Goal: Transaction & Acquisition: Purchase product/service

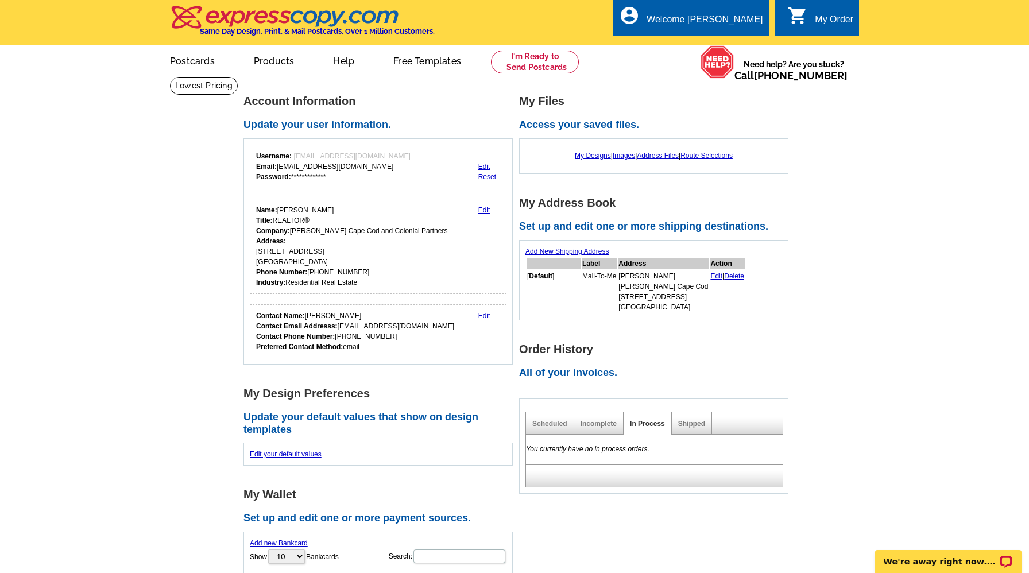
scroll to position [9, 0]
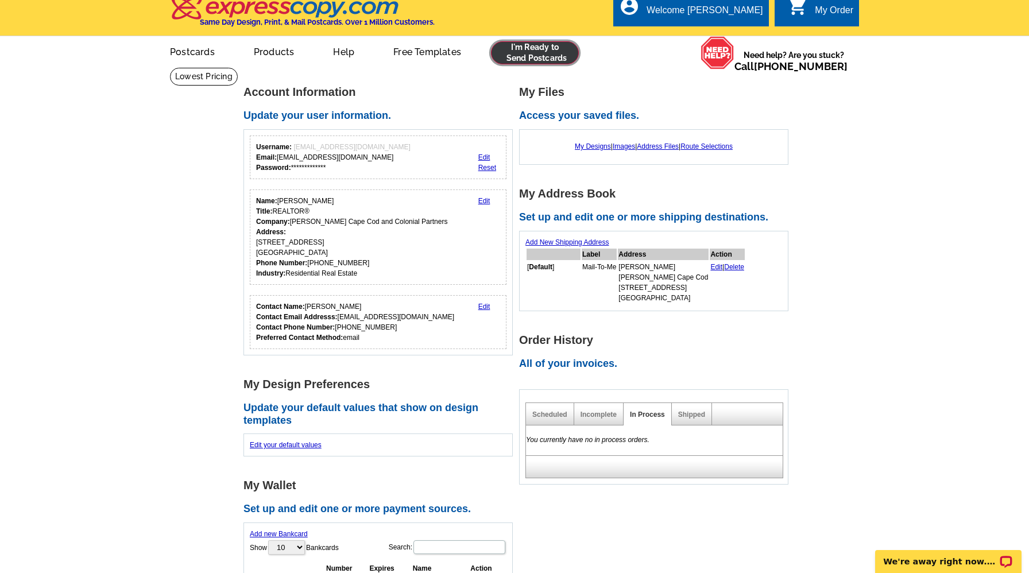
click at [521, 49] on link at bounding box center [535, 52] width 88 height 23
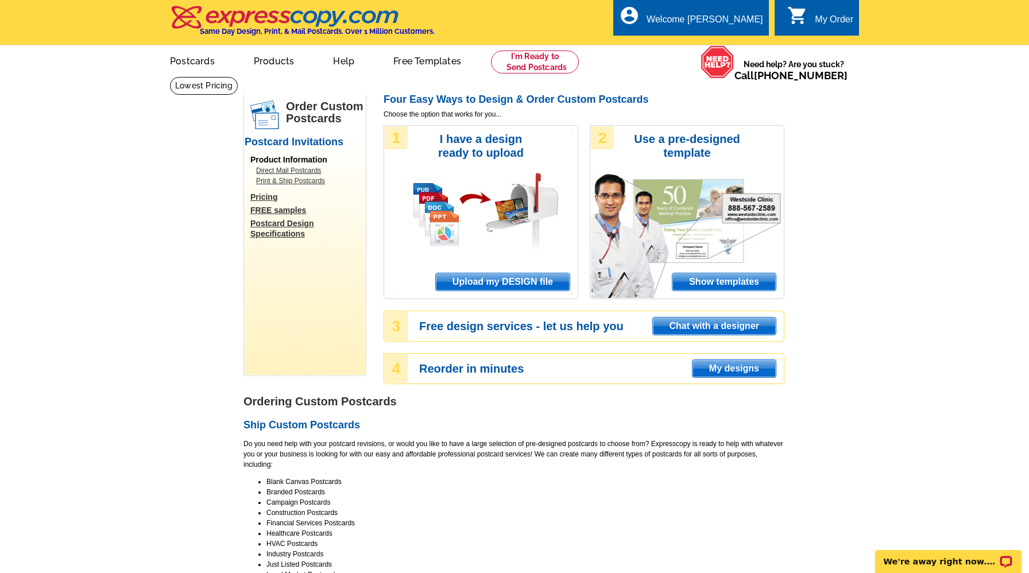
click at [725, 286] on span "Show templates" at bounding box center [723, 281] width 103 height 17
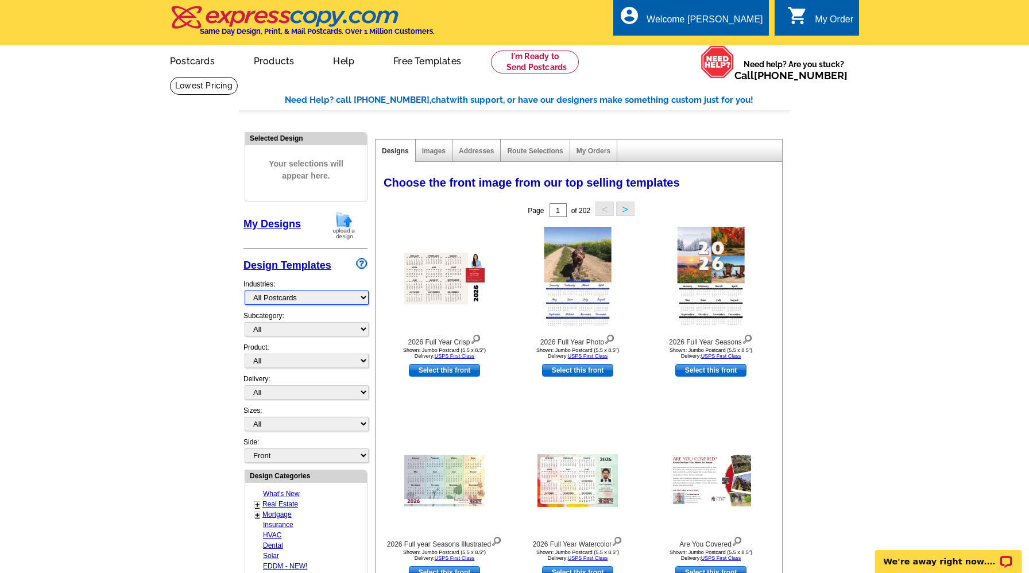
click at [312, 296] on select "What's New Real Estate Mortgage Insurance HVAC Dental Solar EDDM - NEW! Calenda…" at bounding box center [307, 298] width 124 height 14
select select "785"
click at [245, 291] on select "What's New Real Estate Mortgage Insurance HVAC Dental Solar EDDM - NEW! Calenda…" at bounding box center [307, 298] width 124 height 14
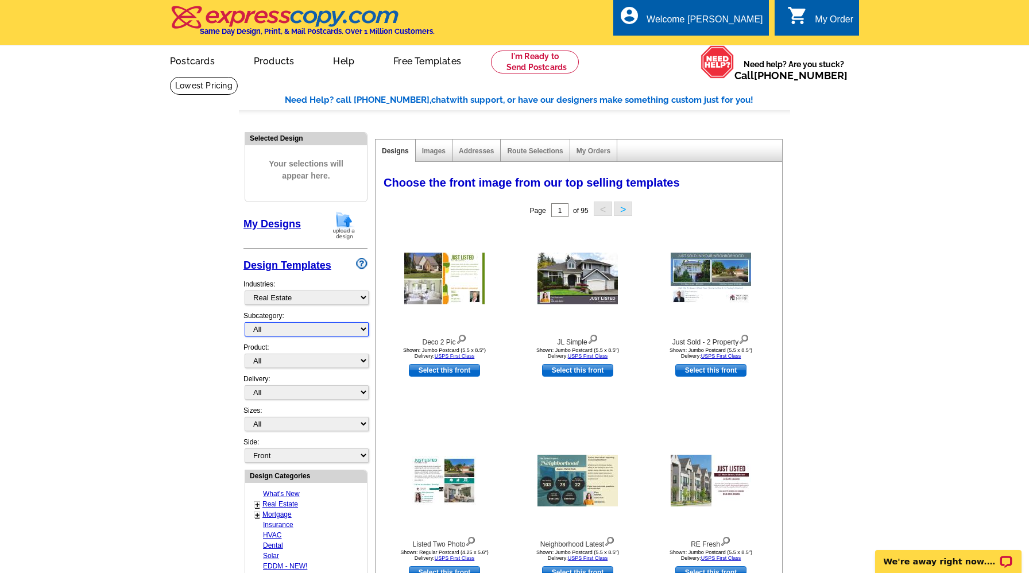
click at [260, 329] on select "All RE/MAX® Referrals Keller Williams® Berkshire Hathaway Home Services Century…" at bounding box center [307, 329] width 124 height 14
click at [245, 322] on select "All RE/MAX® Referrals Keller Williams® Berkshire Hathaway Home Services Century…" at bounding box center [307, 329] width 124 height 14
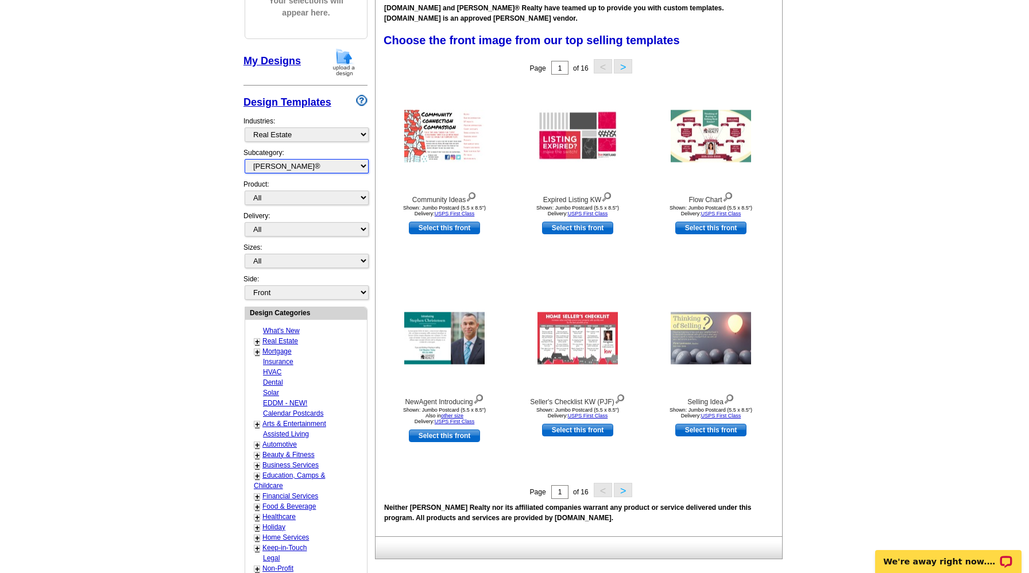
scroll to position [160, 0]
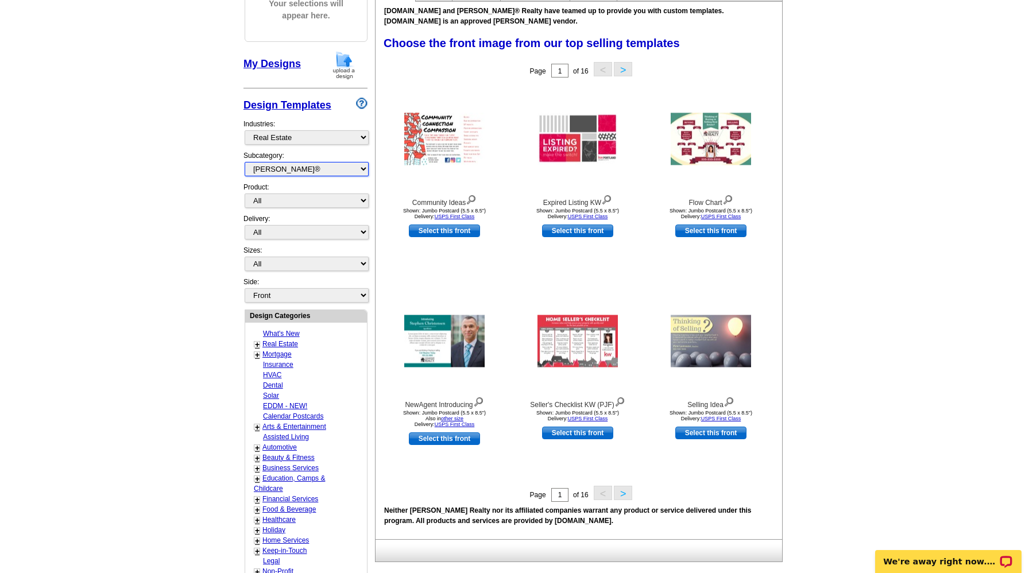
click at [293, 165] on select "All RE/MAX® Referrals Keller Williams® Berkshire Hathaway Home Services Century…" at bounding box center [307, 169] width 124 height 14
select select "788"
click at [245, 162] on select "All RE/MAX® Referrals Keller Williams® Berkshire Hathaway Home Services Century…" at bounding box center [307, 169] width 124 height 14
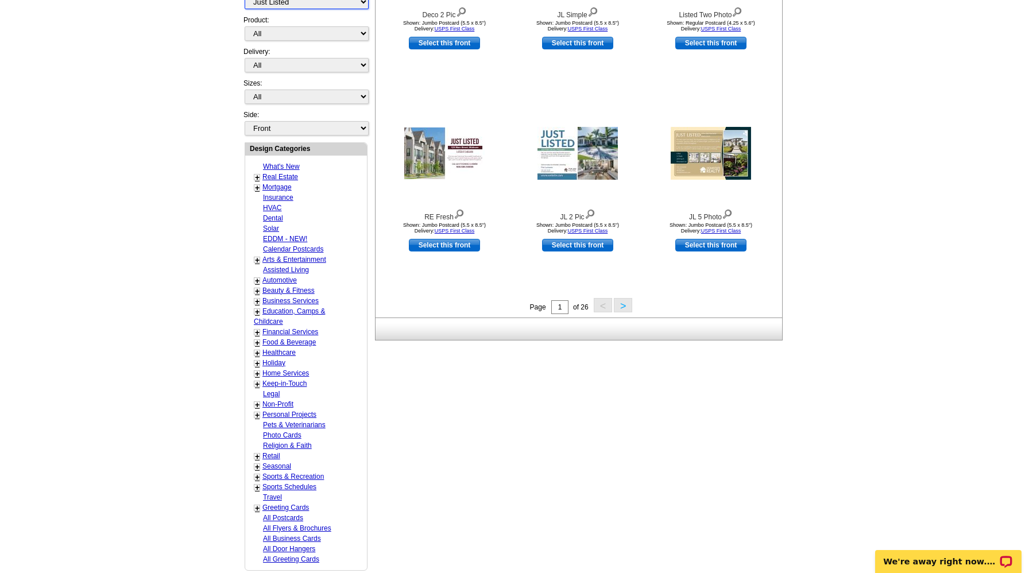
scroll to position [332, 0]
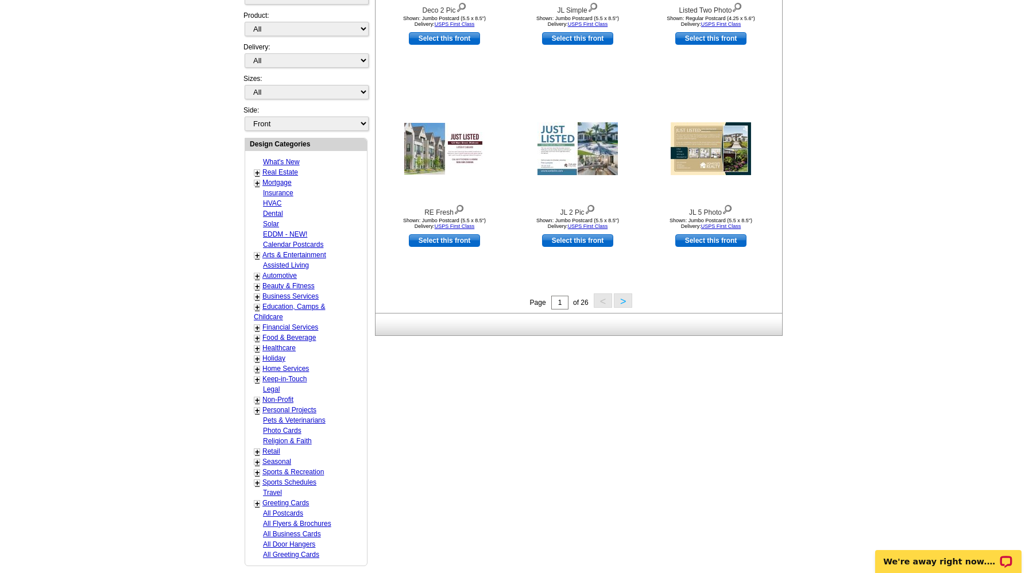
click at [628, 302] on button ">" at bounding box center [623, 300] width 18 height 14
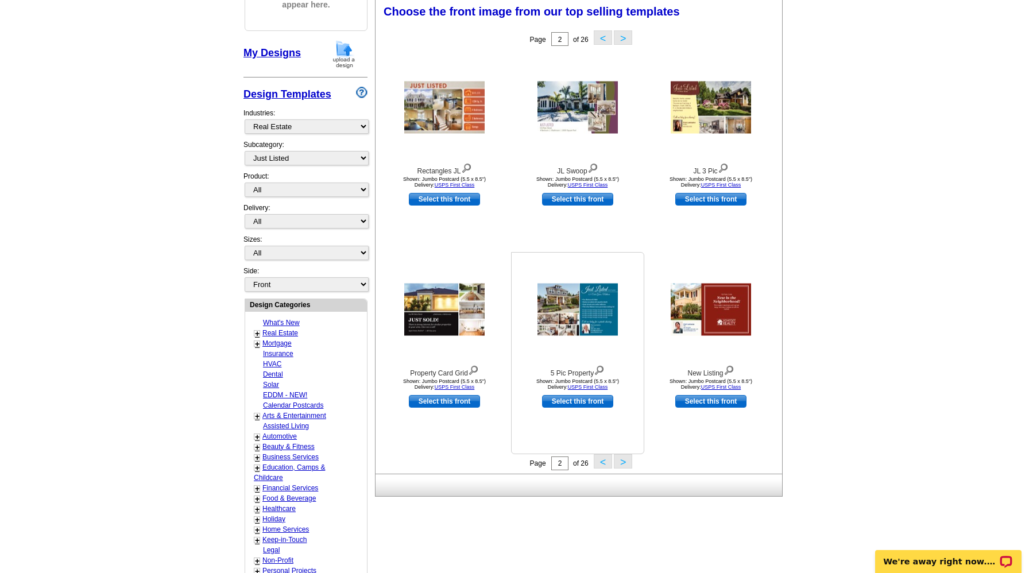
scroll to position [169, 0]
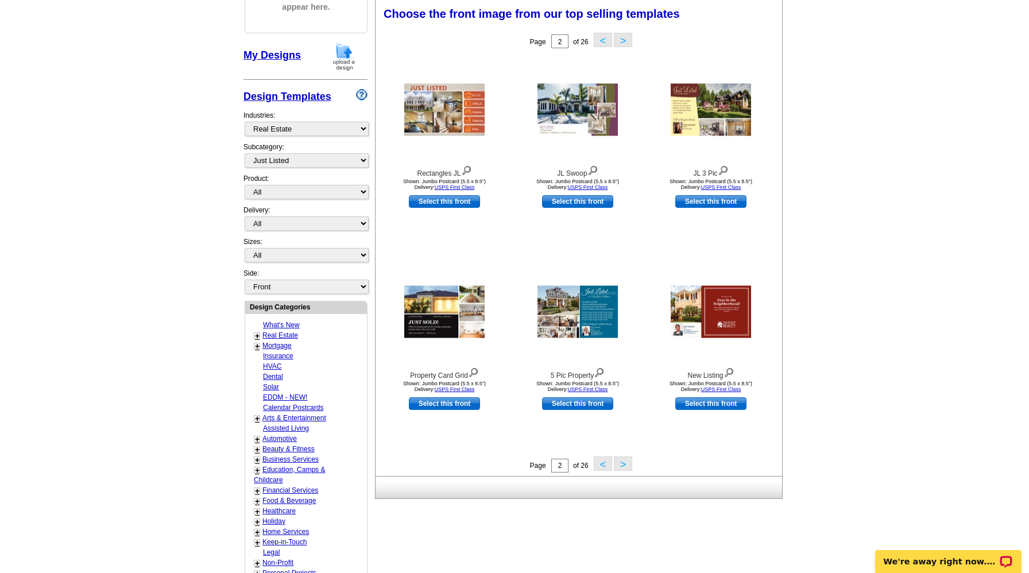
click at [625, 467] on button ">" at bounding box center [623, 463] width 18 height 14
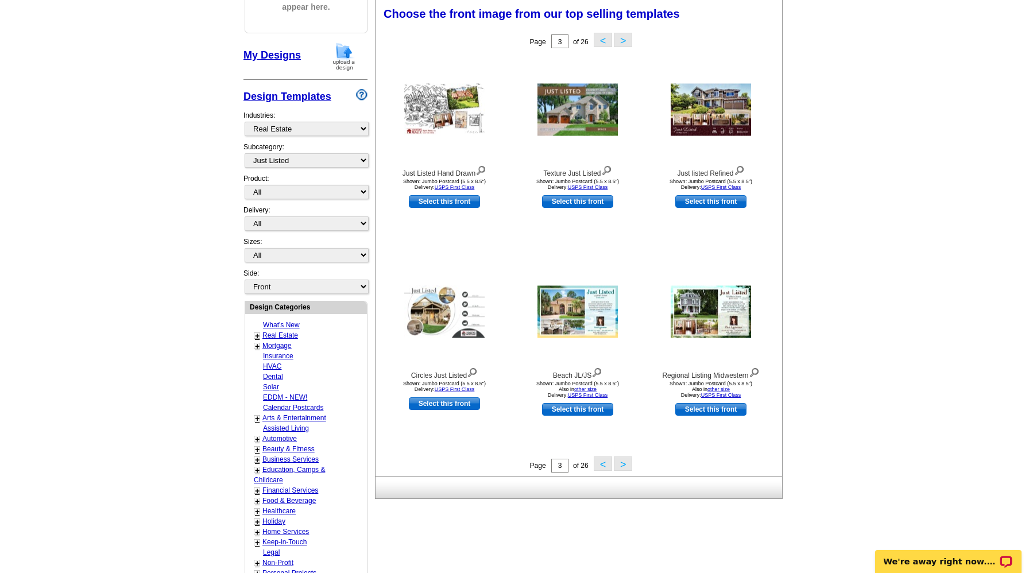
click at [623, 466] on button ">" at bounding box center [623, 463] width 18 height 14
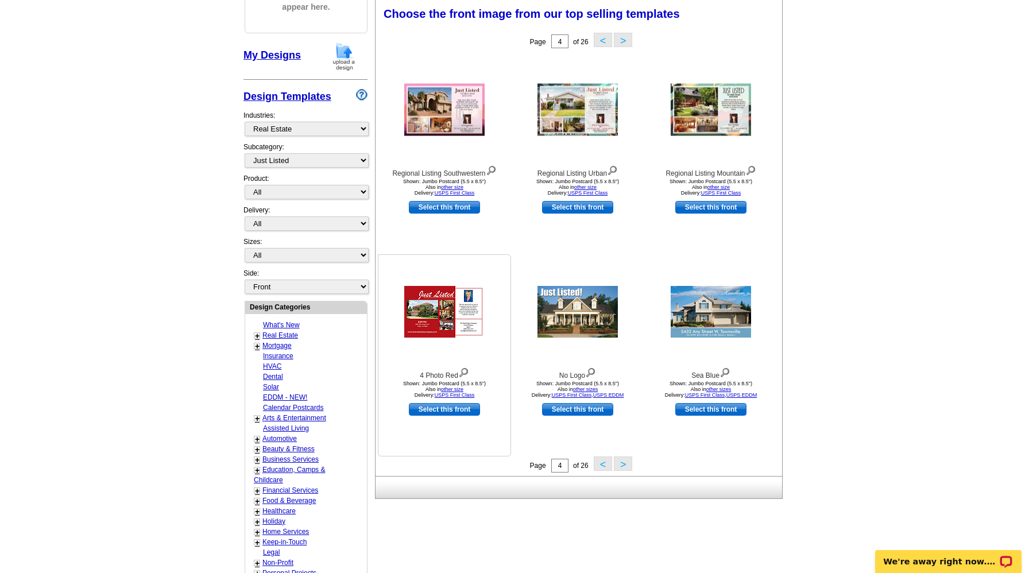
click at [449, 413] on link "Select this front" at bounding box center [444, 409] width 71 height 13
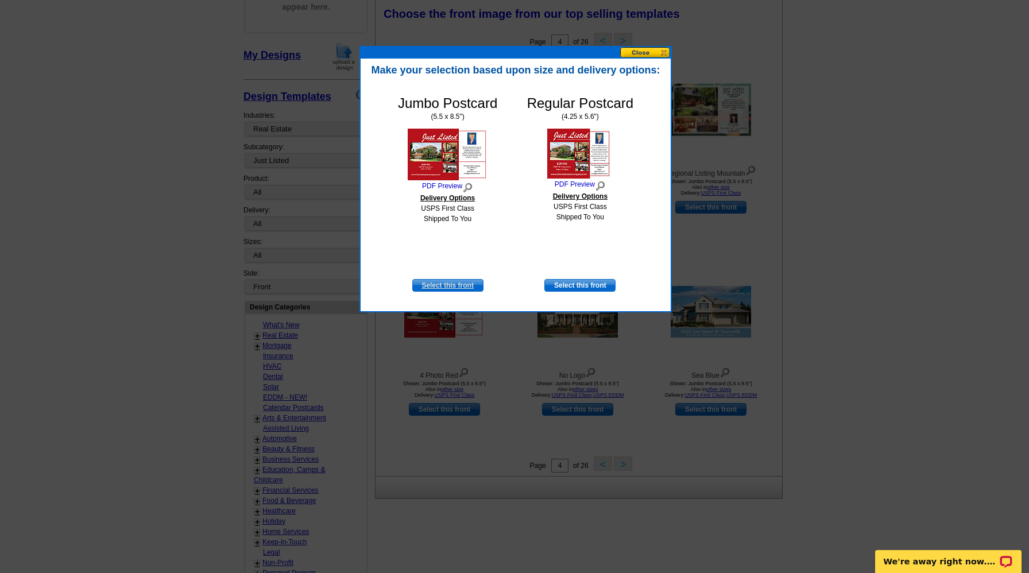
click at [453, 283] on link "Select this front" at bounding box center [447, 285] width 71 height 13
select select "2"
select select "back"
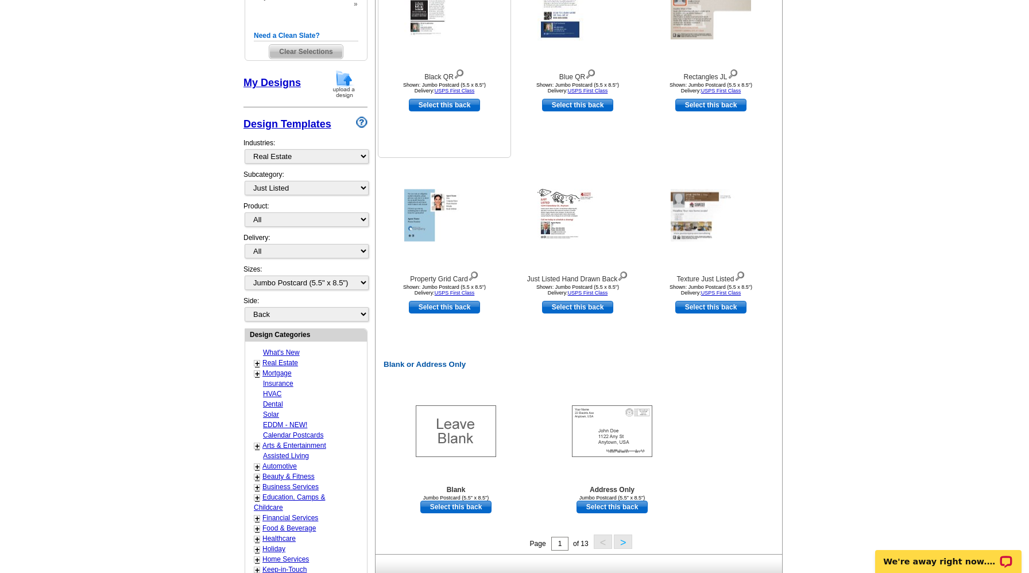
scroll to position [266, 0]
click at [623, 544] on button ">" at bounding box center [623, 541] width 18 height 14
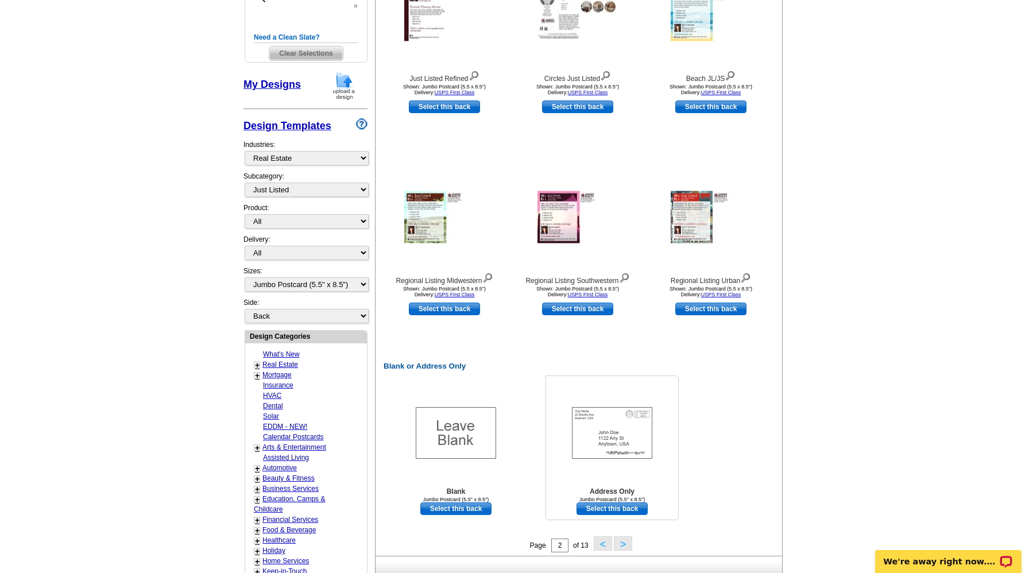
scroll to position [315, 0]
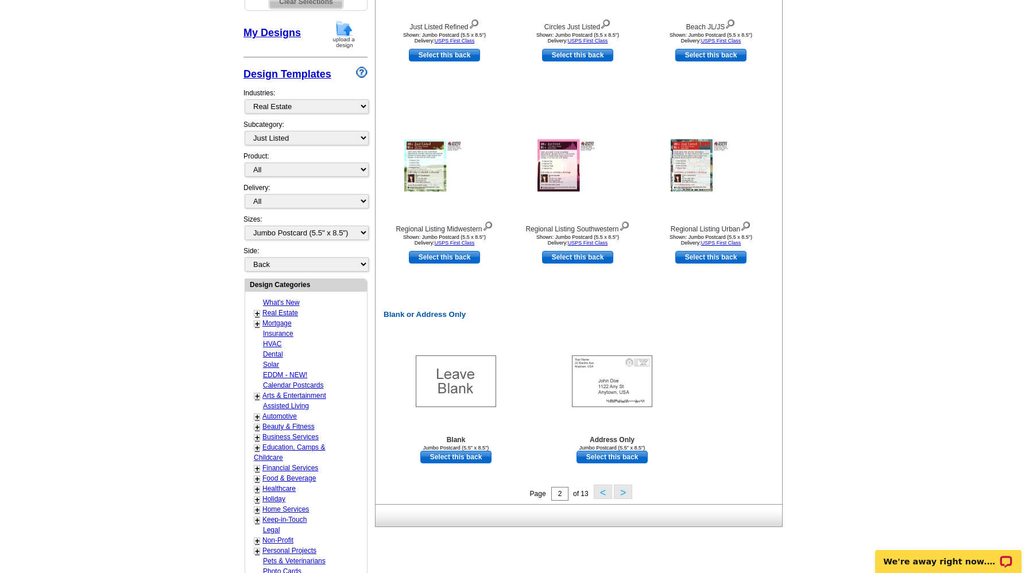
click at [621, 490] on button ">" at bounding box center [623, 492] width 18 height 14
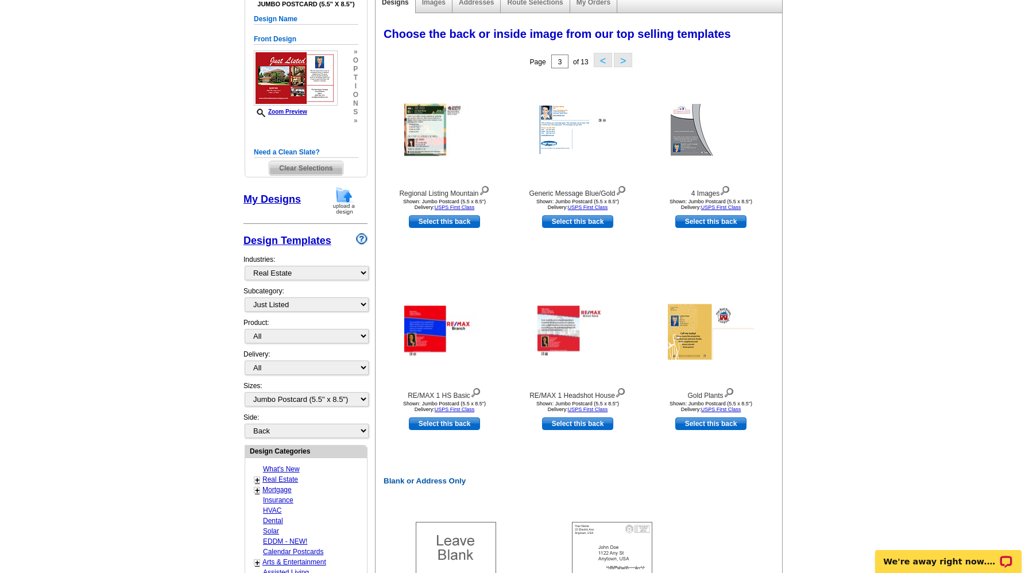
scroll to position [145, 0]
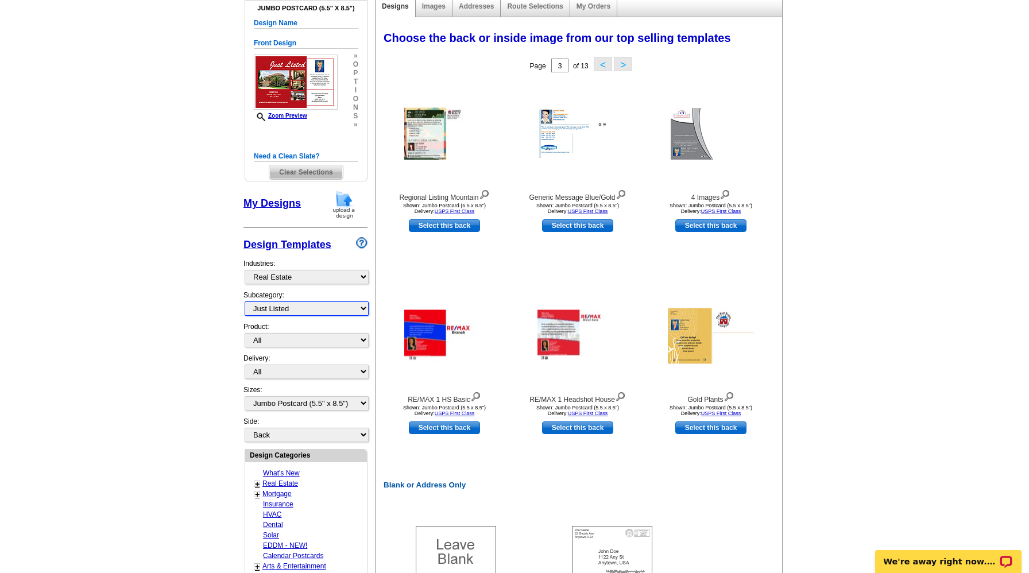
click at [315, 309] on select "All RE/MAX® Referrals Keller Williams® Berkshire Hathaway Home Services Century…" at bounding box center [307, 308] width 124 height 14
select select "793"
click at [245, 301] on select "All RE/MAX® Referrals Keller Williams® Berkshire Hathaway Home Services Century…" at bounding box center [307, 308] width 124 height 14
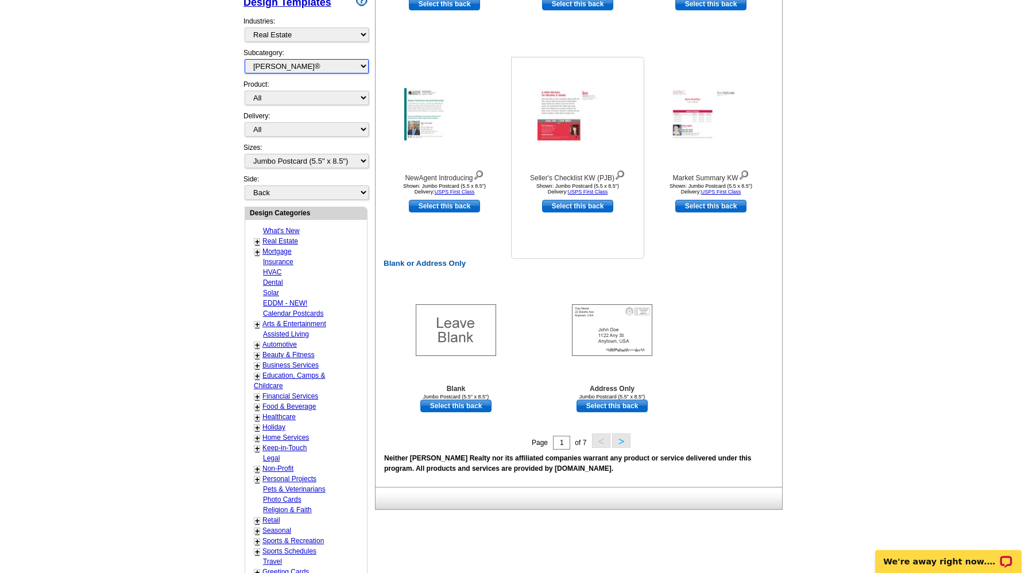
scroll to position [395, 0]
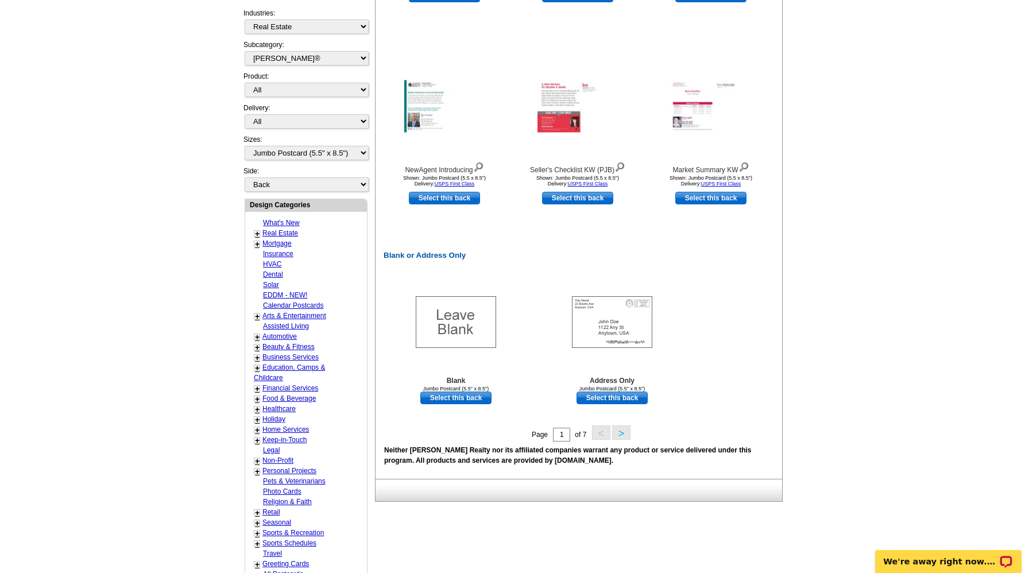
click at [625, 433] on button ">" at bounding box center [621, 432] width 18 height 14
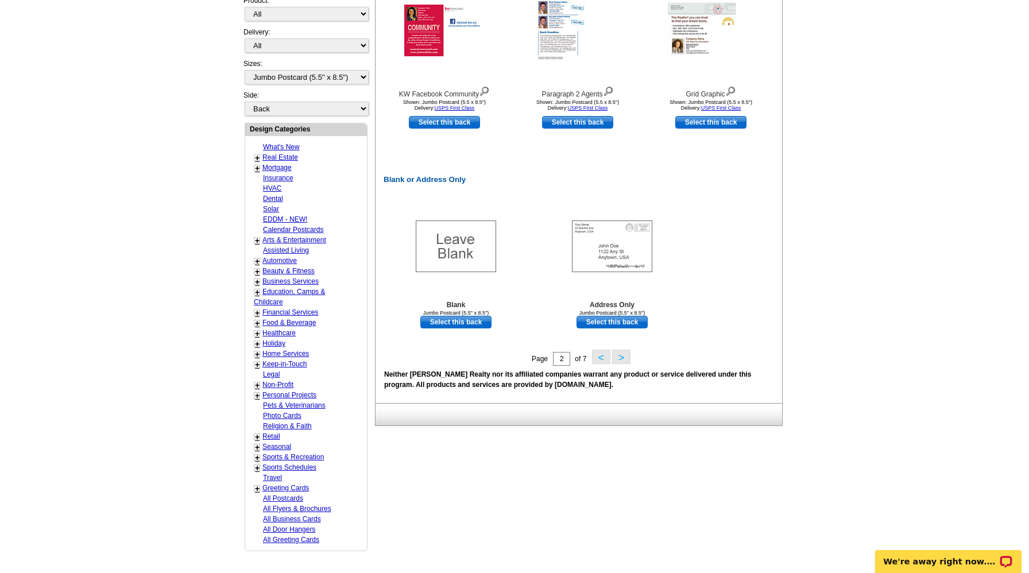
scroll to position [472, 0]
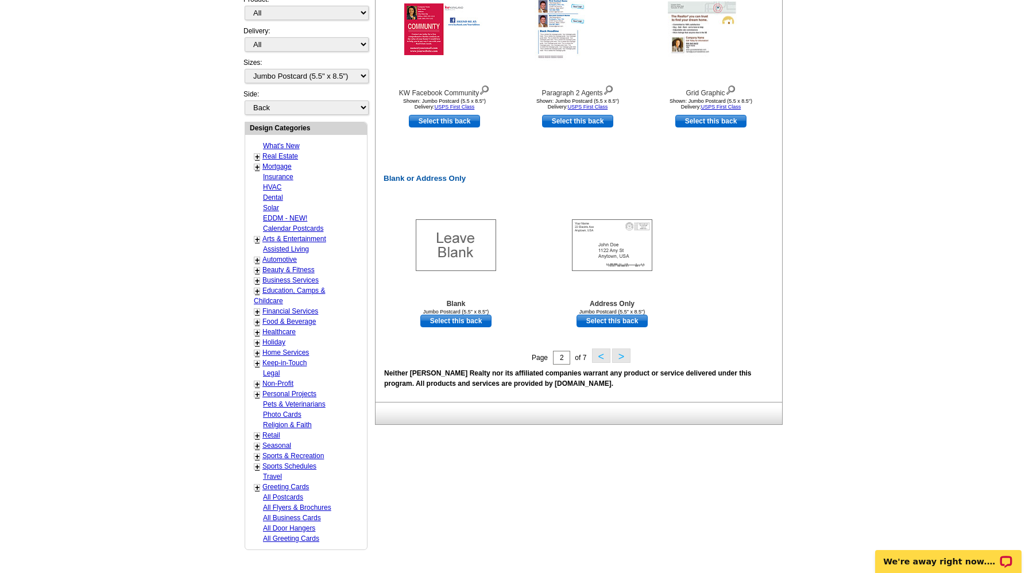
click at [621, 359] on button ">" at bounding box center [621, 355] width 18 height 14
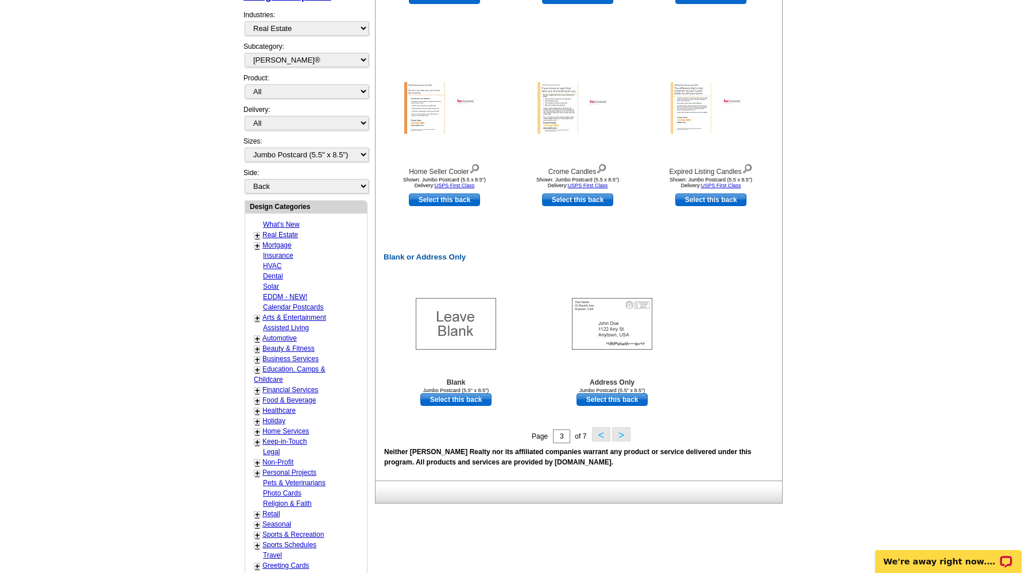
scroll to position [394, 0]
click at [624, 434] on button ">" at bounding box center [621, 433] width 18 height 14
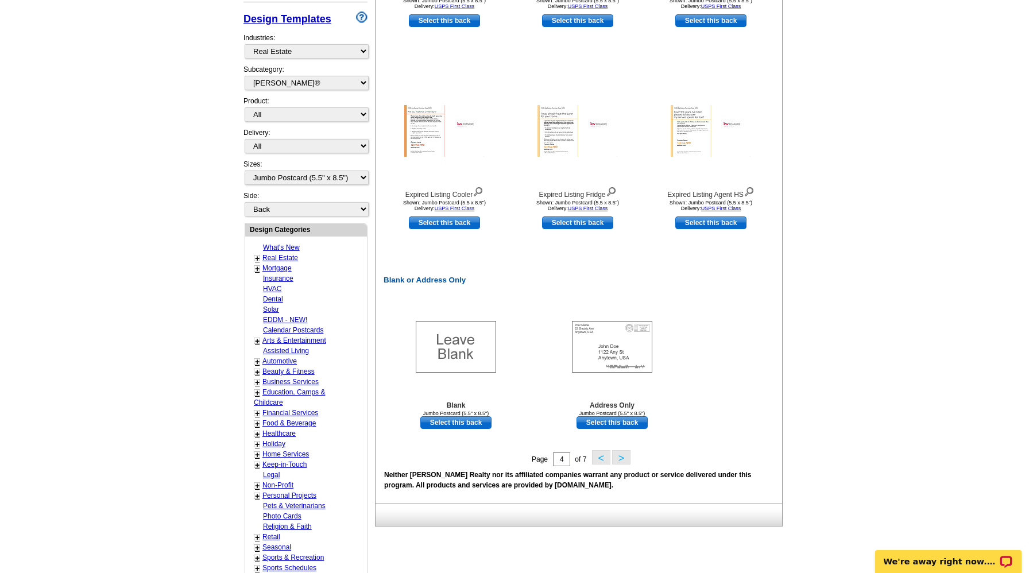
scroll to position [377, 0]
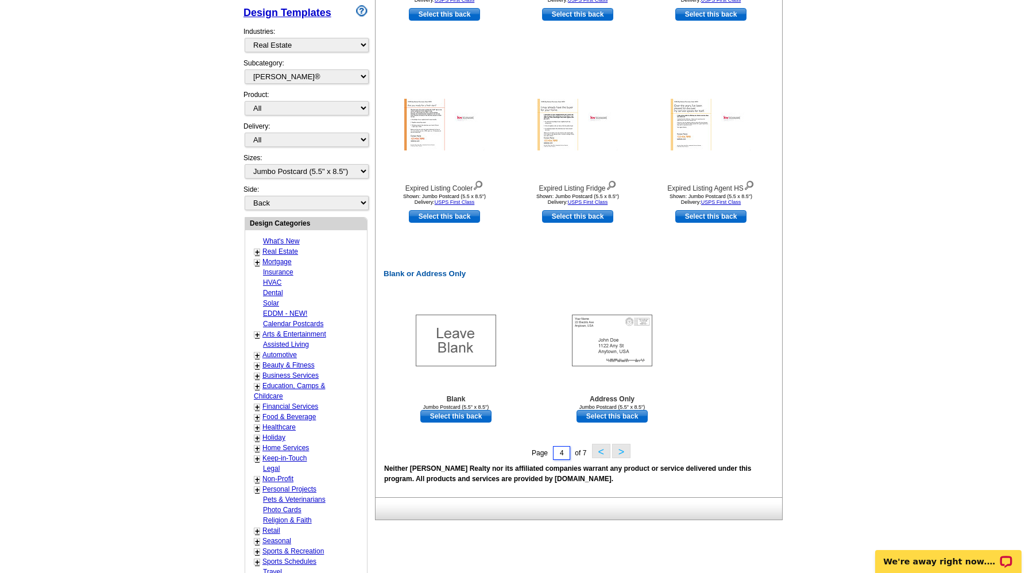
drag, startPoint x: 567, startPoint y: 454, endPoint x: 559, endPoint y: 451, distance: 8.4
click at [559, 451] on input "4" at bounding box center [561, 453] width 17 height 14
type input "1"
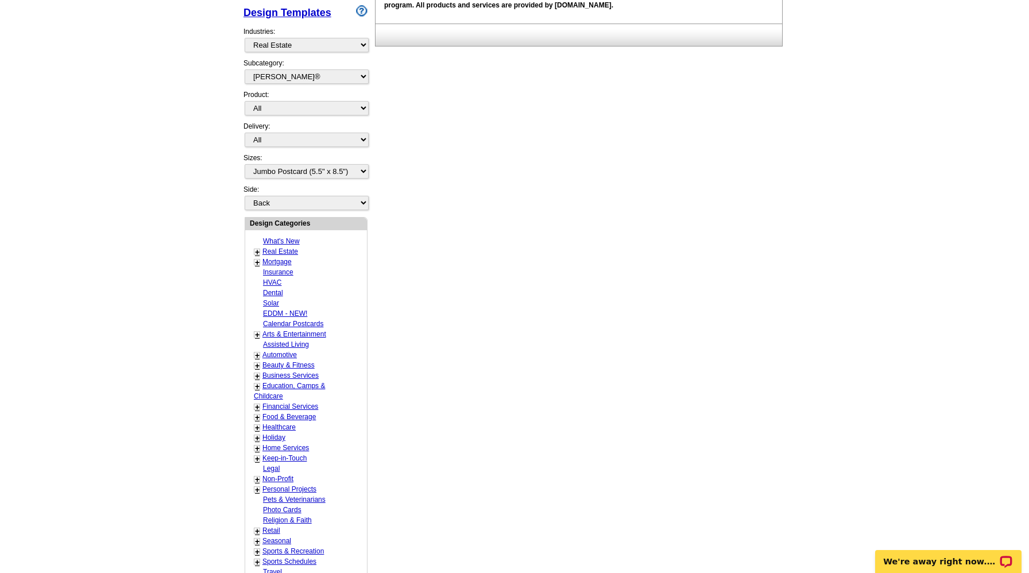
click at [599, 450] on div "Need Help? call 800-260-5887, chat with support, or have our designers make som…" at bounding box center [514, 192] width 551 height 950
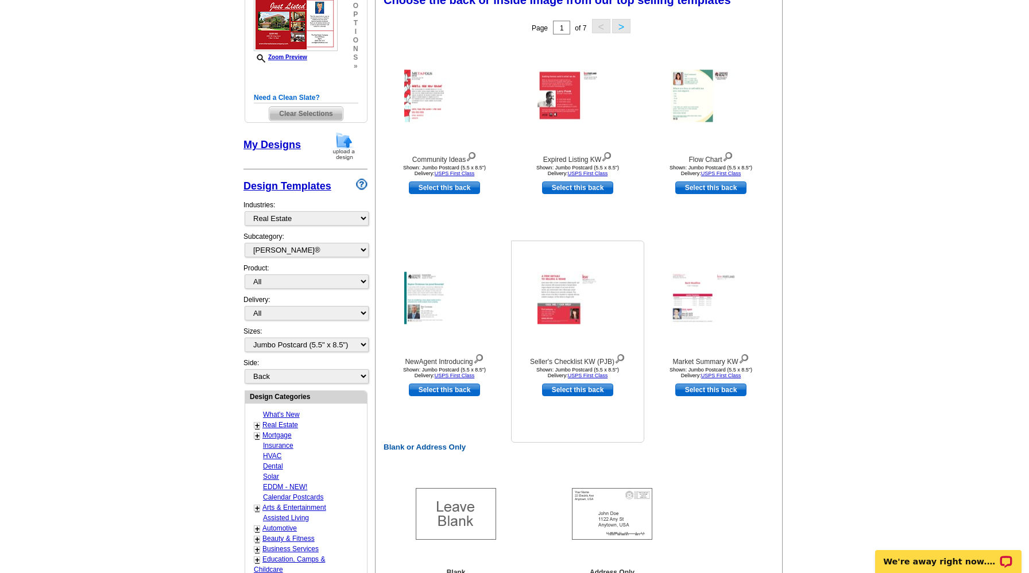
scroll to position [212, 0]
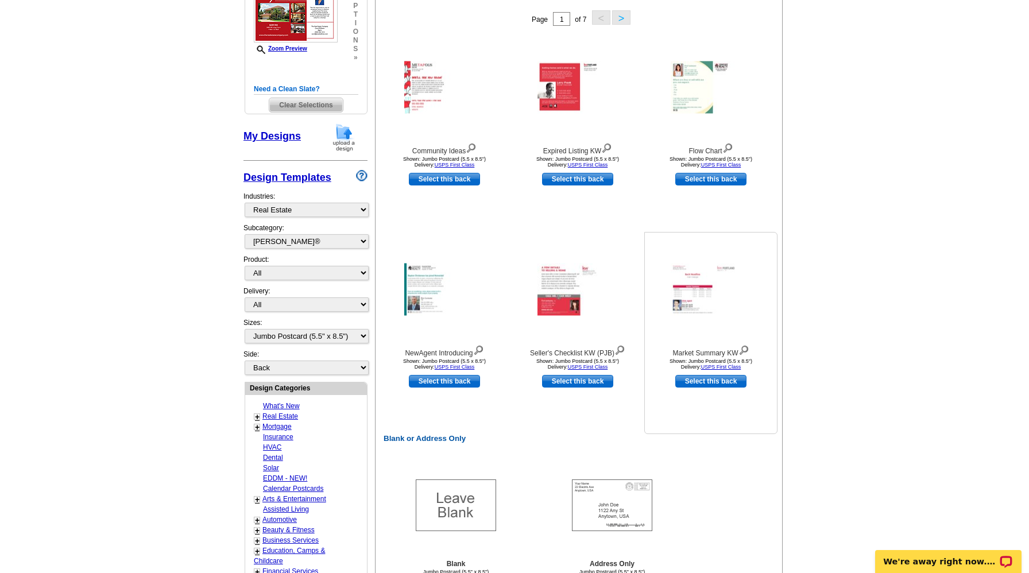
click at [729, 385] on link "Select this back" at bounding box center [710, 381] width 71 height 13
select select "front"
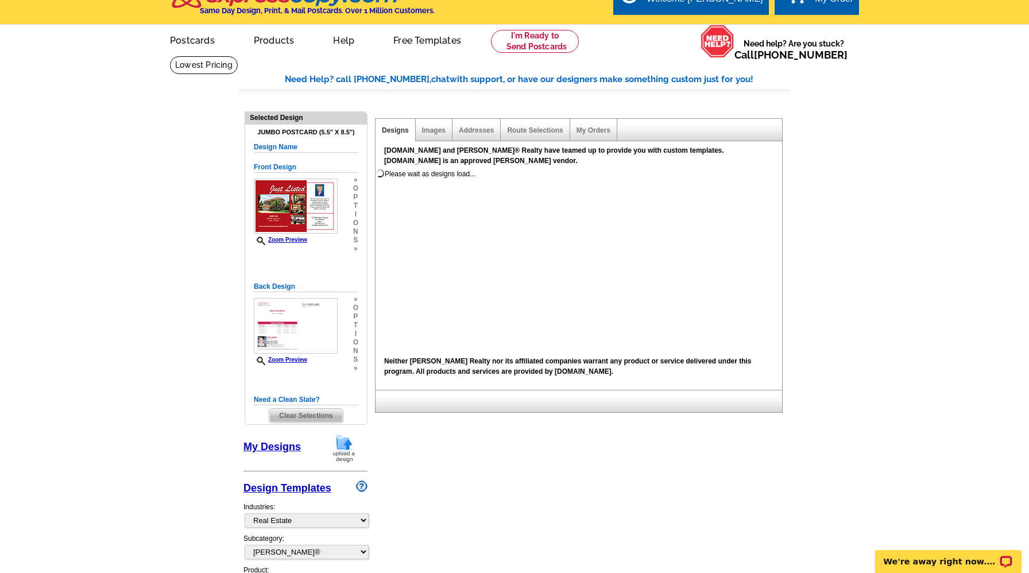
scroll to position [0, 0]
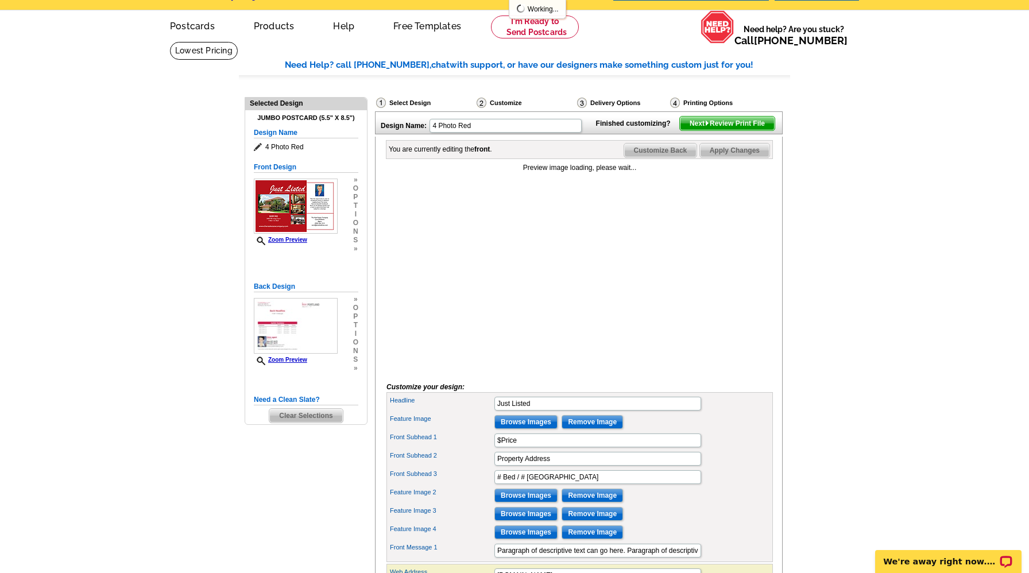
scroll to position [36, 0]
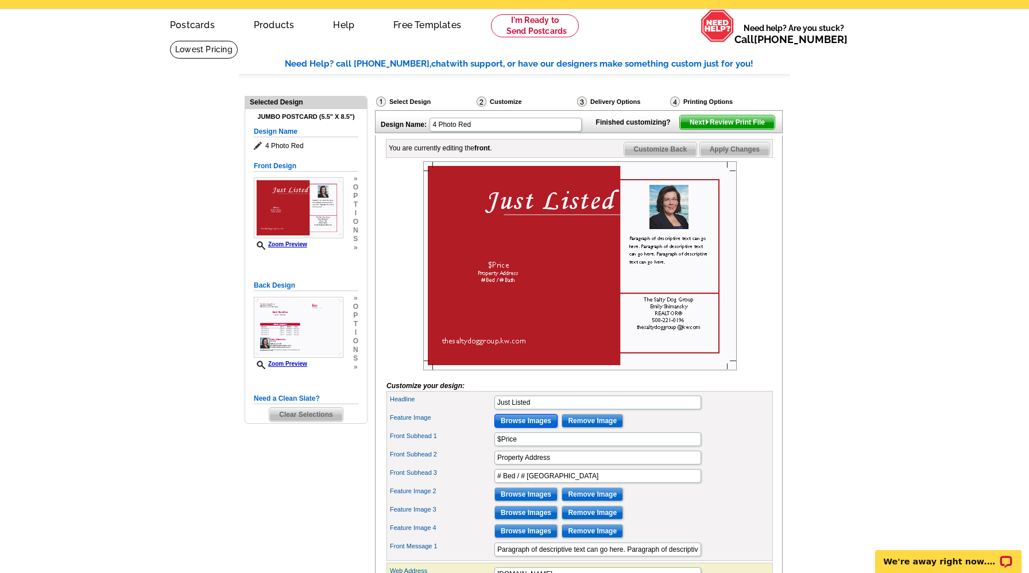
click at [532, 428] on input "Browse Images" at bounding box center [525, 421] width 63 height 14
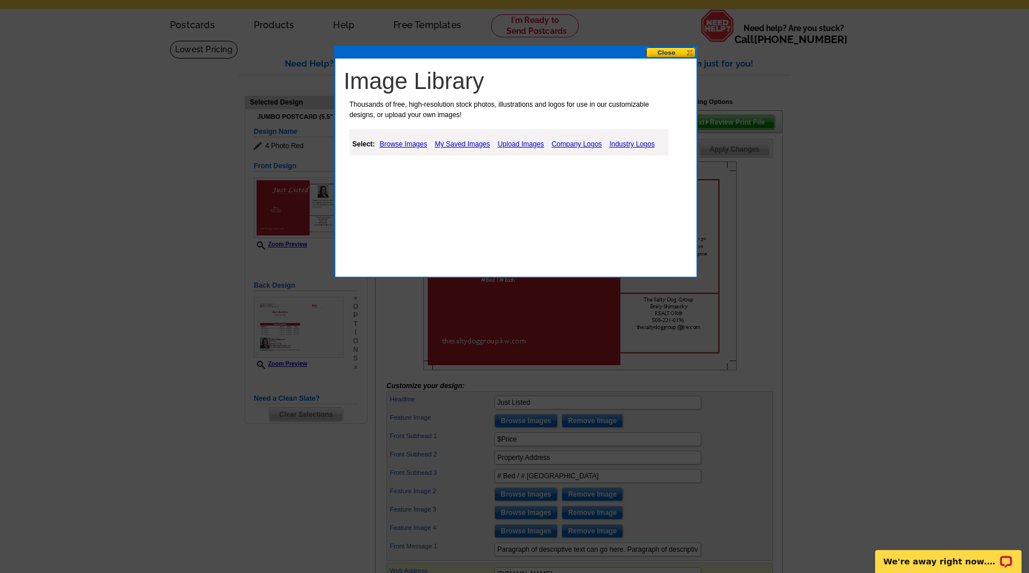
click at [526, 141] on link "Upload Images" at bounding box center [521, 144] width 52 height 14
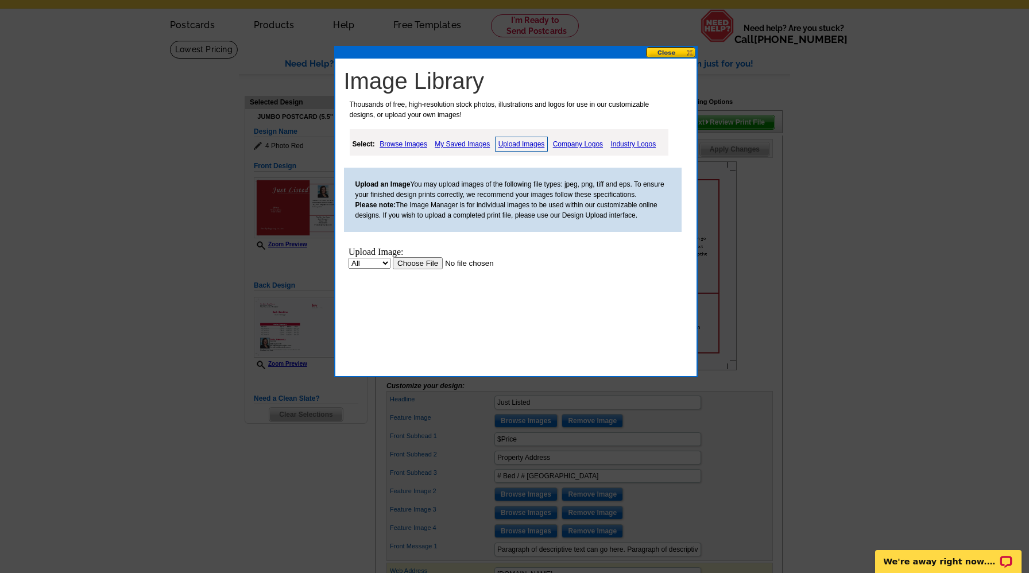
scroll to position [0, 0]
click at [420, 268] on input "file" at bounding box center [464, 263] width 145 height 12
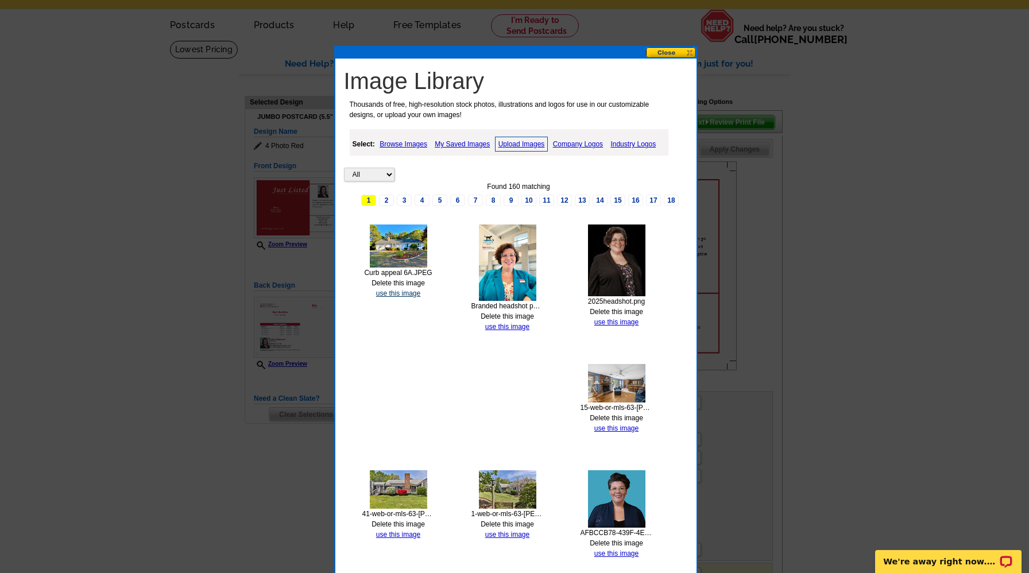
click at [392, 292] on link "use this image" at bounding box center [398, 293] width 44 height 8
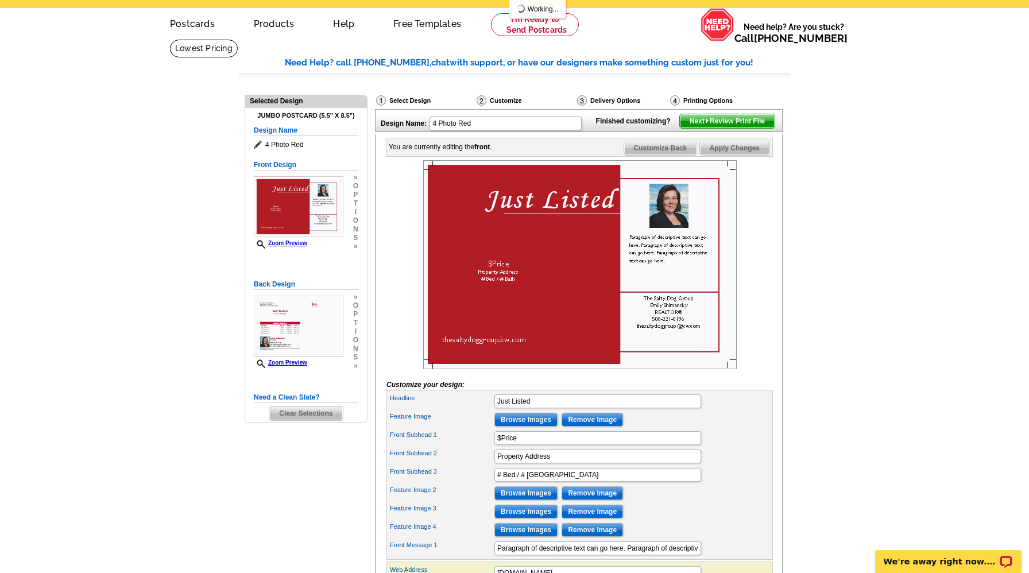
scroll to position [38, 0]
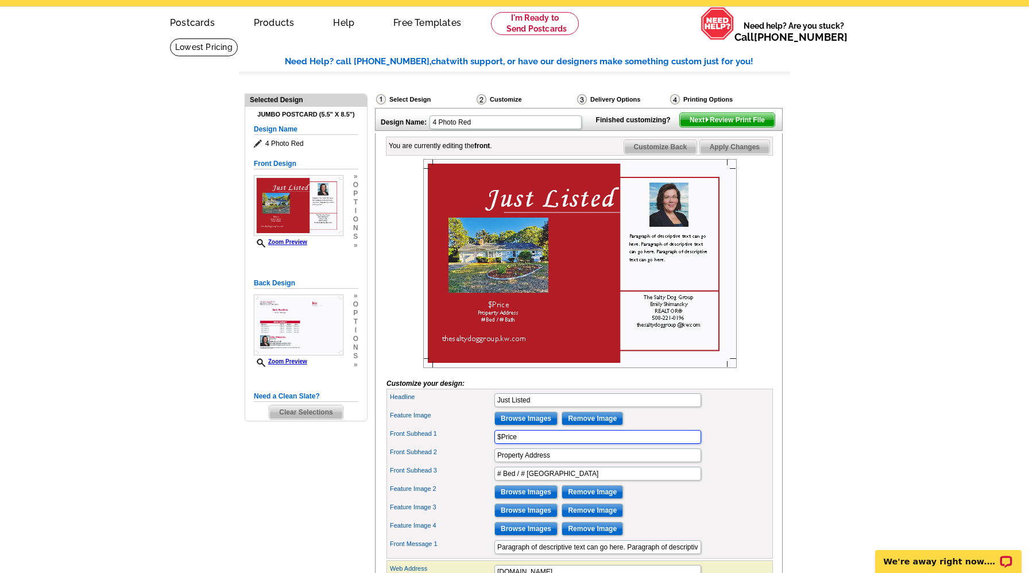
drag, startPoint x: 532, startPoint y: 458, endPoint x: 489, endPoint y: 451, distance: 43.6
click at [489, 446] on div "Front Subhead 1 $Price" at bounding box center [580, 437] width 382 height 18
click at [527, 444] on input "$Price" at bounding box center [597, 437] width 207 height 14
type input "$540,000"
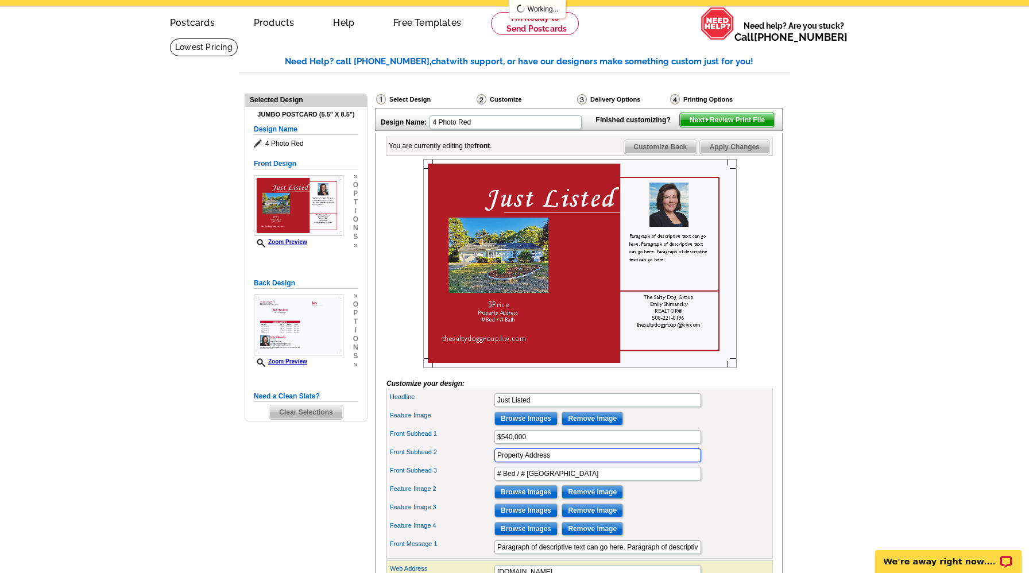
drag, startPoint x: 565, startPoint y: 472, endPoint x: 477, endPoint y: 477, distance: 88.5
click at [477, 464] on div "Front Subhead 2 Property Address" at bounding box center [580, 455] width 382 height 18
type input "793 Main St. Route 6A"
click at [525, 481] on input "# Bed / # Bath" at bounding box center [597, 474] width 207 height 14
click at [503, 481] on input "# Bed / 2 Bath" at bounding box center [597, 474] width 207 height 14
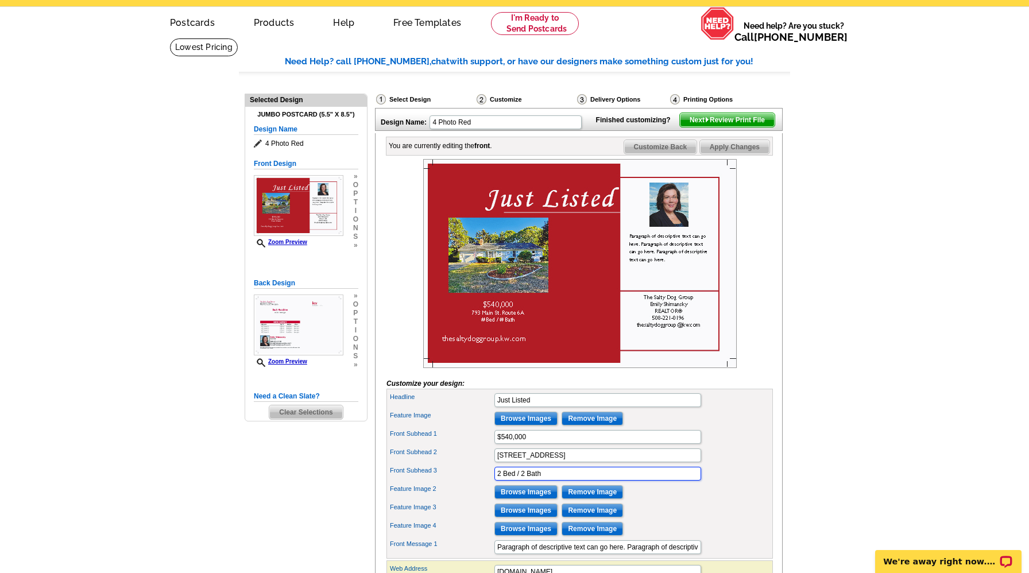
type input "2 Bed / 2 Bath"
click at [543, 499] on input "Browse Images" at bounding box center [525, 492] width 63 height 14
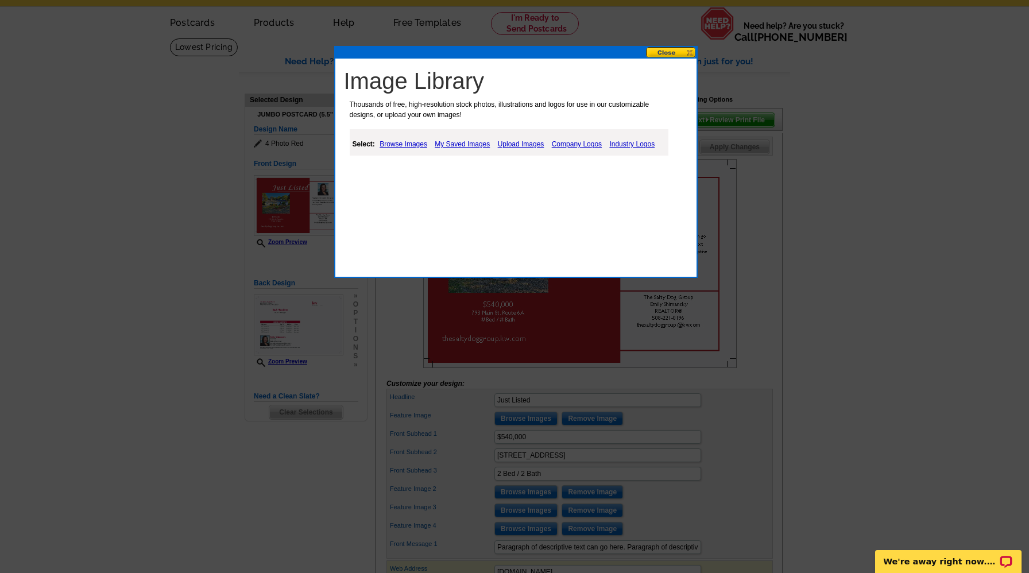
click at [420, 143] on link "Browse Images" at bounding box center [403, 144] width 53 height 14
click at [515, 143] on link "Upload Images" at bounding box center [522, 144] width 52 height 14
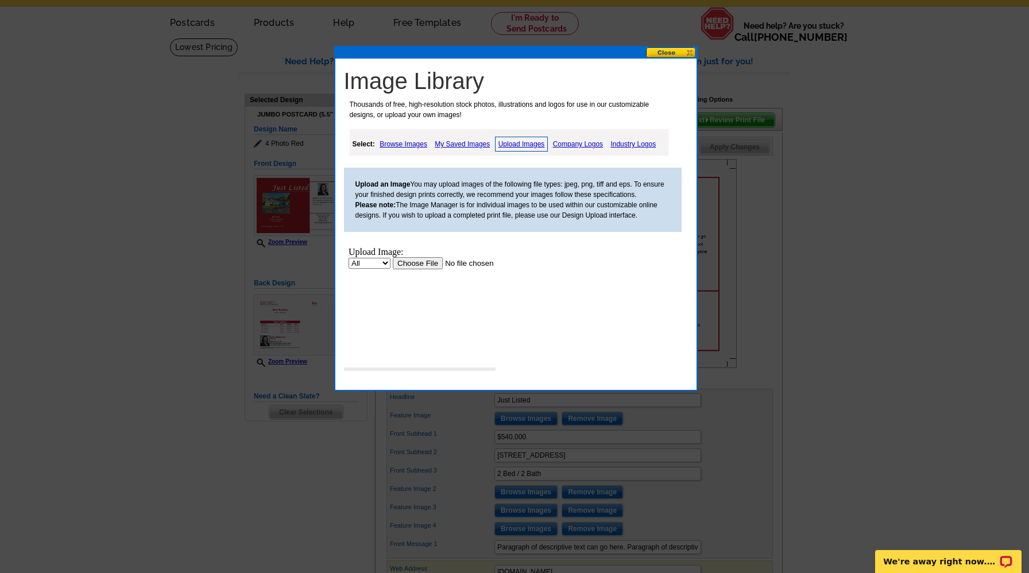
click at [419, 265] on input "file" at bounding box center [464, 263] width 145 height 12
click at [425, 289] on body "Upload Image: All Property Upload" at bounding box center [452, 297] width 209 height 101
click at [423, 265] on input "file" at bounding box center [464, 263] width 145 height 12
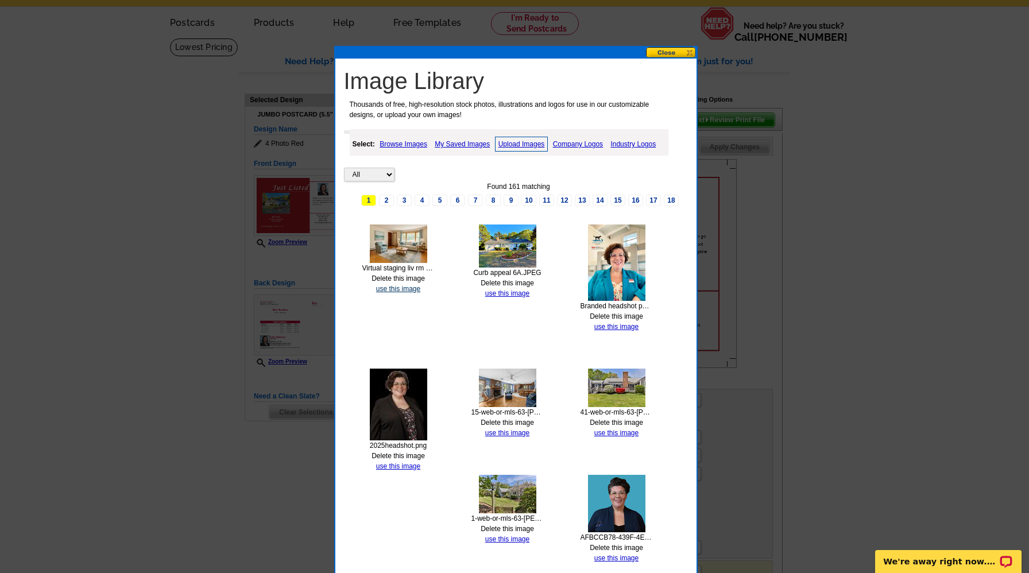
click at [410, 291] on link "use this image" at bounding box center [398, 289] width 44 height 8
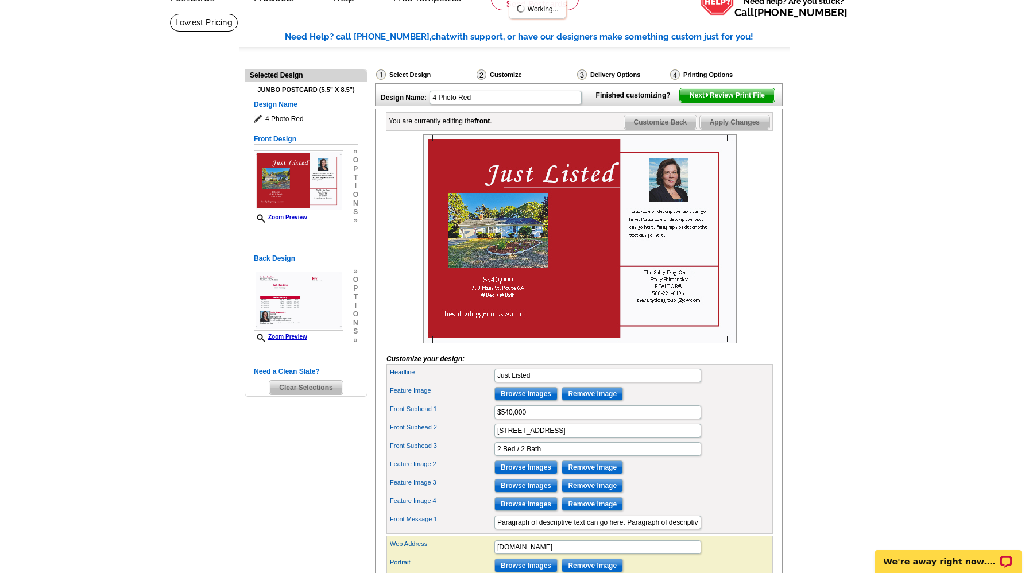
scroll to position [70, 0]
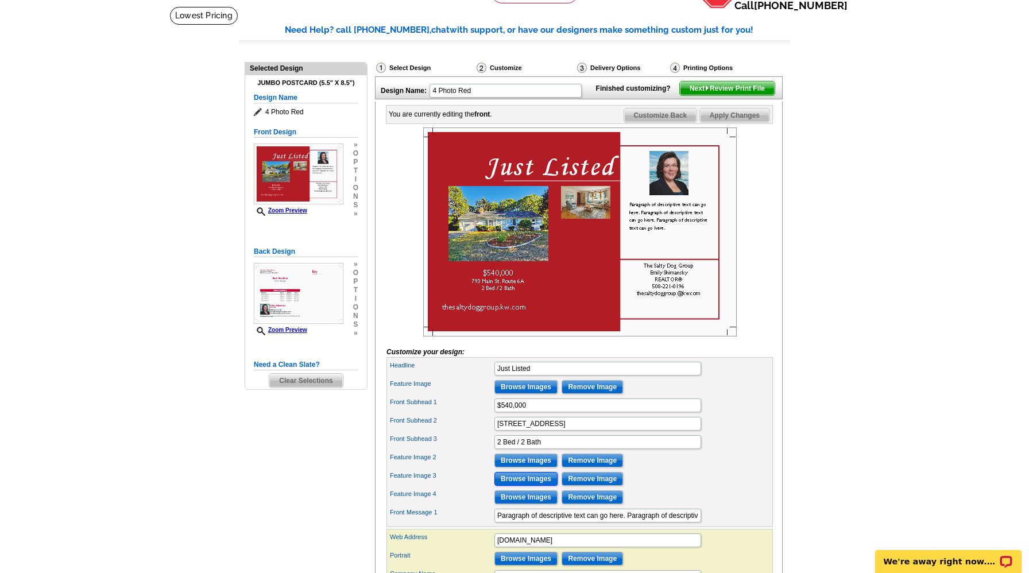
click at [548, 486] on input "Browse Images" at bounding box center [525, 479] width 63 height 14
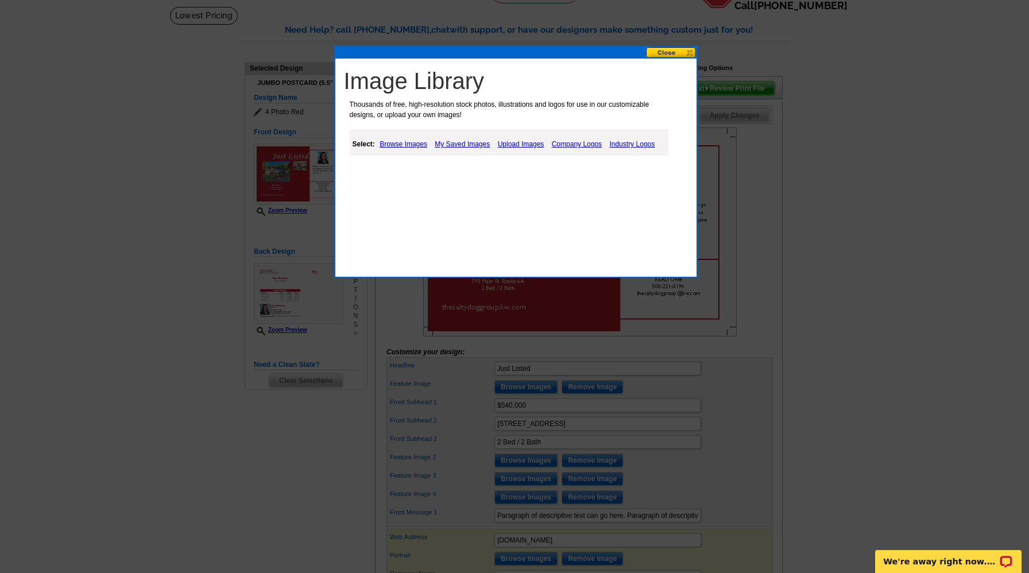
click at [511, 142] on link "Upload Images" at bounding box center [521, 144] width 52 height 14
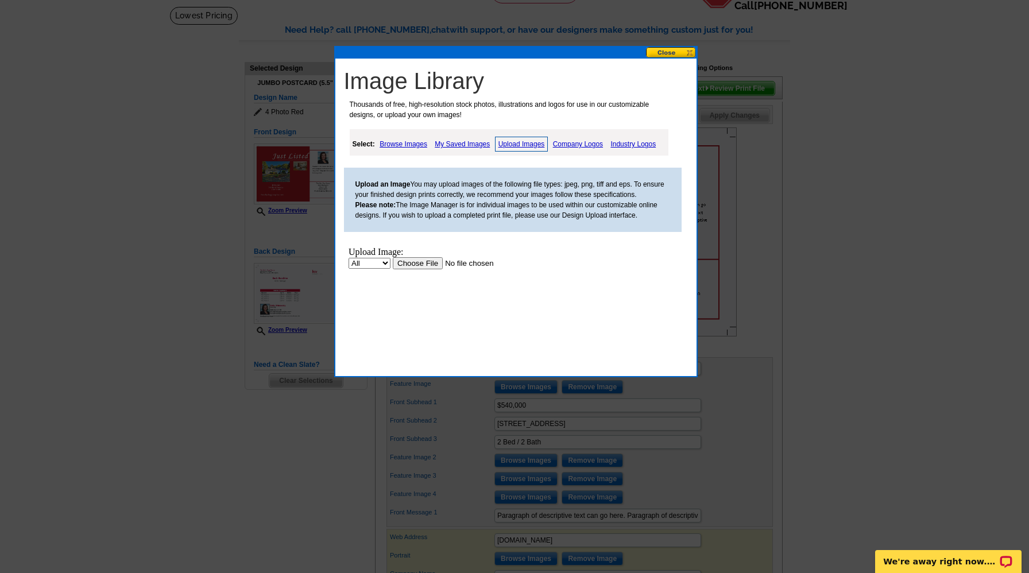
scroll to position [0, 0]
click at [423, 266] on input "file" at bounding box center [464, 263] width 145 height 12
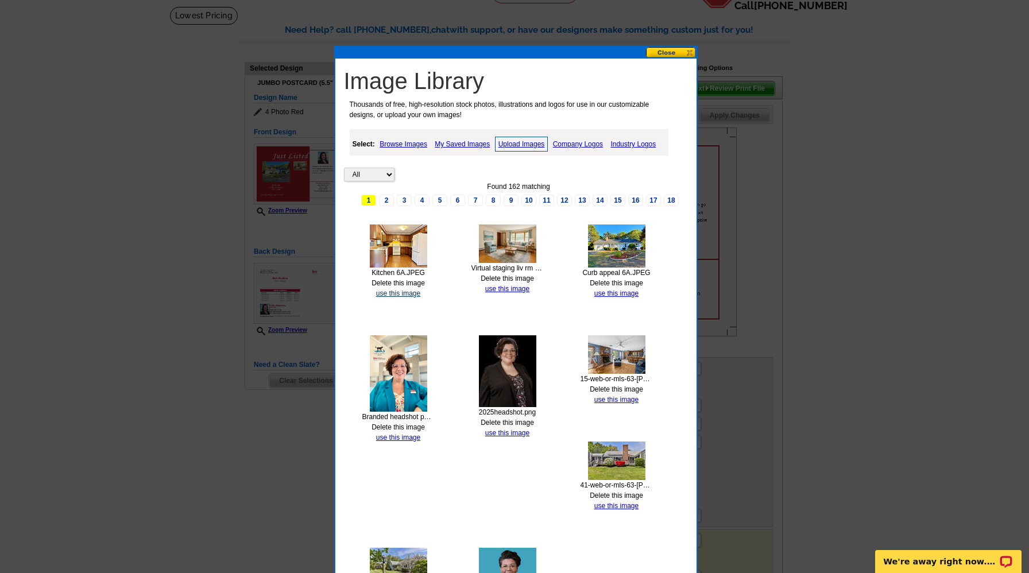
click at [406, 295] on link "use this image" at bounding box center [398, 293] width 44 height 8
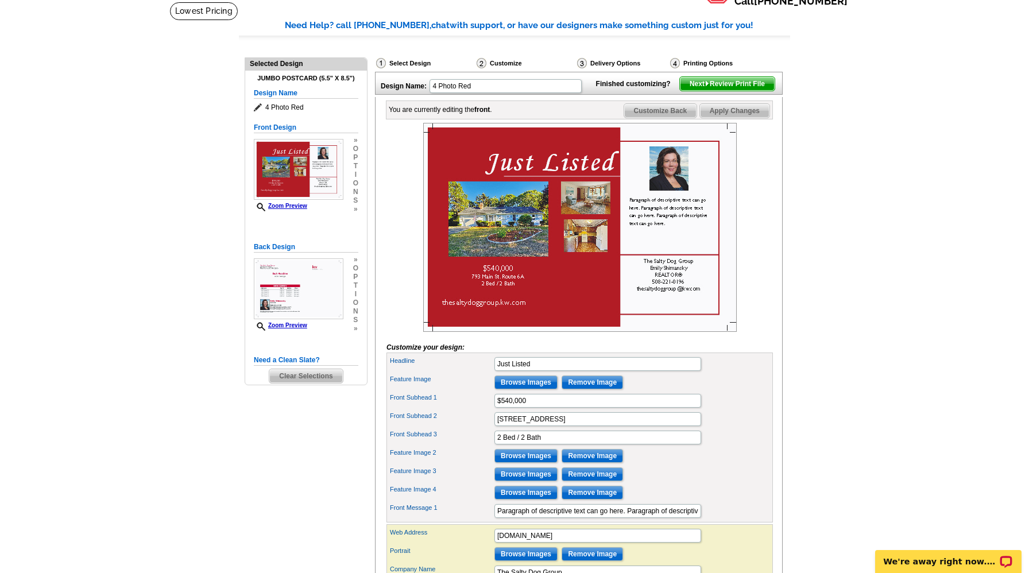
scroll to position [79, 0]
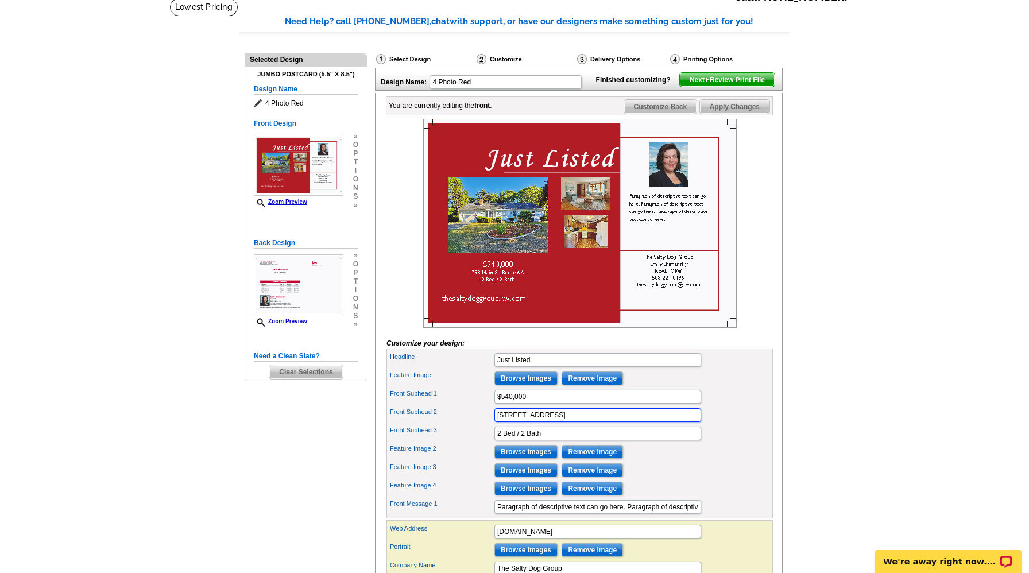
click at [609, 422] on input "793 Main St. Route 6A" at bounding box center [597, 415] width 207 height 14
type input "793 Main St. Route 6A, Yarmouthport, MA"
click at [857, 339] on main "Need Help? call 800-260-5887, chat with support, or have our designers make som…" at bounding box center [514, 381] width 1029 height 767
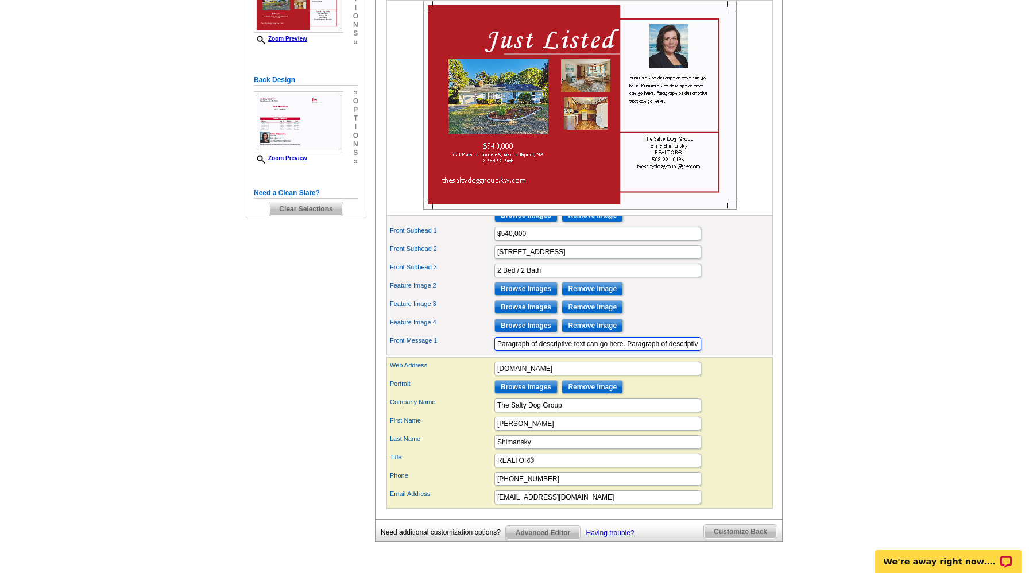
scroll to position [0, 187]
drag, startPoint x: 497, startPoint y: 363, endPoint x: 781, endPoint y: 363, distance: 284.2
click at [781, 363] on div "You are currently editing the front . Customize Front Customize Back Apply Chan…" at bounding box center [579, 224] width 408 height 589
type input "G"
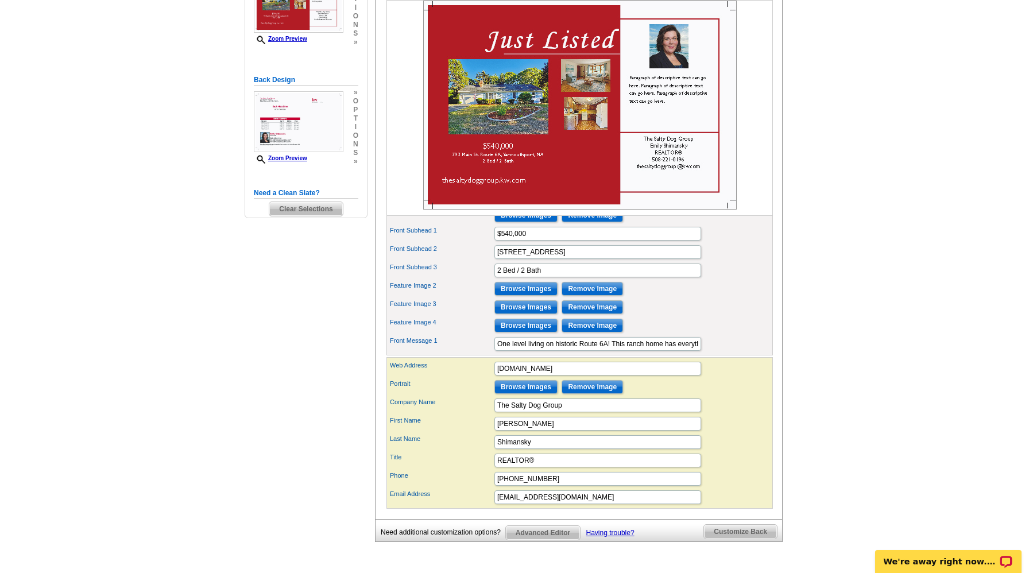
click at [755, 353] on div "Front Message 1 One level living on historic Route 6A! This ranch home has ever…" at bounding box center [580, 344] width 382 height 18
click at [696, 351] on input "One level living on historic Route 6A! This ranch home has everything you need,…" at bounding box center [597, 344] width 207 height 14
type input "One level living on historic Route 6A! This ranch home has everything you need,…"
click at [746, 335] on div "Feature Image 4 Browse Images Remove Image" at bounding box center [580, 325] width 382 height 18
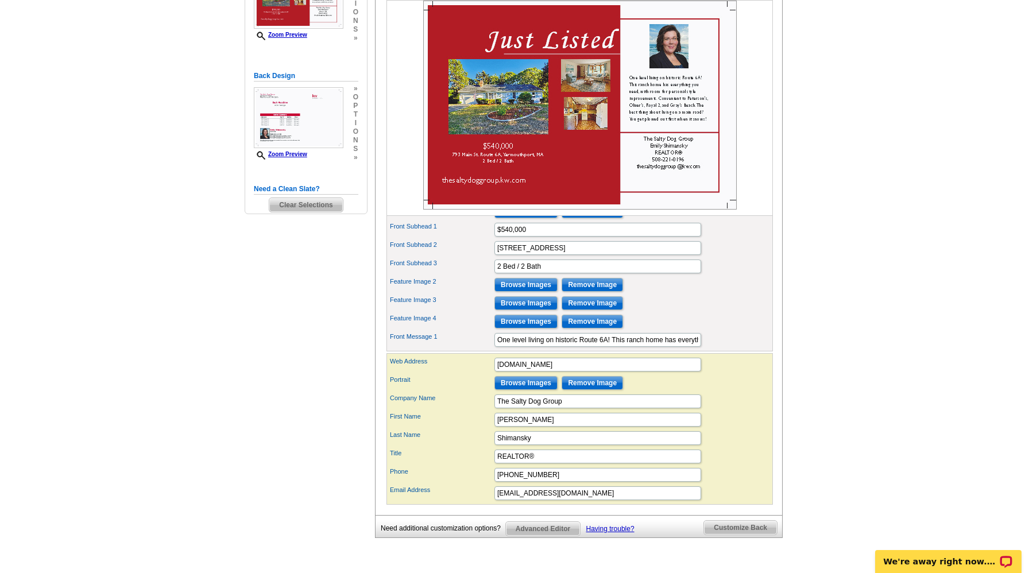
scroll to position [246, 0]
click at [717, 534] on span "Customize Back" at bounding box center [740, 527] width 73 height 14
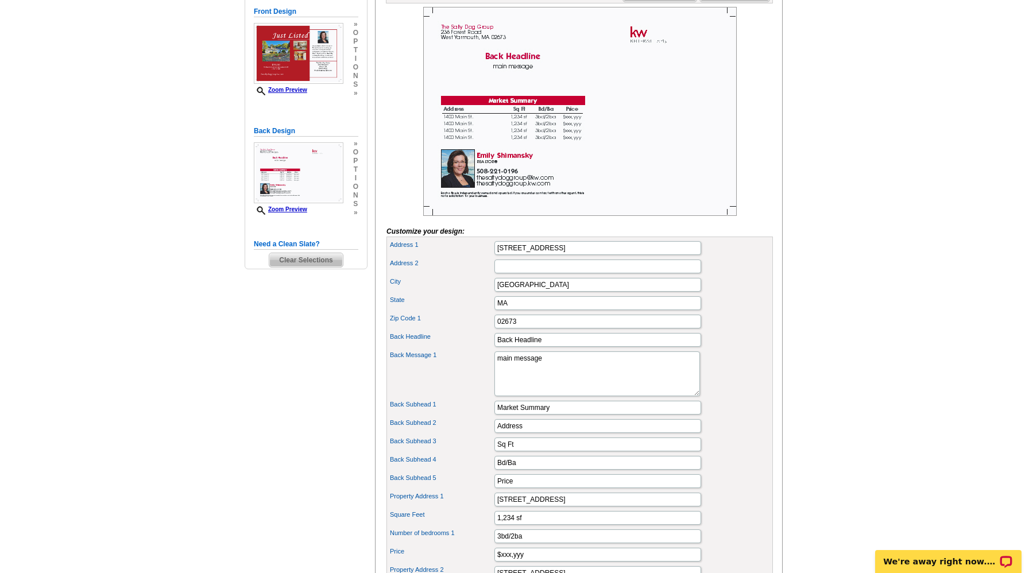
scroll to position [191, 0]
drag, startPoint x: 552, startPoint y: 359, endPoint x: 492, endPoint y: 351, distance: 60.8
click at [492, 348] on div "Back Headline Back Headline" at bounding box center [580, 339] width 382 height 18
click at [551, 378] on textarea "main message" at bounding box center [597, 373] width 206 height 45
drag, startPoint x: 579, startPoint y: 362, endPoint x: 553, endPoint y: 360, distance: 25.9
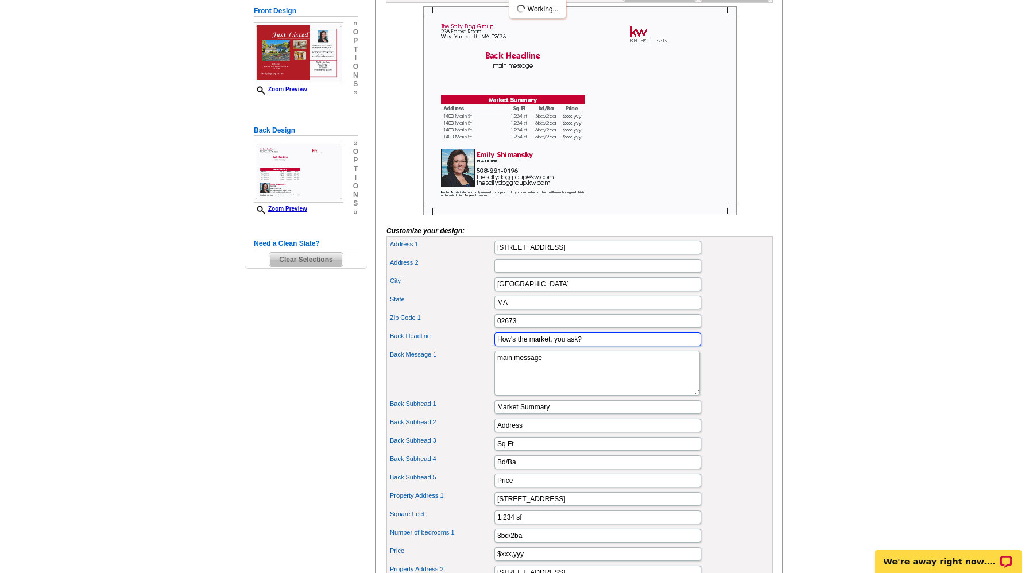
click at [553, 346] on input "How's the market, you ask?" at bounding box center [597, 339] width 207 height 14
type input "How's the market?"
drag, startPoint x: 545, startPoint y: 378, endPoint x: 486, endPoint y: 379, distance: 59.1
click at [486, 379] on div "Back Message 1 main message" at bounding box center [580, 372] width 382 height 49
type textarea "I"
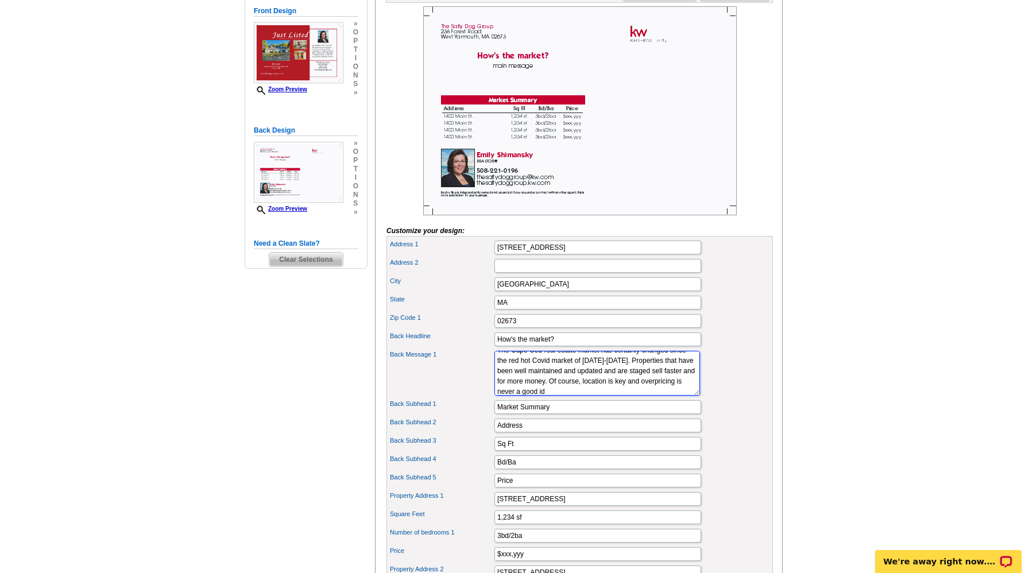
scroll to position [18, 0]
click at [642, 379] on textarea "main message" at bounding box center [597, 373] width 206 height 45
click at [520, 391] on textarea "main message" at bounding box center [597, 373] width 206 height 45
click at [522, 396] on textarea "main message" at bounding box center [597, 373] width 206 height 45
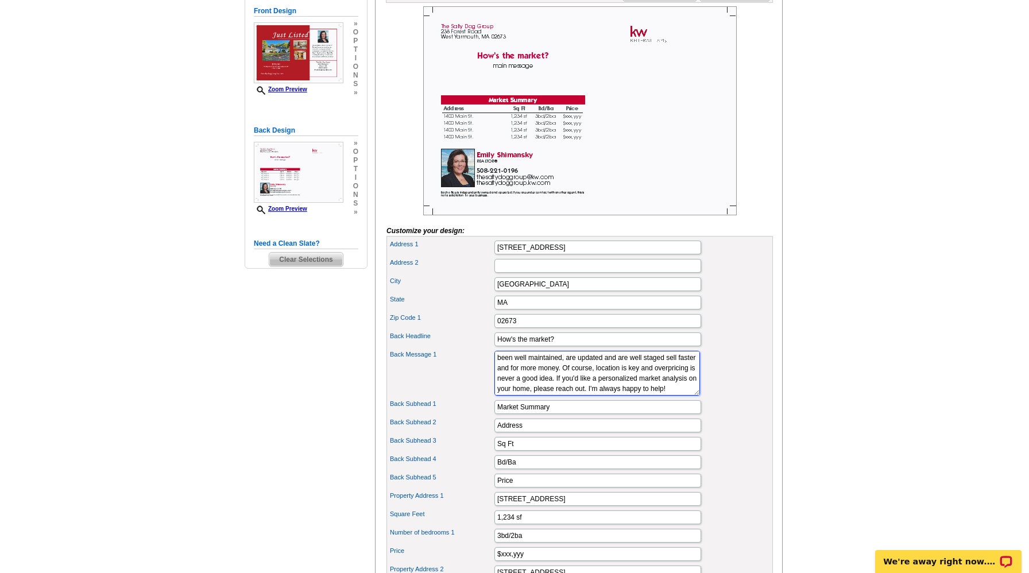
type textarea "The Cape Cod real estate market has certainly changed since the red hot Covid m…"
click at [579, 432] on input "Address" at bounding box center [597, 426] width 207 height 14
click at [774, 365] on div "You are currently editing the back . Customize Front Customize Back Apply Chang…" at bounding box center [579, 519] width 408 height 1078
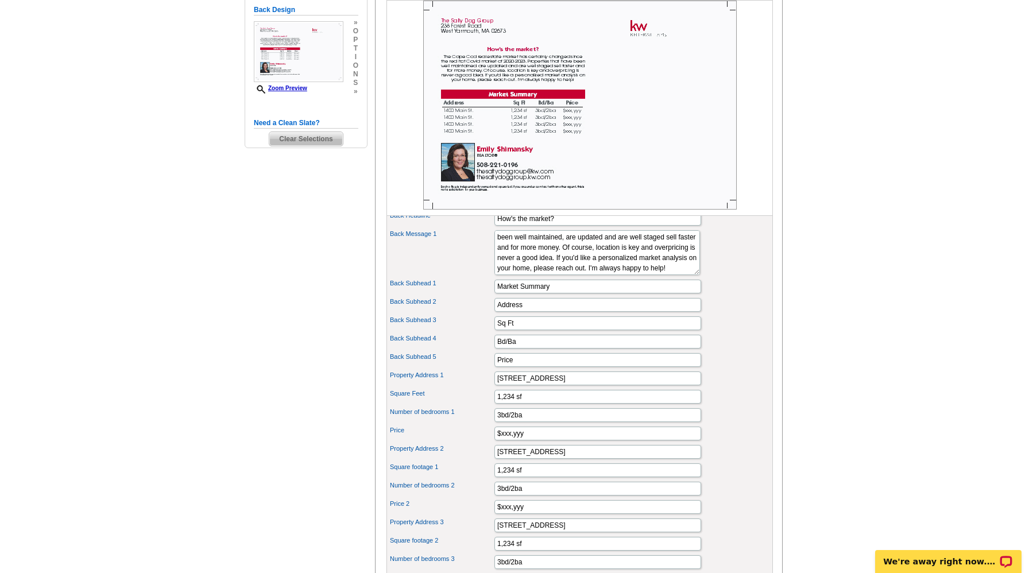
scroll to position [31, 0]
drag, startPoint x: 544, startPoint y: 396, endPoint x: 481, endPoint y: 394, distance: 63.2
click at [481, 388] on div "Property Address 1 1400 Main St." at bounding box center [580, 378] width 382 height 18
type input "4 Frances Helen Rd. Yarmouth Port, MA"
click at [512, 404] on input "1,234 sf" at bounding box center [597, 397] width 207 height 14
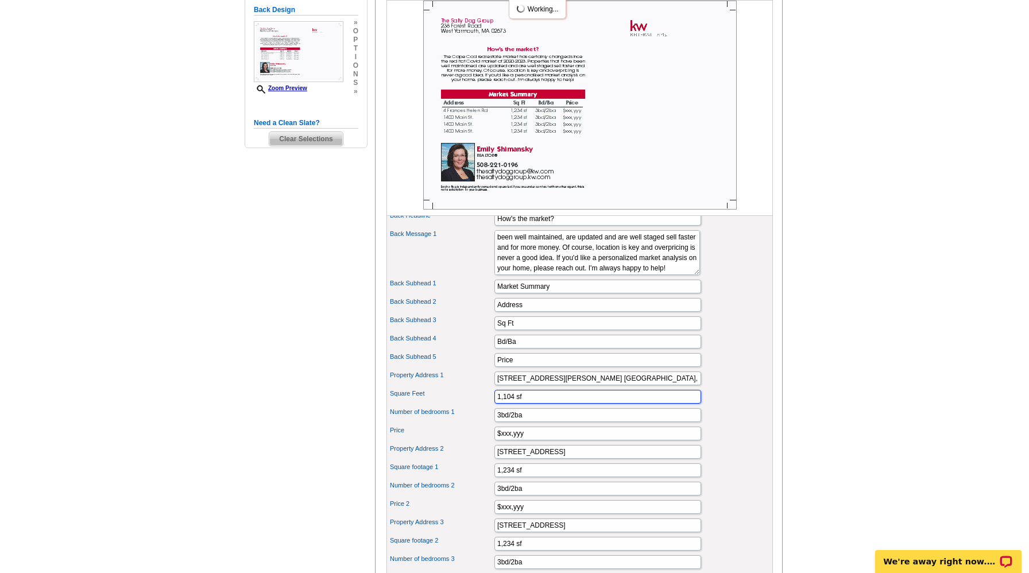
type input "1,104 sf"
click at [527, 422] on input "3bd/2ba" at bounding box center [597, 415] width 207 height 14
click at [532, 440] on input "$xxx,yyy" at bounding box center [597, 434] width 207 height 14
type input "$560,000"
click at [600, 459] on input "1400 Main St." at bounding box center [597, 452] width 207 height 14
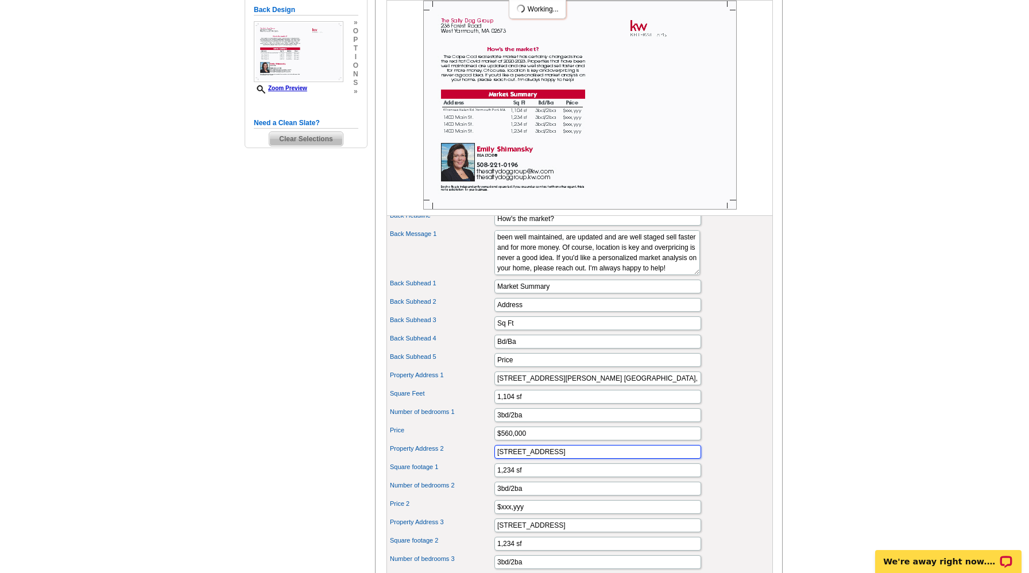
drag, startPoint x: 570, startPoint y: 470, endPoint x: 486, endPoint y: 466, distance: 83.3
click at [486, 461] on div "Property Address 2 1400 Main St." at bounding box center [580, 452] width 382 height 18
drag, startPoint x: 627, startPoint y: 401, endPoint x: 592, endPoint y: 393, distance: 35.8
click at [592, 385] on input "4 Frances Helen Rd. Yarmouth Port, MA" at bounding box center [597, 378] width 207 height 14
type input "4 Frances Helen Rd. Yarmouthport"
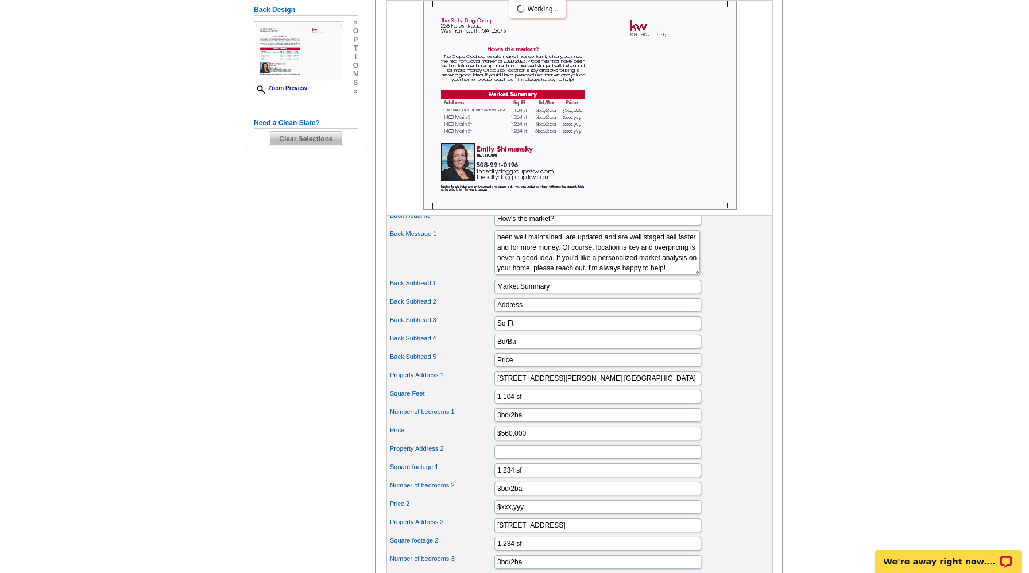
click at [765, 351] on div "Back Subhead 4 Bd/Ba" at bounding box center [580, 341] width 382 height 18
click at [514, 459] on input "Property Address 2" at bounding box center [597, 452] width 207 height 14
type input "19 Aspen Rd. Dennis"
click at [499, 495] on input "3bd/2ba" at bounding box center [597, 489] width 207 height 14
type input "4bd/2ba"
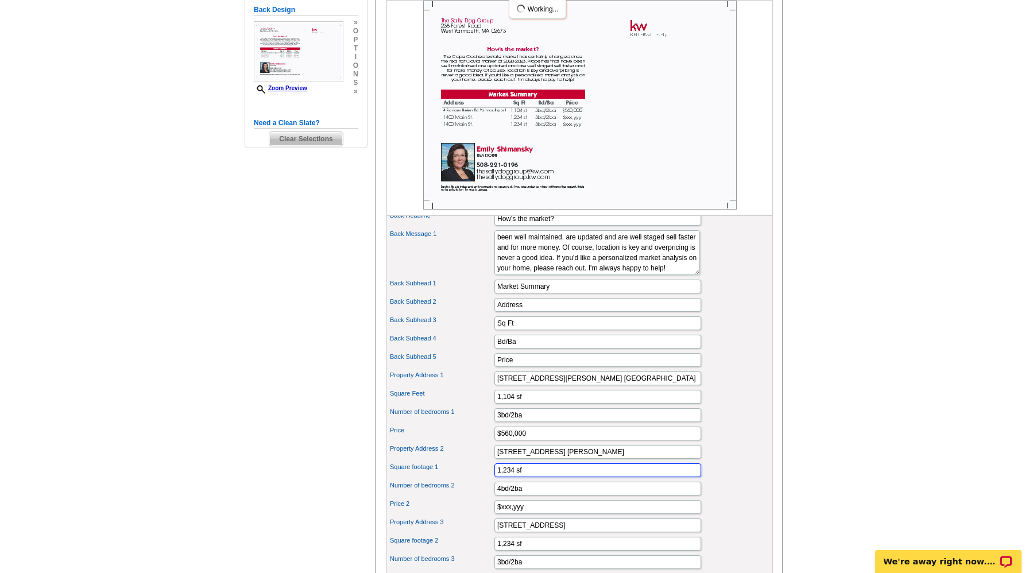
drag, startPoint x: 514, startPoint y: 487, endPoint x: 495, endPoint y: 490, distance: 19.1
click at [495, 477] on input "1,234 sf" at bounding box center [597, 470] width 207 height 14
type input "1608 sf"
drag, startPoint x: 532, startPoint y: 523, endPoint x: 500, endPoint y: 522, distance: 31.6
click at [500, 514] on input "$xxx,yyy" at bounding box center [597, 507] width 207 height 14
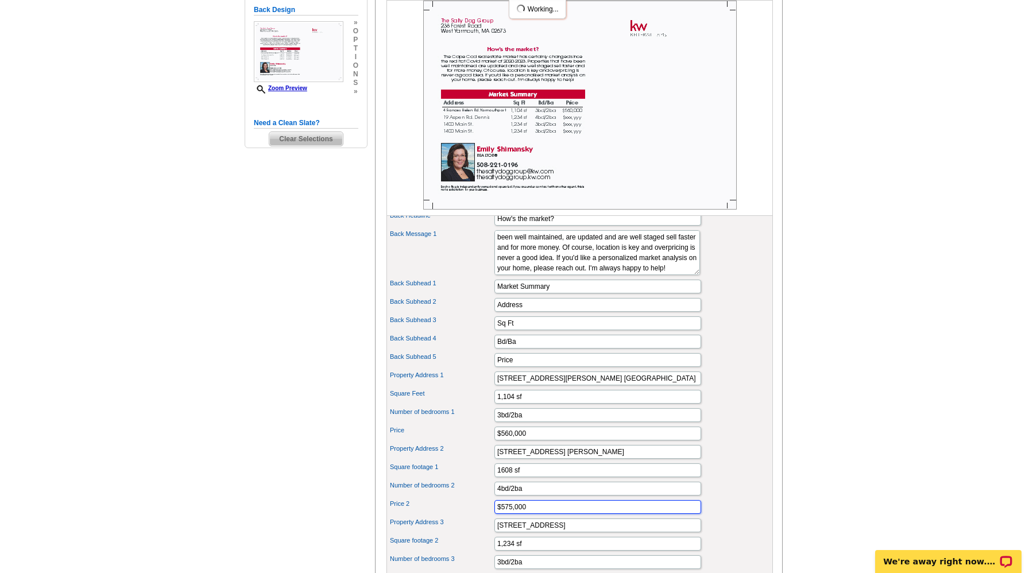
type input "$575,000"
drag, startPoint x: 555, startPoint y: 544, endPoint x: 472, endPoint y: 537, distance: 83.5
click at [472, 535] on div "Property Address 3 1400 Main St." at bounding box center [580, 525] width 382 height 18
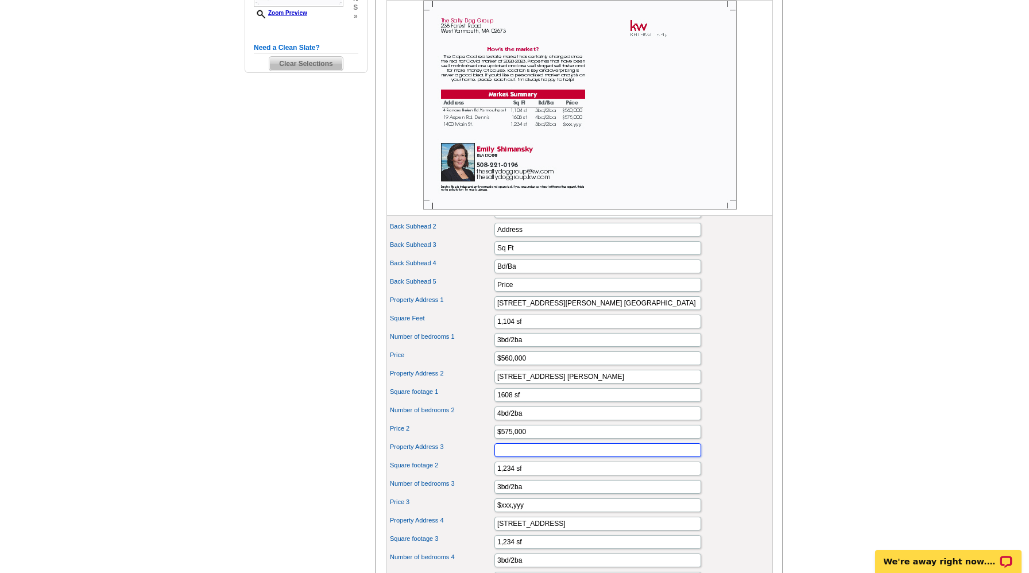
scroll to position [392, 0]
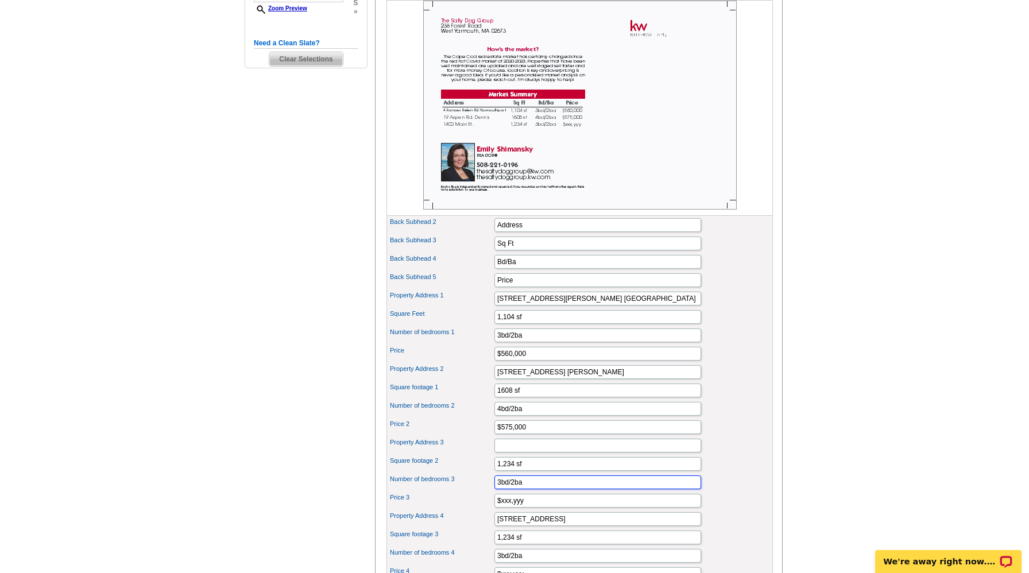
click at [501, 489] on input "3bd/2ba" at bounding box center [597, 482] width 207 height 14
click at [514, 489] on input "4bd/2ba" at bounding box center [597, 482] width 207 height 14
type input "4bd/4ba"
click at [528, 452] on input "Property Address 3" at bounding box center [597, 446] width 207 height 14
type input "54 Eileen St. Yarmouthport"
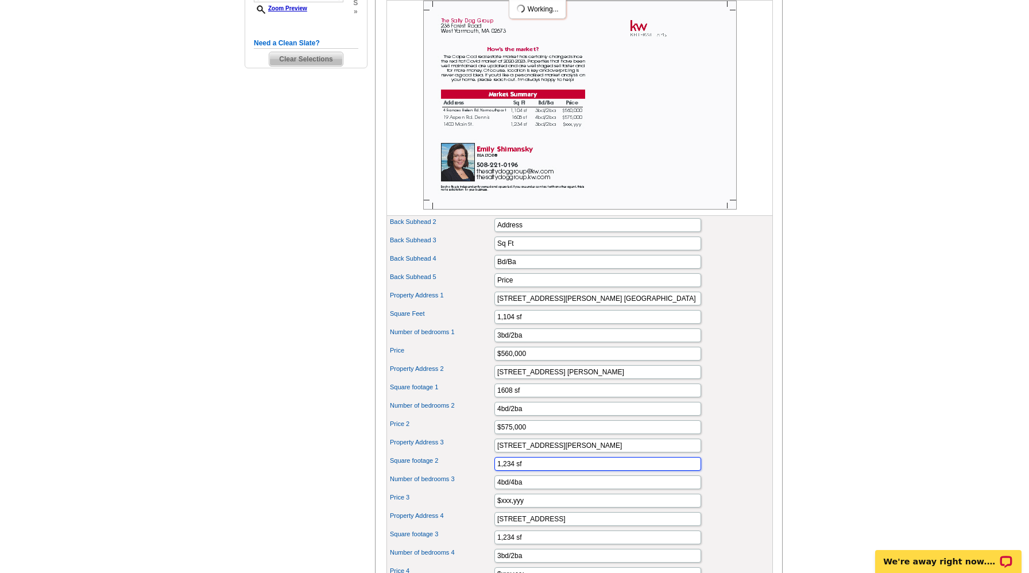
drag, startPoint x: 513, startPoint y: 481, endPoint x: 494, endPoint y: 482, distance: 19.0
click at [494, 471] on input "1,234 sf" at bounding box center [597, 464] width 207 height 14
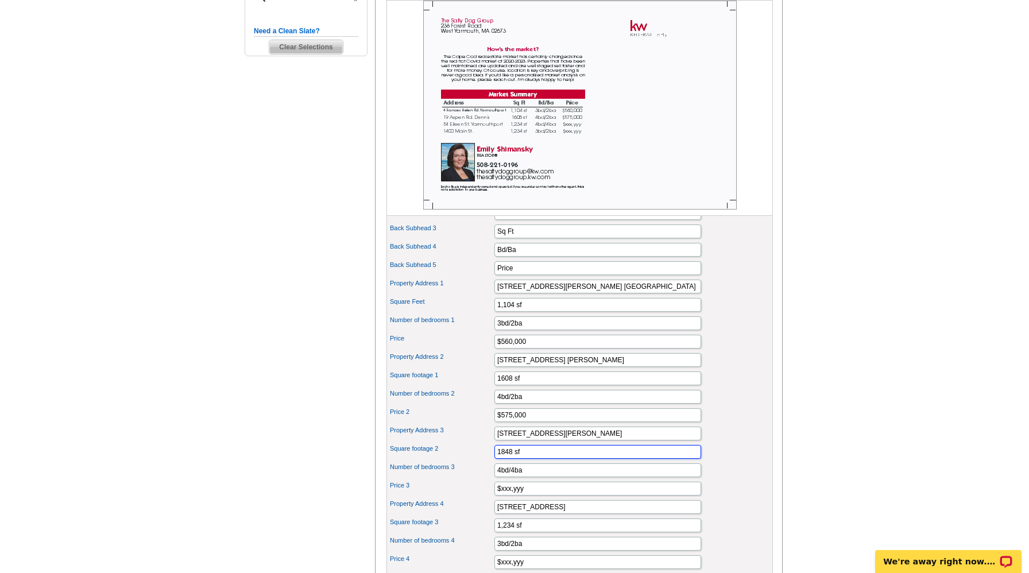
scroll to position [405, 0]
click at [502, 458] on input "1848 sf" at bounding box center [597, 451] width 207 height 14
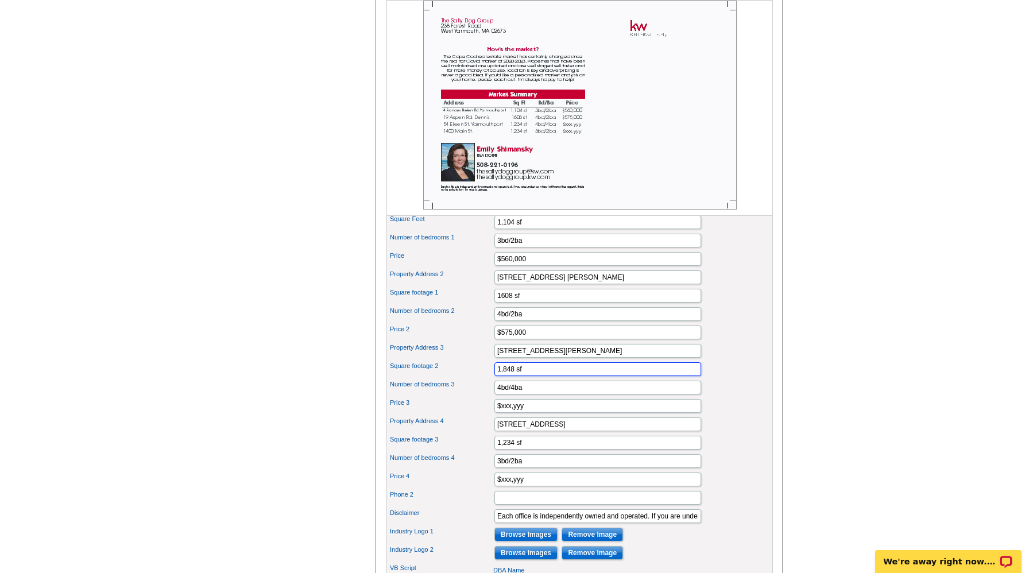
scroll to position [490, 0]
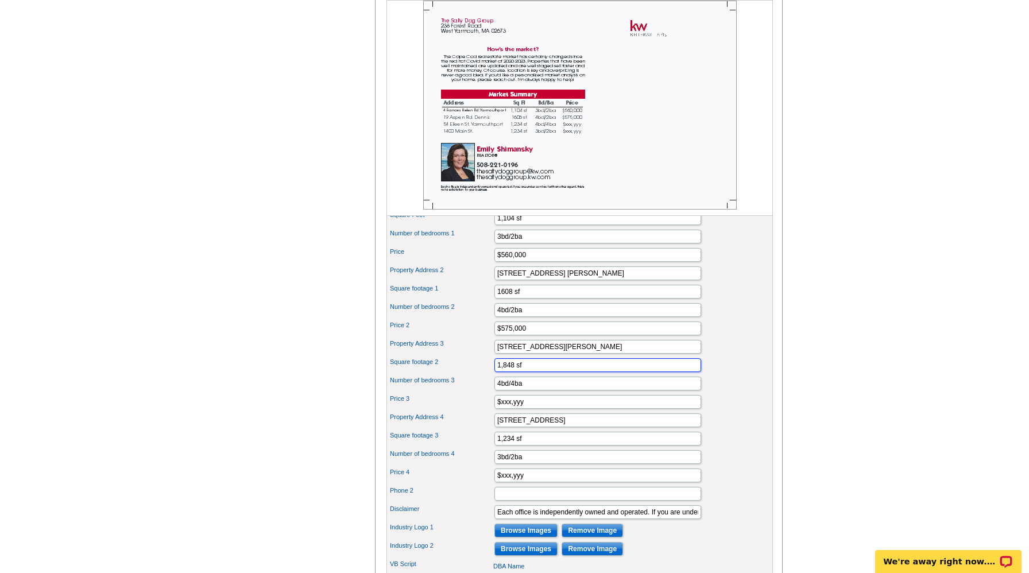
type input "1,848 sf"
click at [532, 409] on input "$xxx,yyy" at bounding box center [597, 402] width 207 height 14
type input "$895,000"
click at [550, 427] on input "1400 Main St." at bounding box center [597, 420] width 207 height 14
drag, startPoint x: 549, startPoint y: 438, endPoint x: 491, endPoint y: 442, distance: 58.1
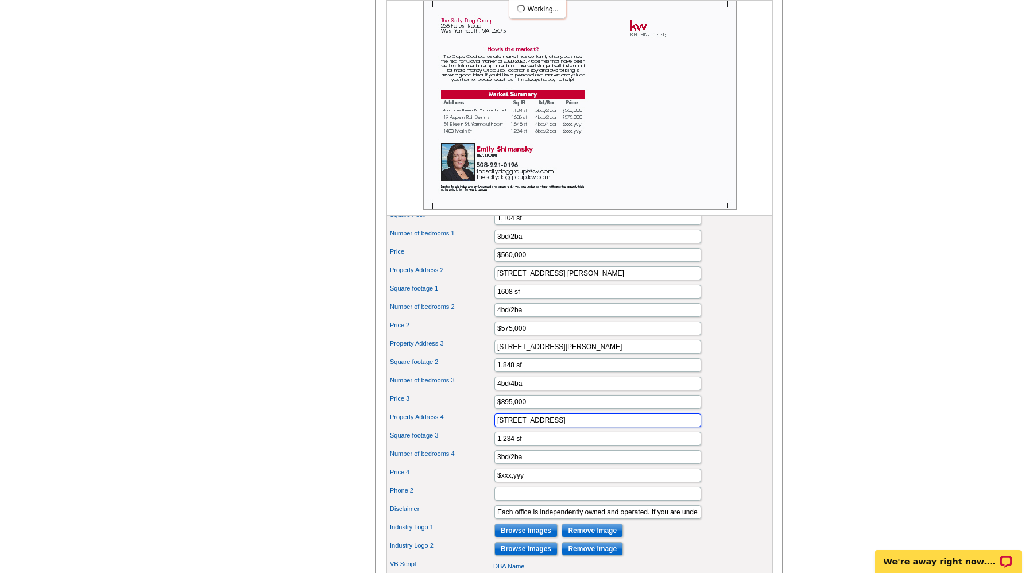
click at [491, 429] on div "Property Address 4 1400 Main St." at bounding box center [580, 420] width 382 height 18
type input "63 Frank Tobey Rd. Dennis"
click at [735, 429] on div "Property Address 4 63 Frank Tobey Rd. Dennis" at bounding box center [580, 420] width 382 height 18
drag, startPoint x: 514, startPoint y: 458, endPoint x: 505, endPoint y: 456, distance: 9.3
click at [505, 446] on input "1,234 sf" at bounding box center [597, 439] width 207 height 14
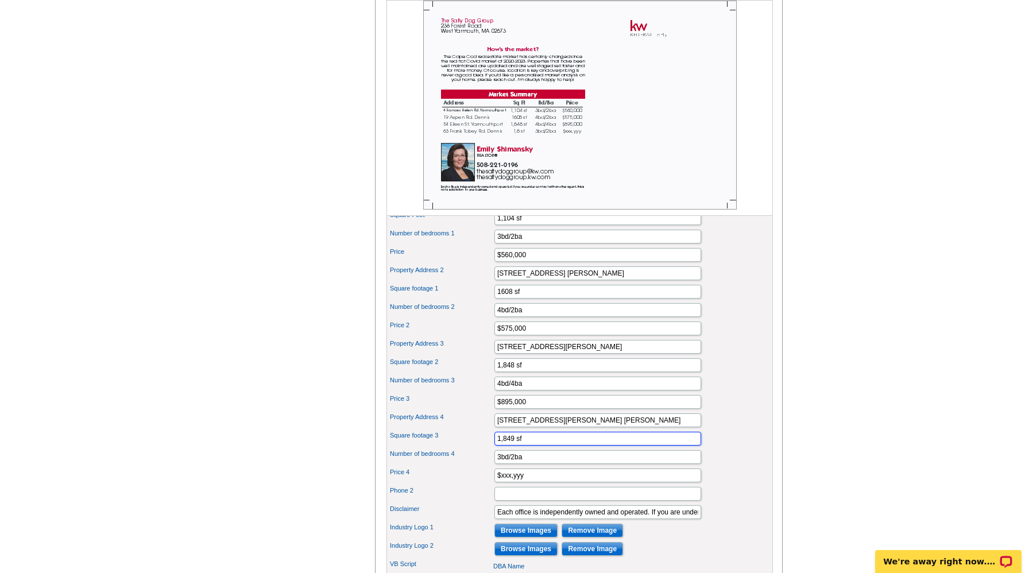
type input "1,849 sf"
click at [547, 482] on input "$xxx,yyy" at bounding box center [597, 475] width 207 height 14
type input "$1,440,000"
click at [773, 423] on div "You are currently editing the back . Customize Front Customize Back Apply Chang…" at bounding box center [579, 220] width 408 height 1078
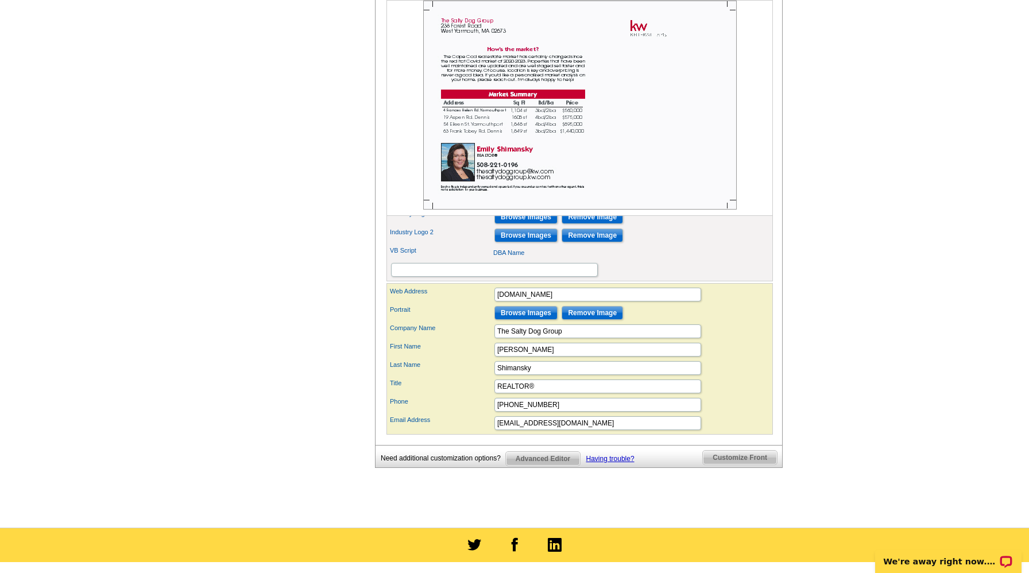
scroll to position [795, 0]
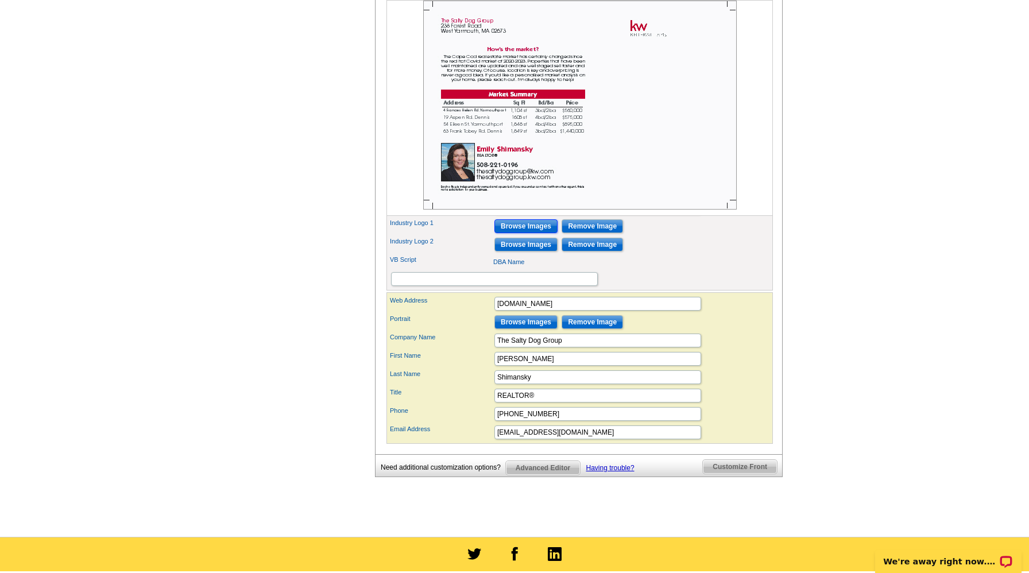
click at [524, 233] on input "Browse Images" at bounding box center [525, 226] width 63 height 14
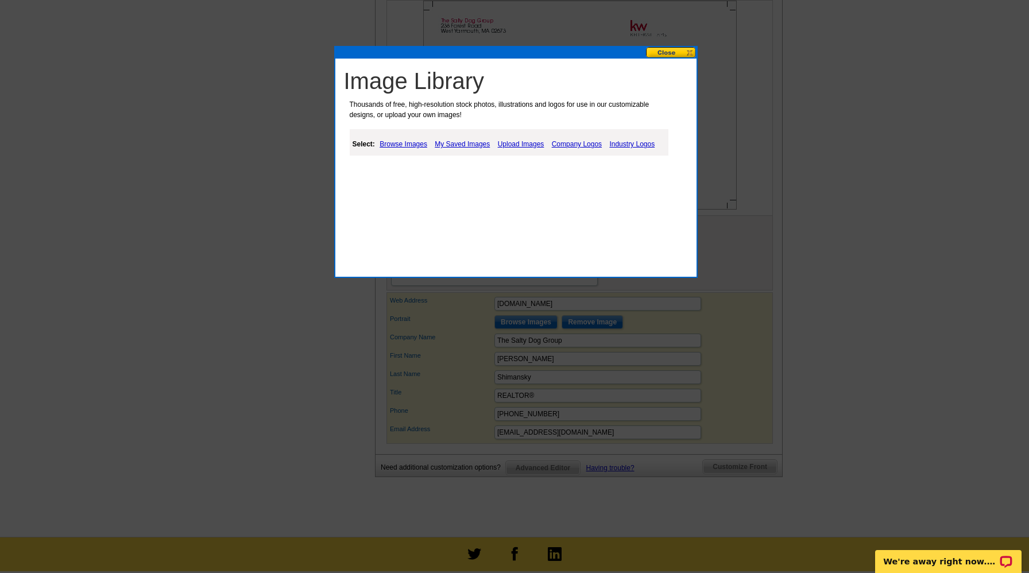
click at [414, 146] on link "Browse Images" at bounding box center [403, 144] width 53 height 14
click at [652, 139] on link "Industry Logos" at bounding box center [632, 144] width 51 height 14
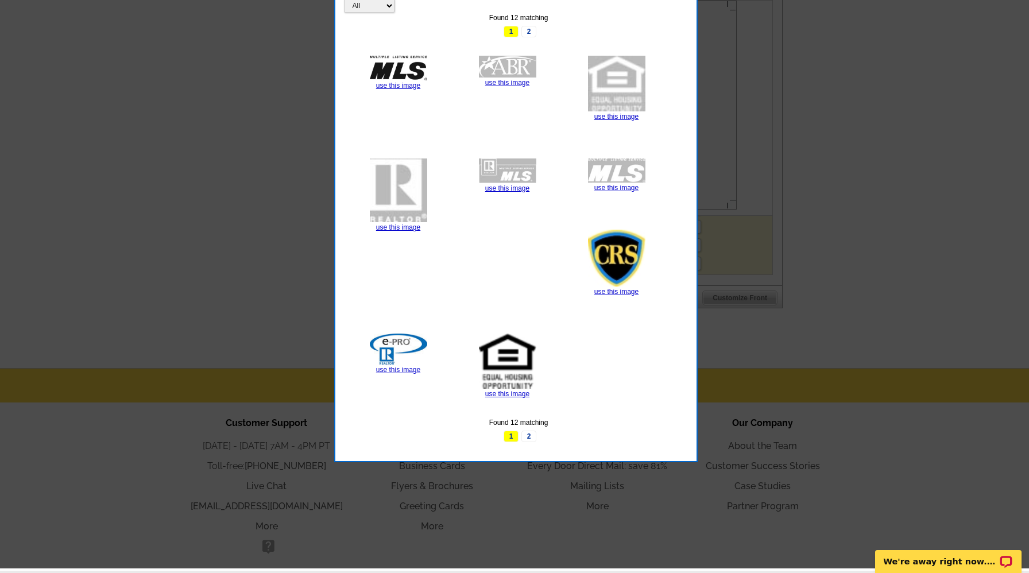
scroll to position [966, 0]
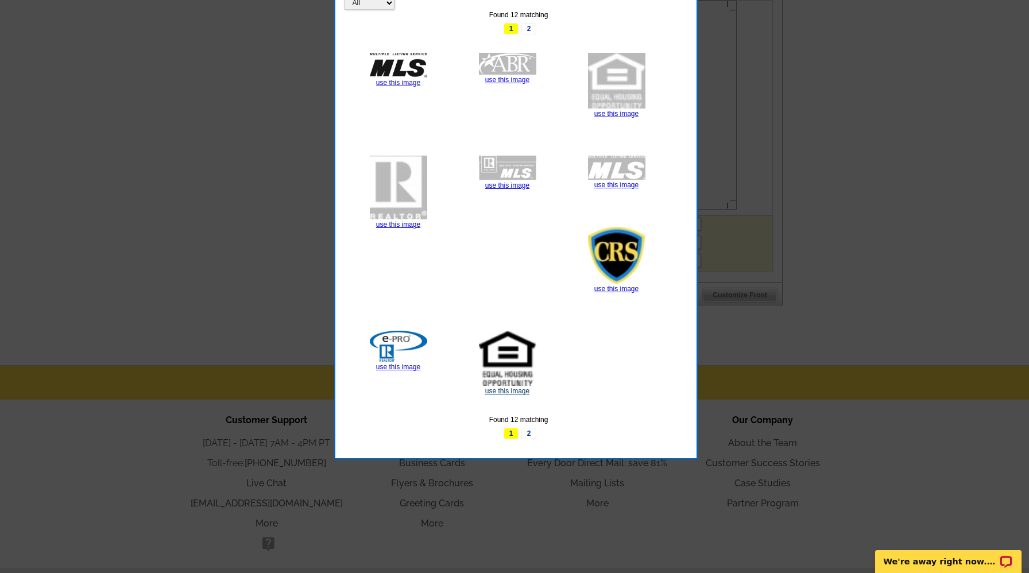
click at [501, 390] on link "use this image" at bounding box center [507, 391] width 44 height 8
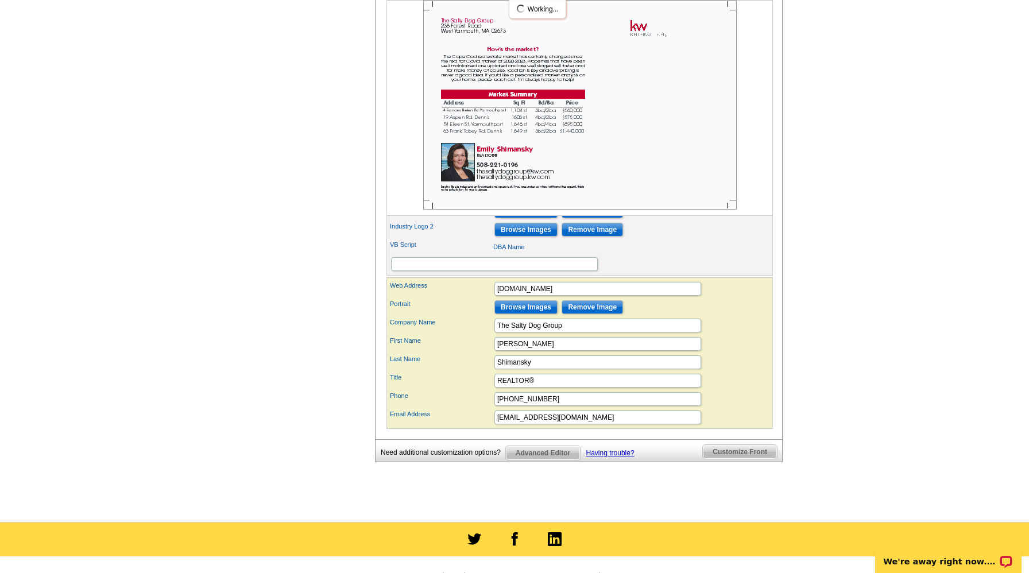
scroll to position [805, 0]
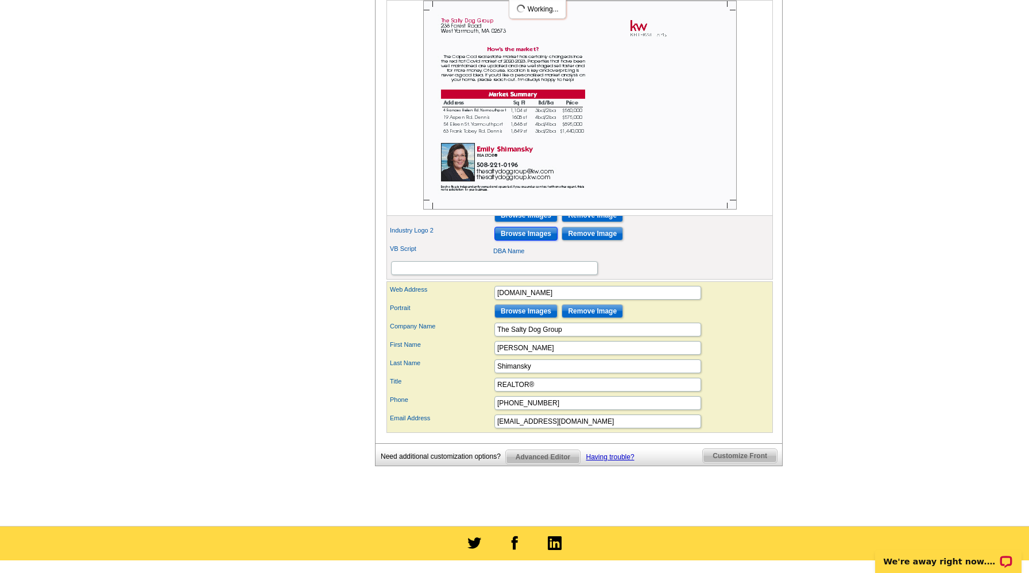
click at [529, 241] on input "Browse Images" at bounding box center [525, 234] width 63 height 14
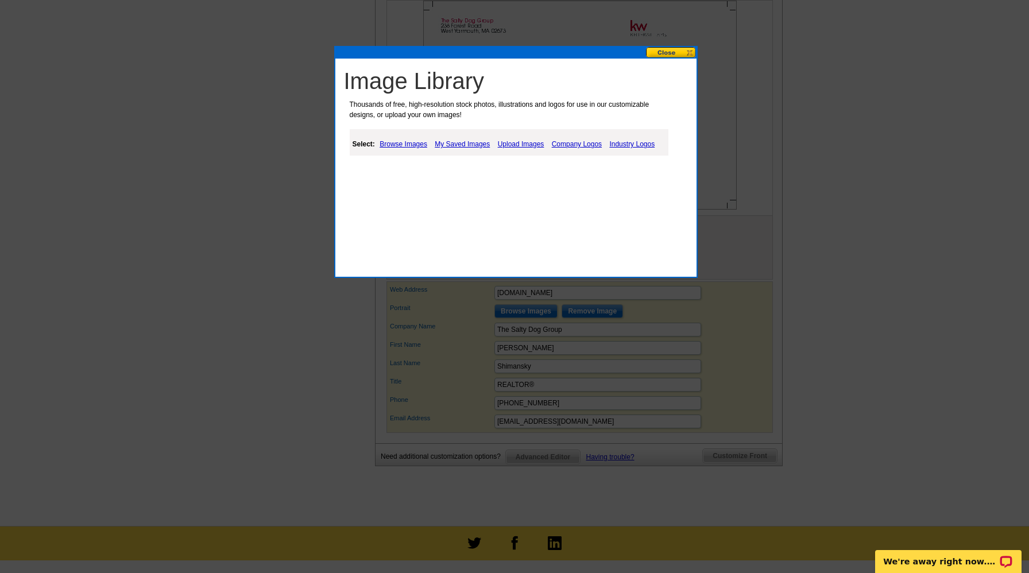
click at [640, 144] on link "Industry Logos" at bounding box center [631, 144] width 51 height 14
click at [640, 138] on link "Industry Logos" at bounding box center [631, 144] width 51 height 14
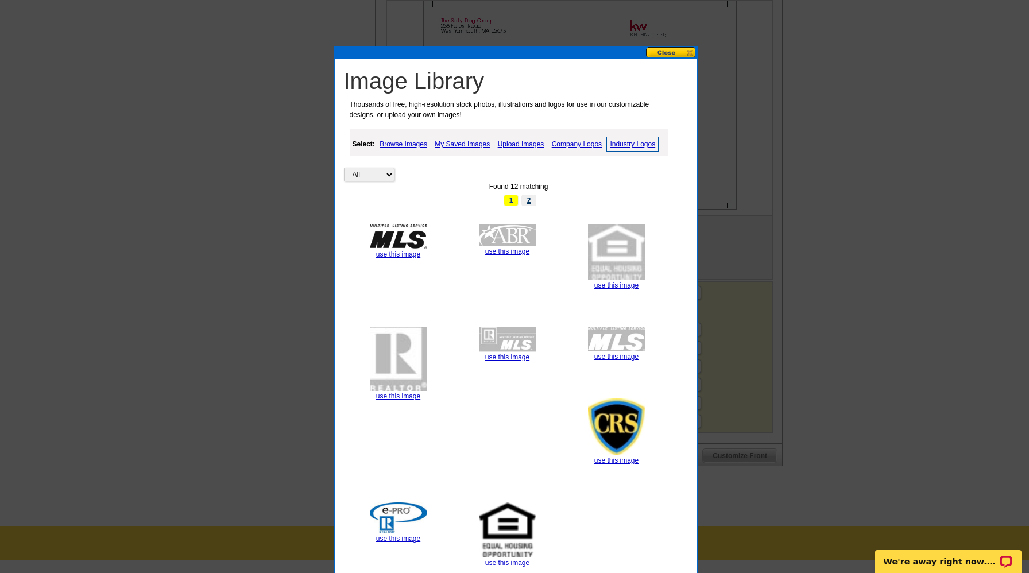
click at [529, 199] on link "2" at bounding box center [528, 200] width 15 height 11
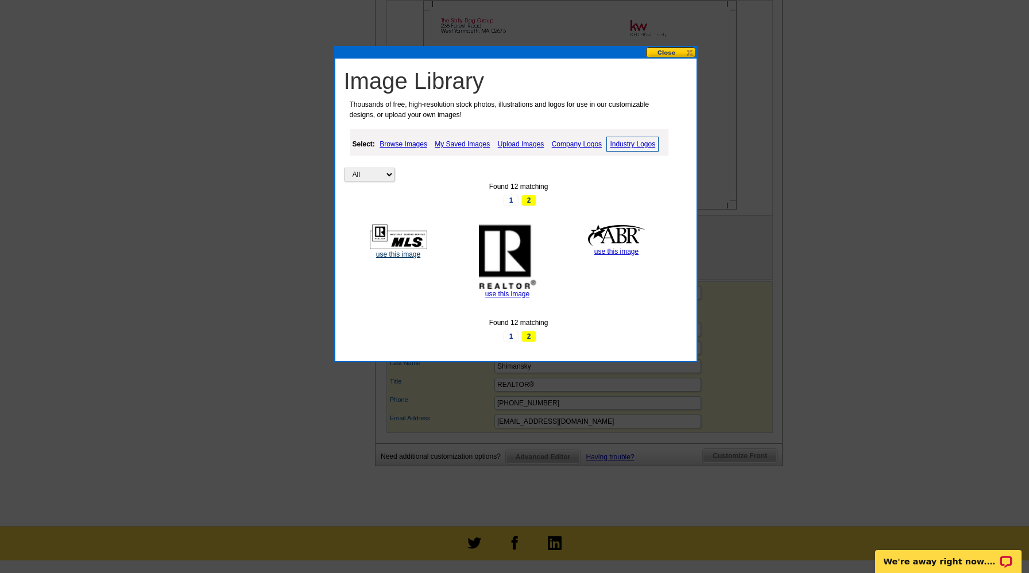
click at [405, 253] on link "use this image" at bounding box center [398, 254] width 44 height 8
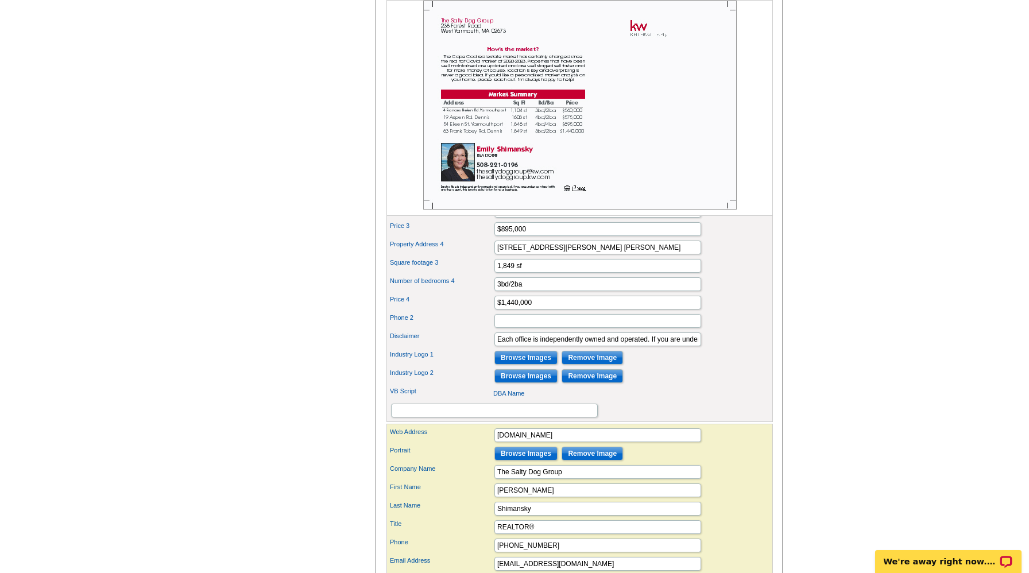
scroll to position [666, 0]
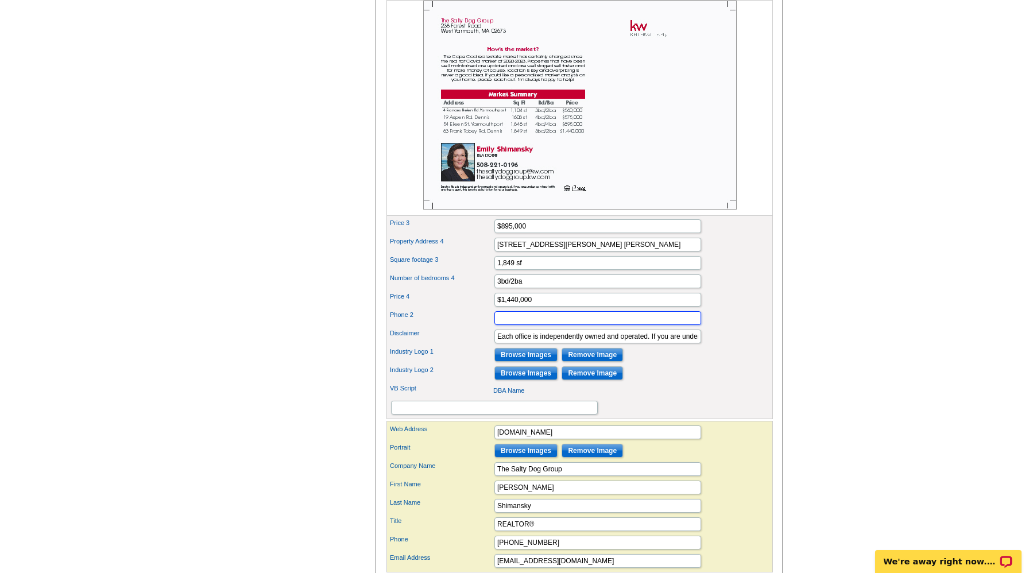
click at [520, 325] on input "Phone 2" at bounding box center [597, 318] width 207 height 14
type input "5"
click at [772, 413] on div "Address 1 238 Forest Road Address 2 City West Yarmouth State MA" at bounding box center [579, 90] width 386 height 659
click at [509, 396] on label "DBA Name" at bounding box center [544, 391] width 103 height 10
click at [509, 407] on input "DBA Name" at bounding box center [494, 408] width 207 height 14
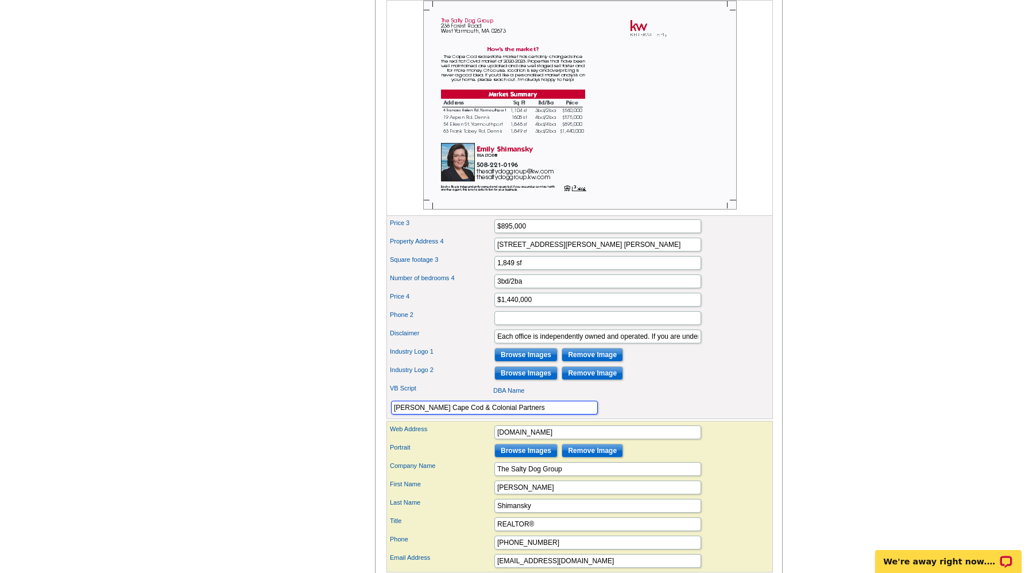
type input "Keller Williams Cape Cod & Colonial Partners"
click at [735, 382] on div "Industry Logo 2 Browse Images Remove Image" at bounding box center [580, 373] width 382 height 18
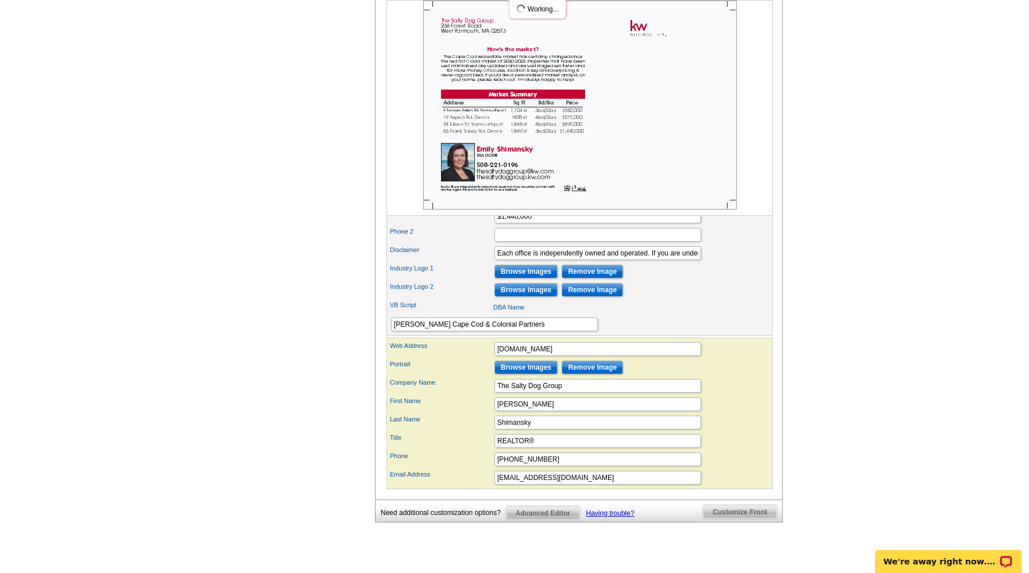
scroll to position [760, 0]
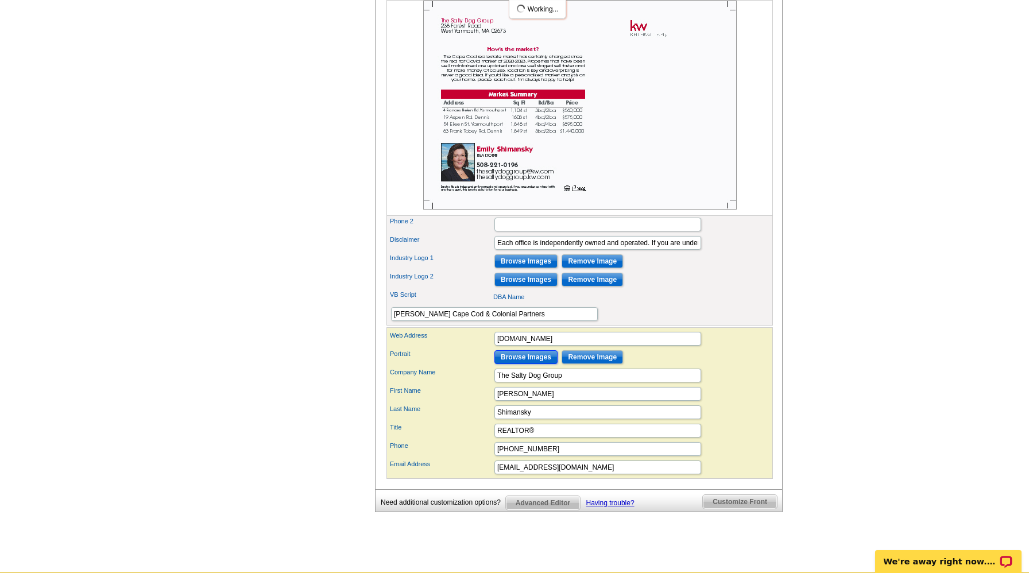
click at [526, 364] on input "Browse Images" at bounding box center [525, 357] width 63 height 14
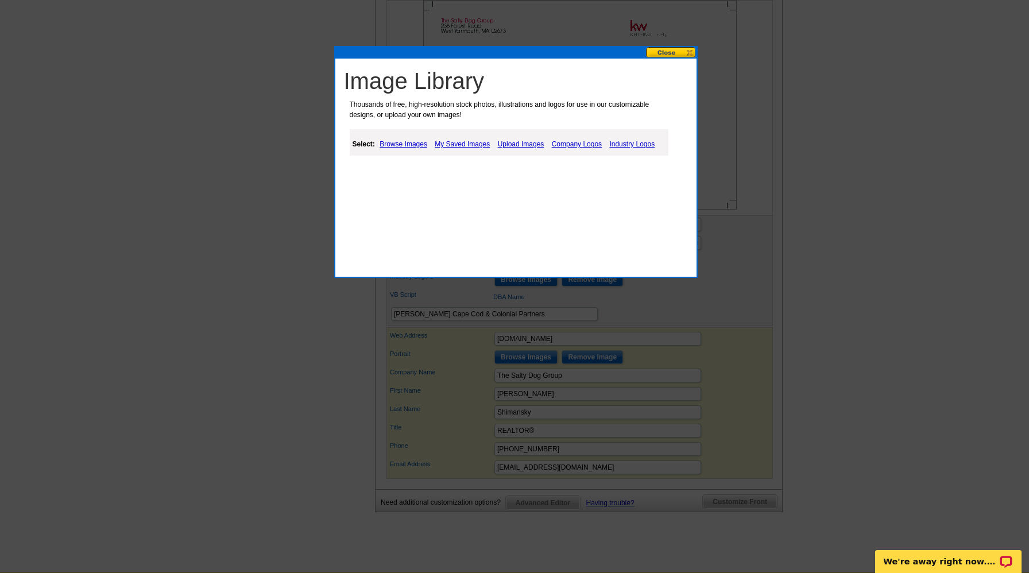
click at [454, 141] on link "My Saved Images" at bounding box center [462, 144] width 61 height 14
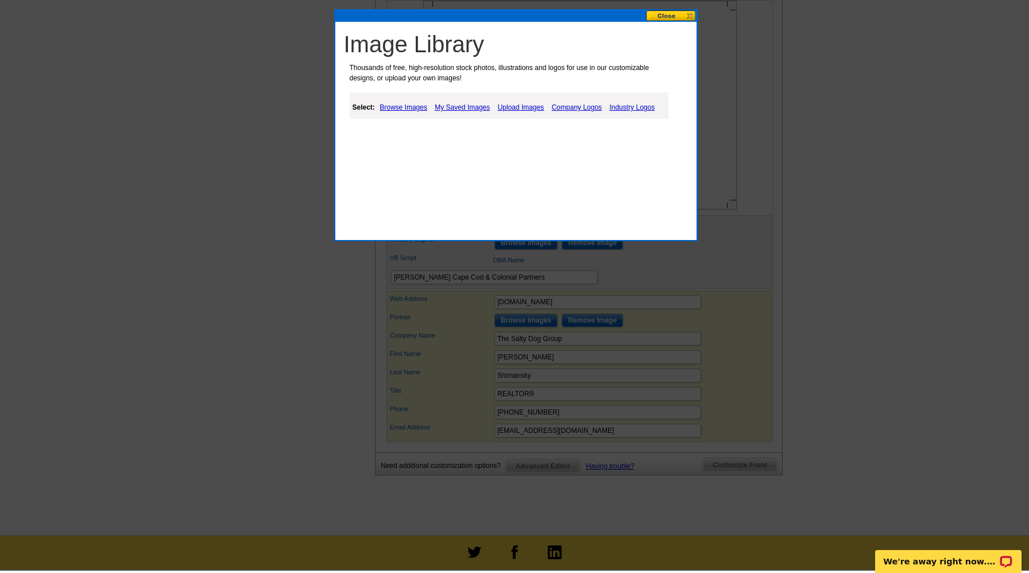
scroll to position [787, 0]
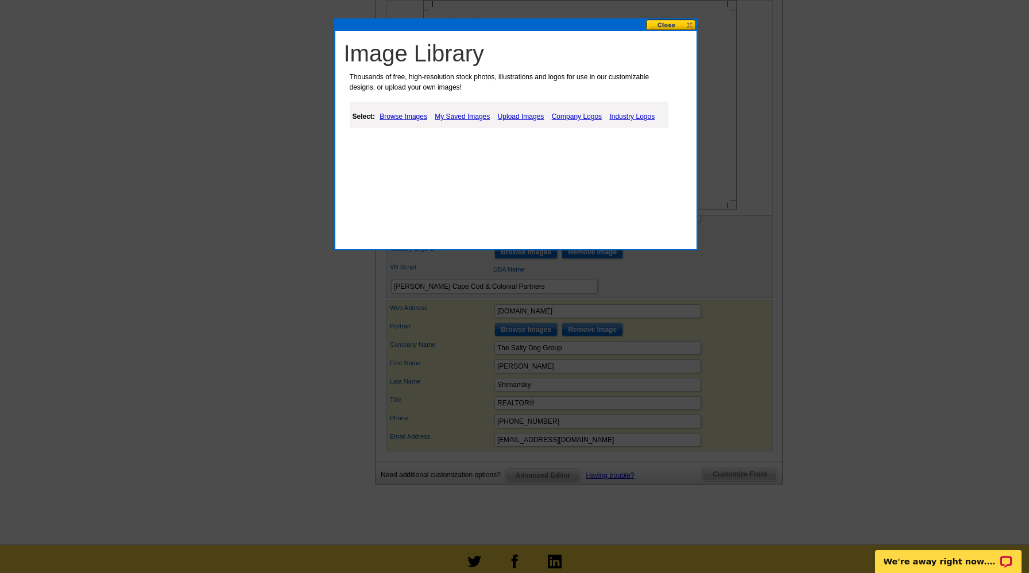
click at [536, 116] on link "Upload Images" at bounding box center [521, 117] width 52 height 14
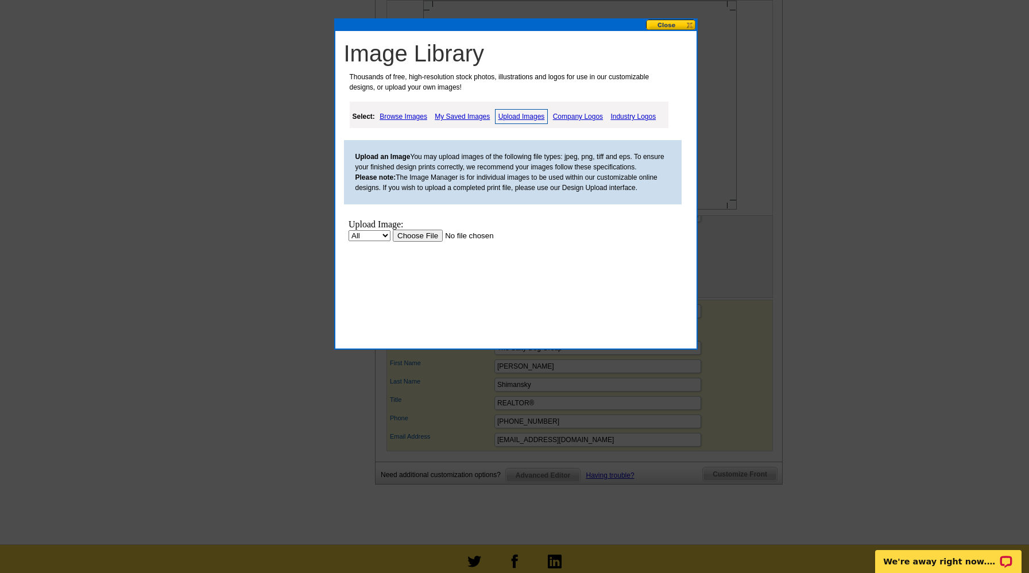
scroll to position [0, 0]
click at [419, 234] on input "file" at bounding box center [464, 236] width 145 height 12
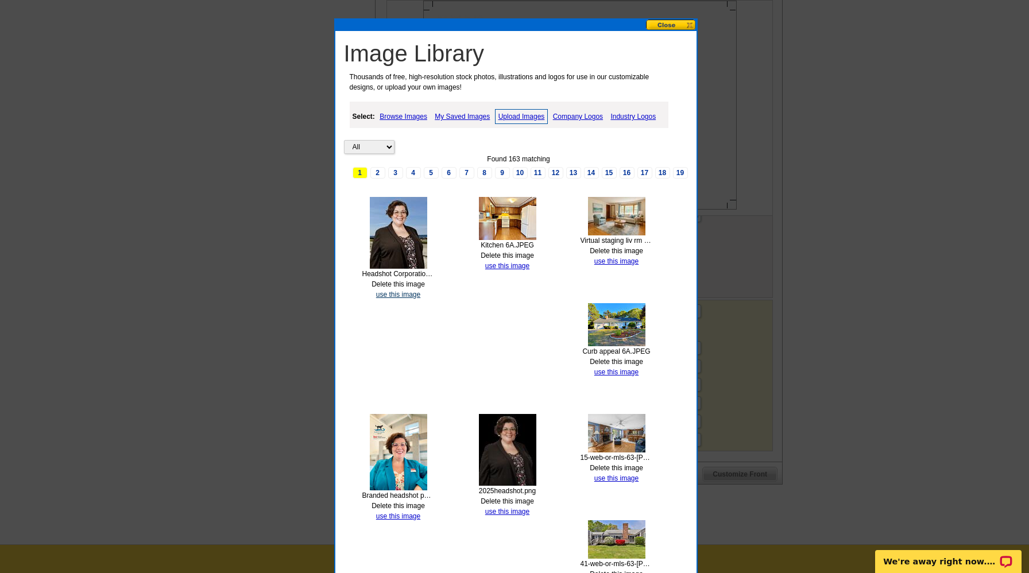
click at [392, 295] on link "use this image" at bounding box center [398, 295] width 44 height 8
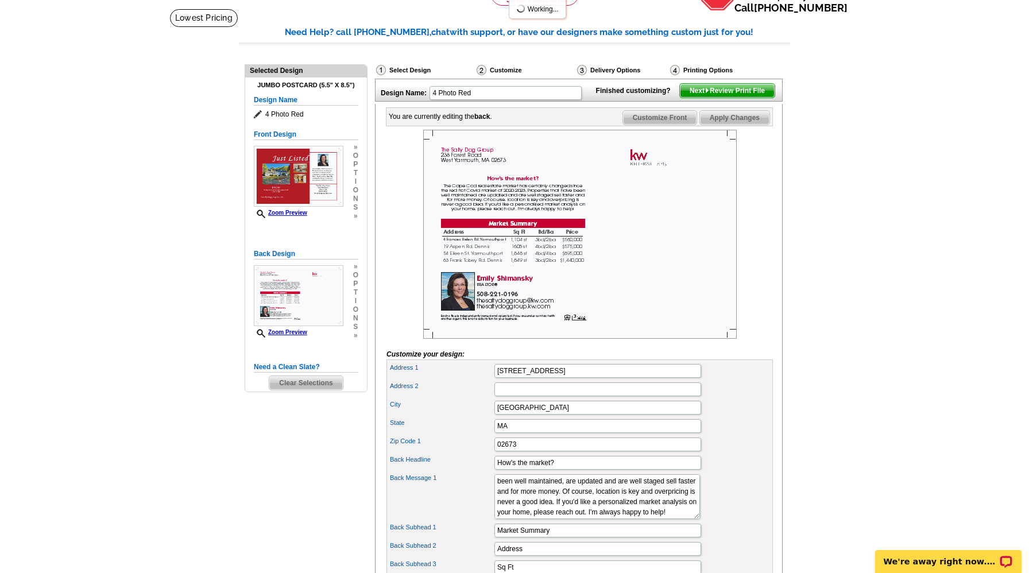
scroll to position [65, 0]
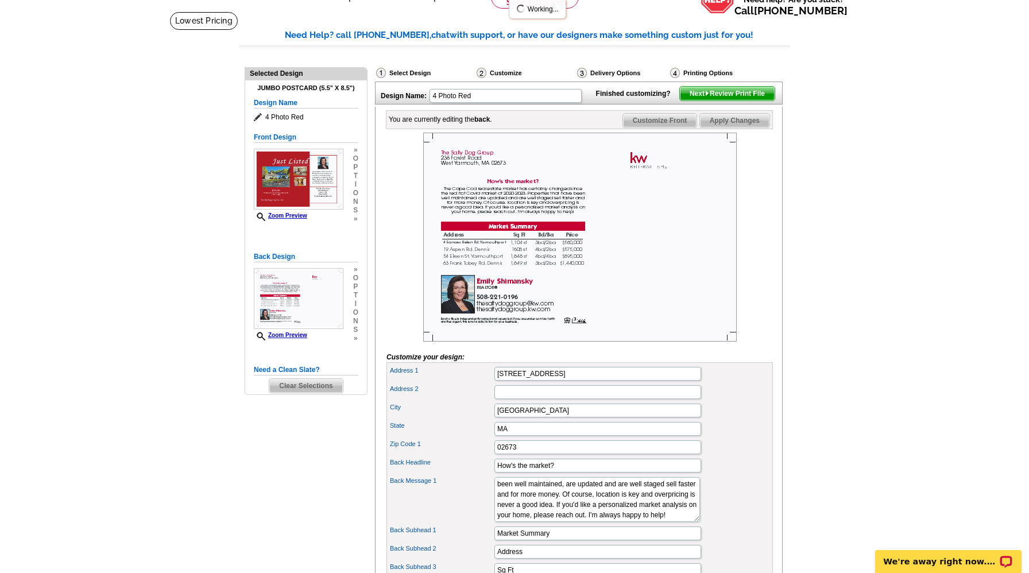
click at [734, 100] on span "Next Review Print File" at bounding box center [727, 94] width 95 height 14
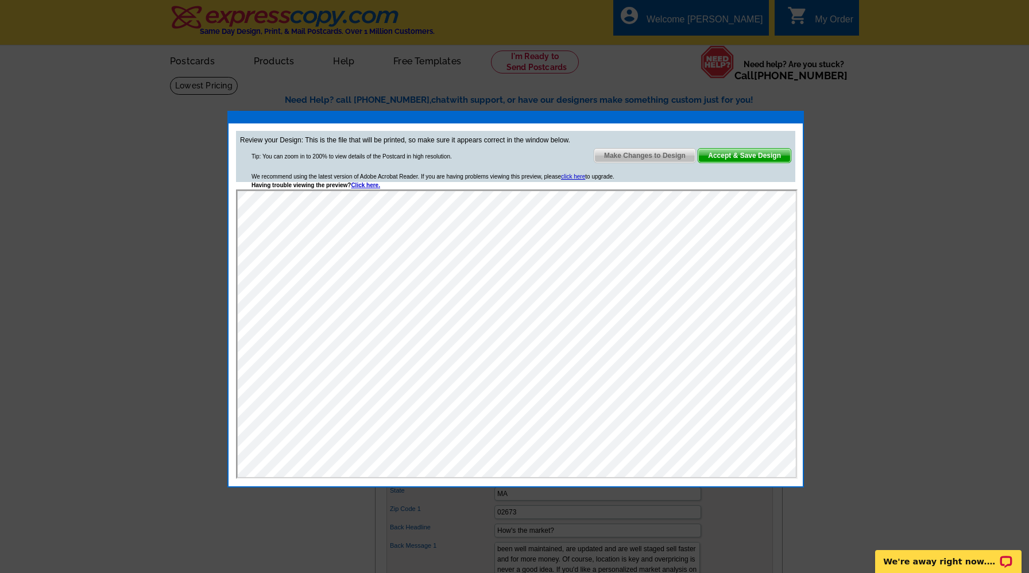
scroll to position [24, 0]
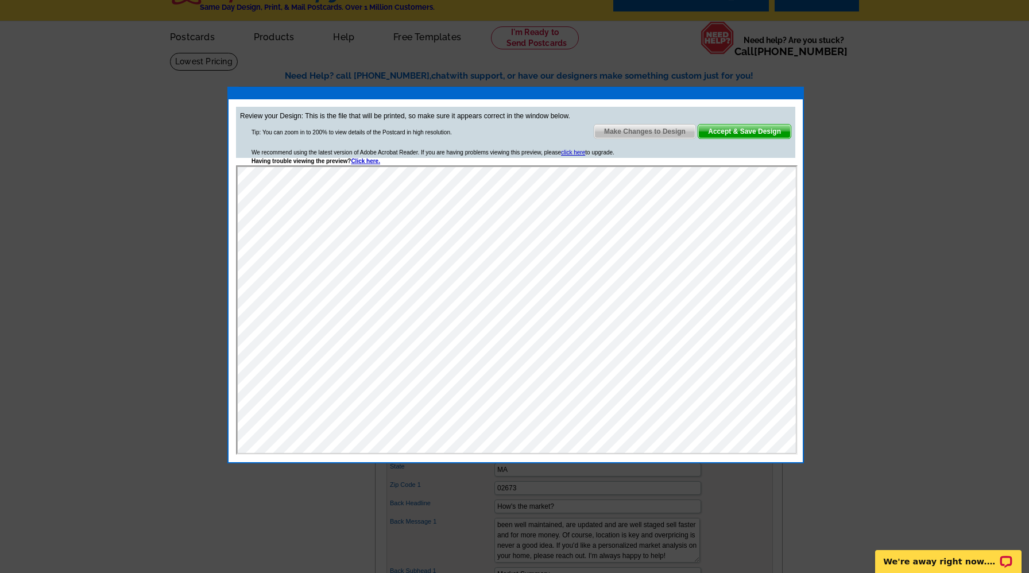
click at [625, 130] on span "Make Changes to Design" at bounding box center [644, 132] width 101 height 14
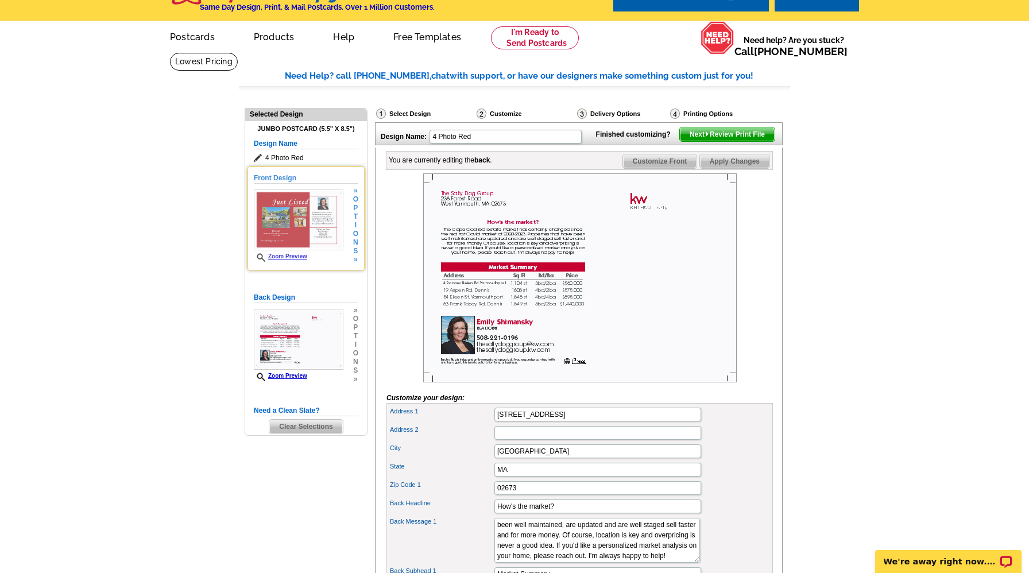
click at [297, 212] on img at bounding box center [299, 219] width 90 height 61
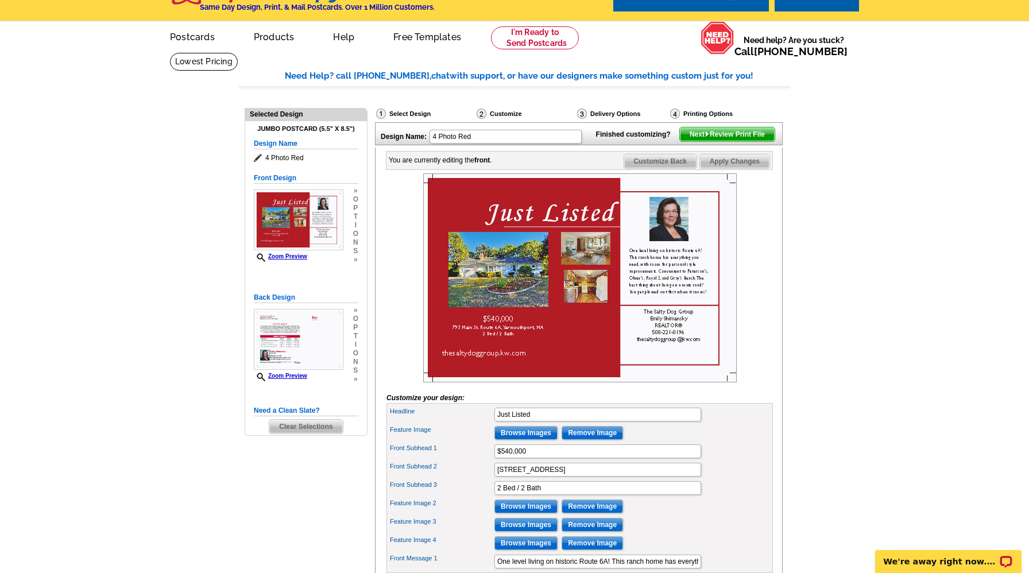
scroll to position [34, 0]
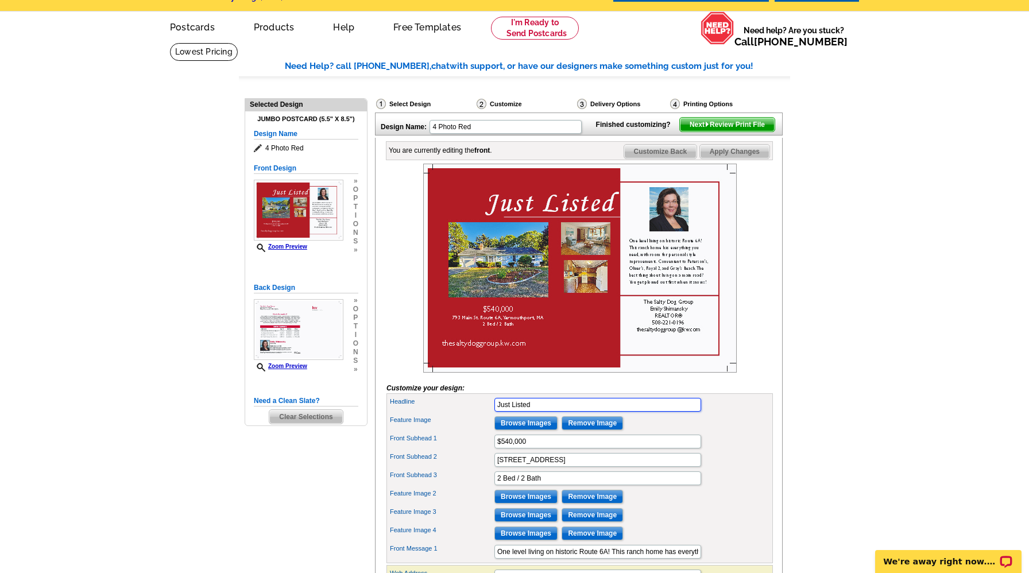
click at [580, 412] on input "Just Listed" at bounding box center [597, 405] width 207 height 14
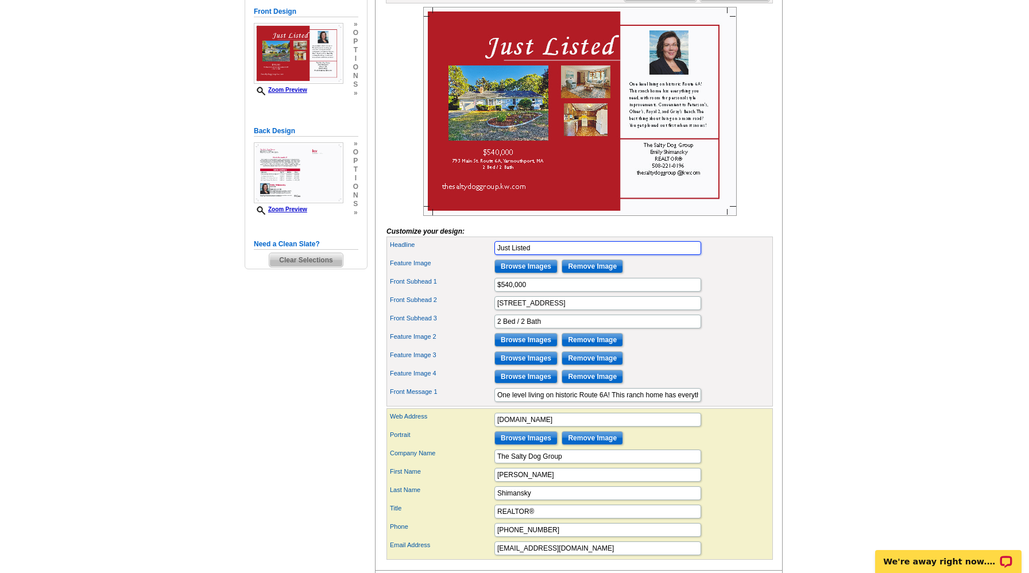
scroll to position [193, 0]
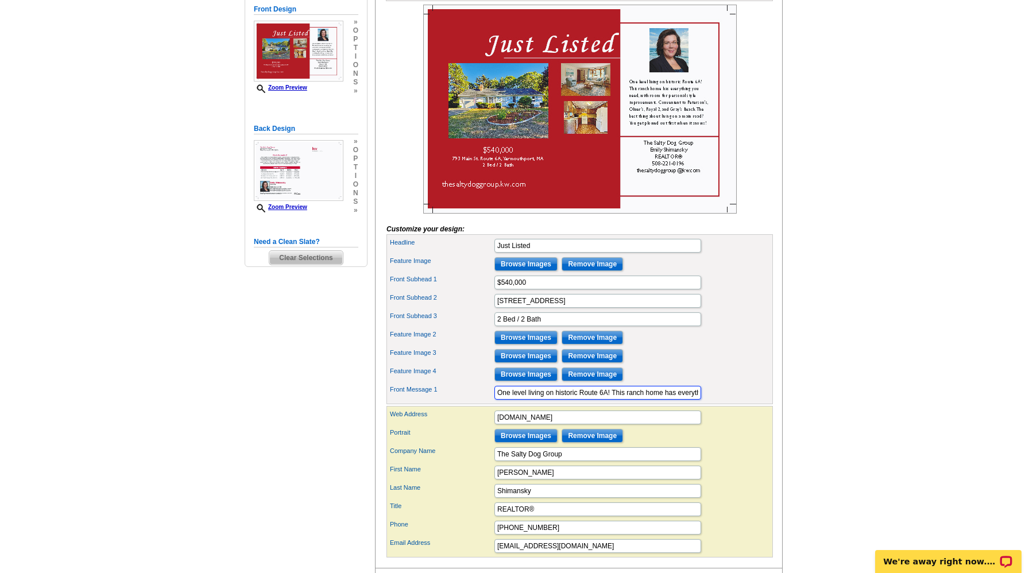
click at [691, 400] on input "One level living on historic Route 6A! This ranch home has everything you need,…" at bounding box center [597, 393] width 207 height 14
click at [696, 400] on input "One level living on historic Route 6A! This ranch home has everything you need,…" at bounding box center [597, 393] width 207 height 14
click at [675, 400] on input "One level living on historic Route 6A! This ranch home has everything you need,…" at bounding box center [597, 393] width 207 height 14
click at [670, 400] on input "One level living on historic Route 6A! This ranch home has everything you need,…" at bounding box center [597, 393] width 207 height 14
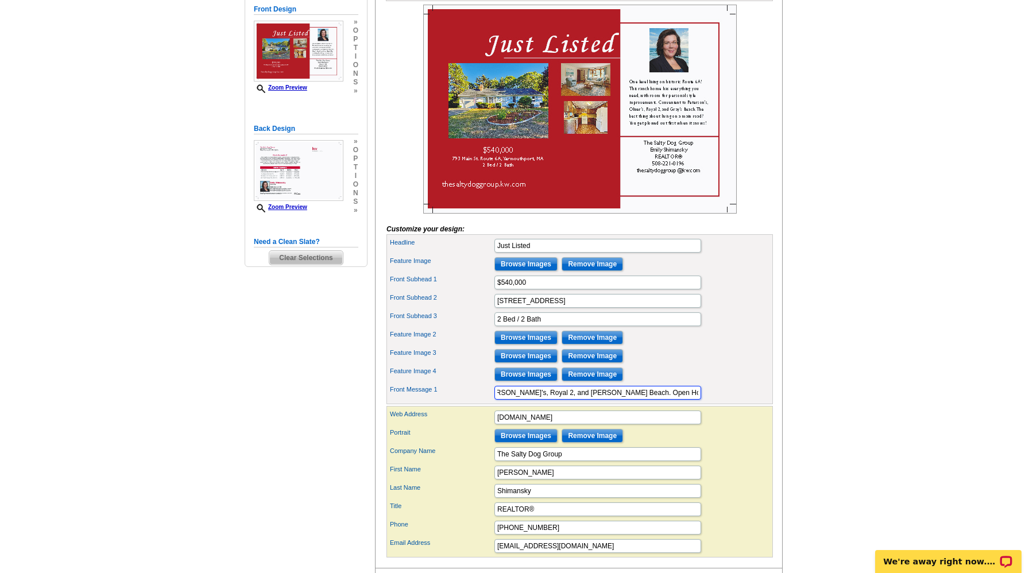
click at [673, 400] on input "One level living on historic Route 6A! This ranch home has everything you need,…" at bounding box center [597, 393] width 207 height 14
type input "One level living on historic Route 6A! This ranch home has everything you need,…"
click at [702, 365] on div "Feature Image 3 Browse Images Remove Image" at bounding box center [580, 356] width 382 height 18
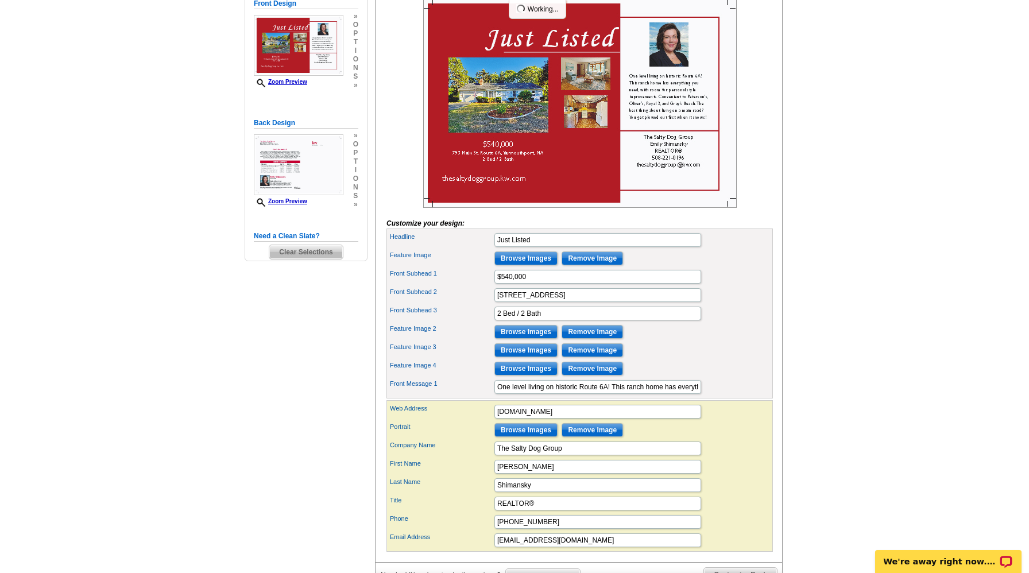
scroll to position [199, 0]
click at [527, 436] on input "Browse Images" at bounding box center [525, 430] width 63 height 14
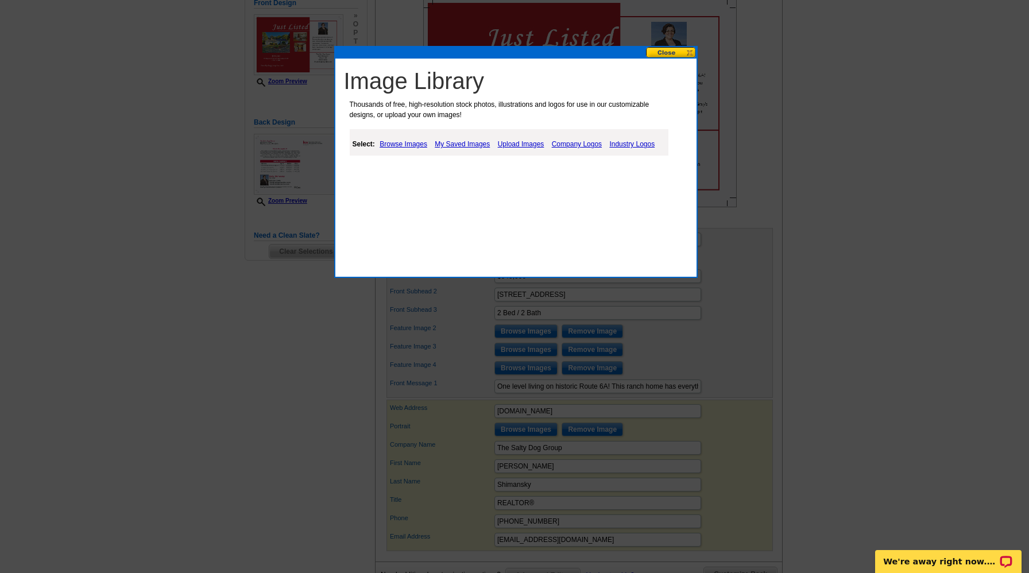
click at [462, 145] on link "My Saved Images" at bounding box center [462, 144] width 61 height 14
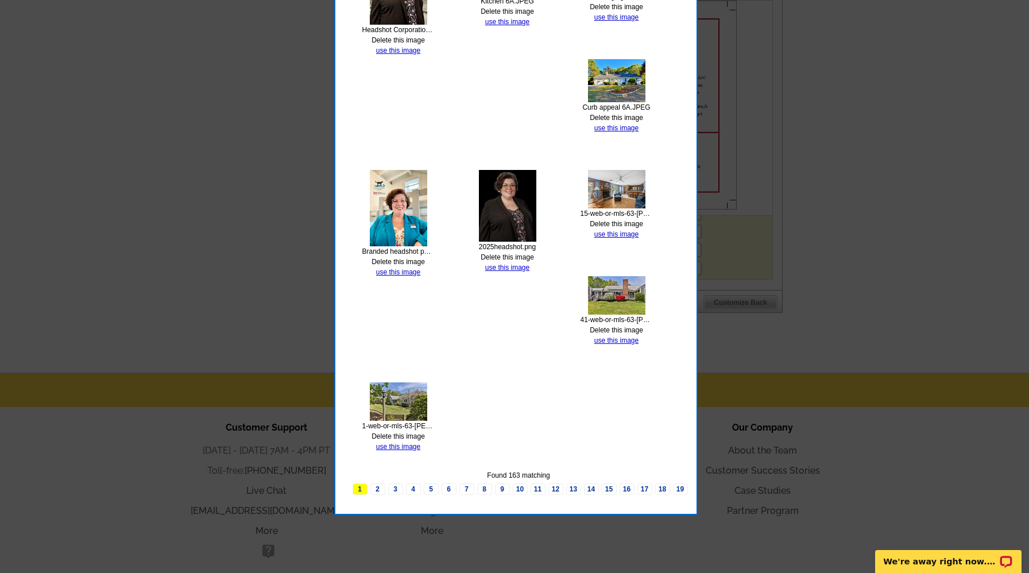
scroll to position [533, 0]
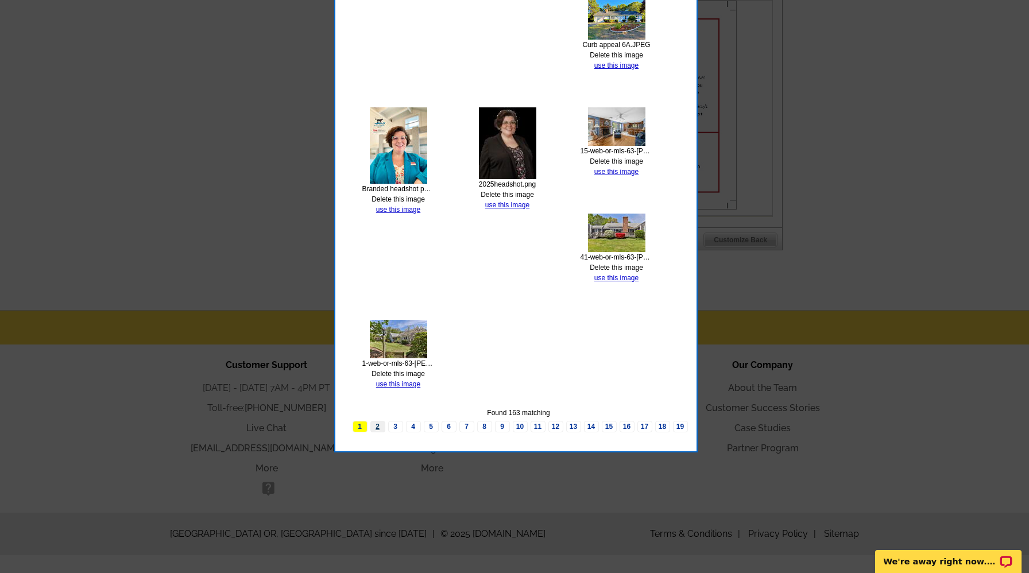
click at [377, 427] on link "2" at bounding box center [377, 426] width 15 height 11
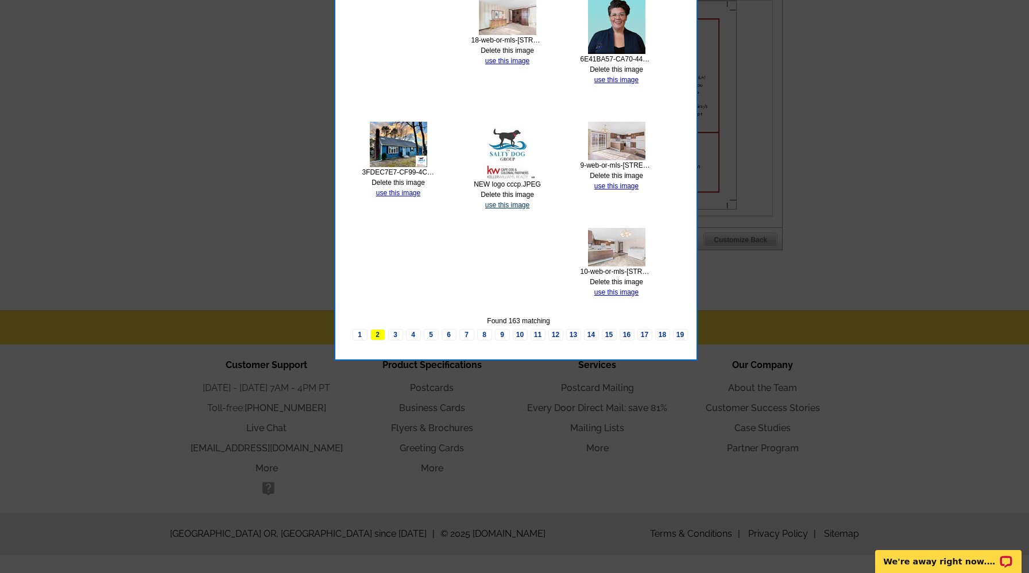
click at [513, 206] on link "use this image" at bounding box center [507, 205] width 44 height 8
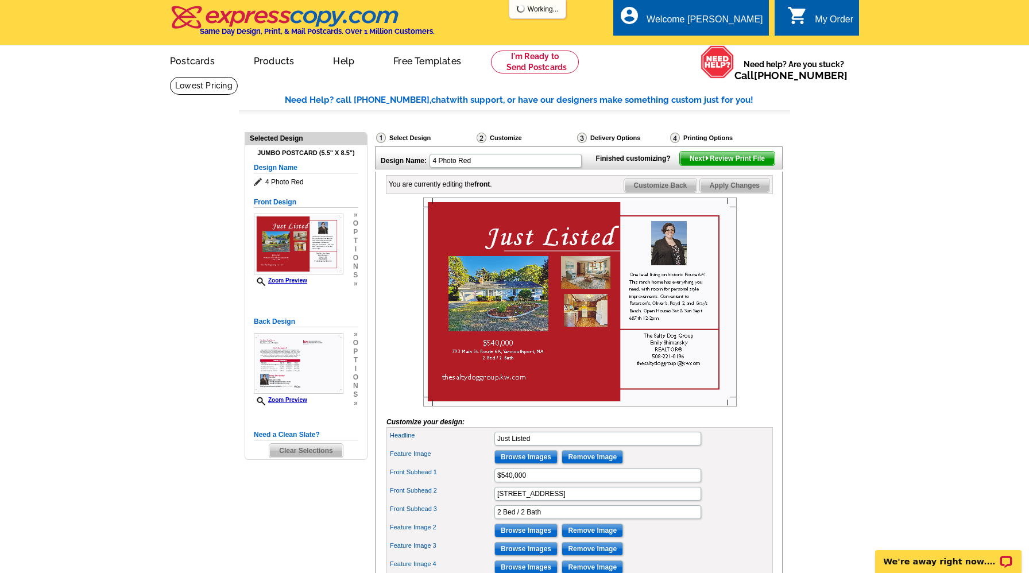
click at [757, 279] on div at bounding box center [579, 301] width 386 height 209
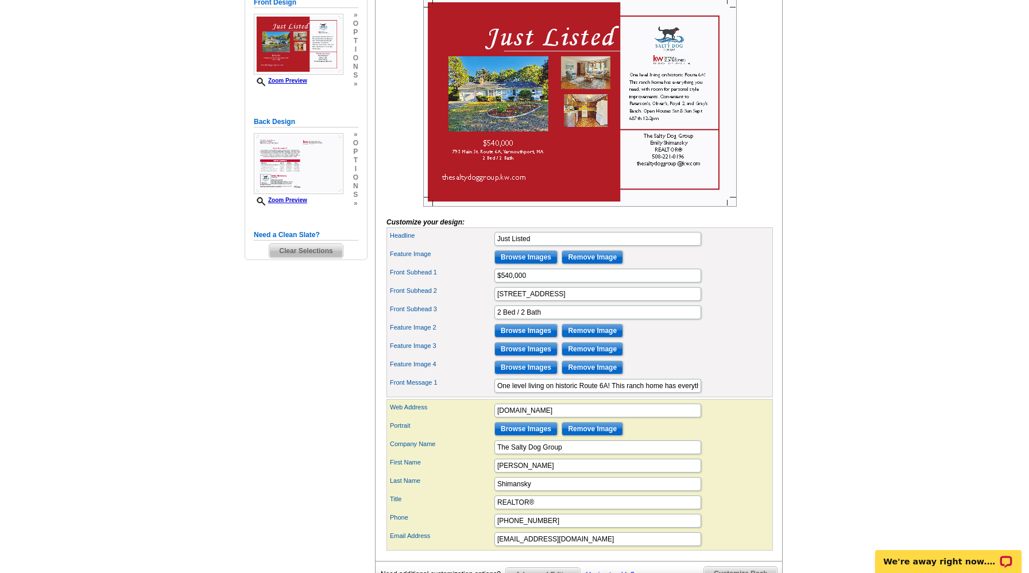
scroll to position [202, 0]
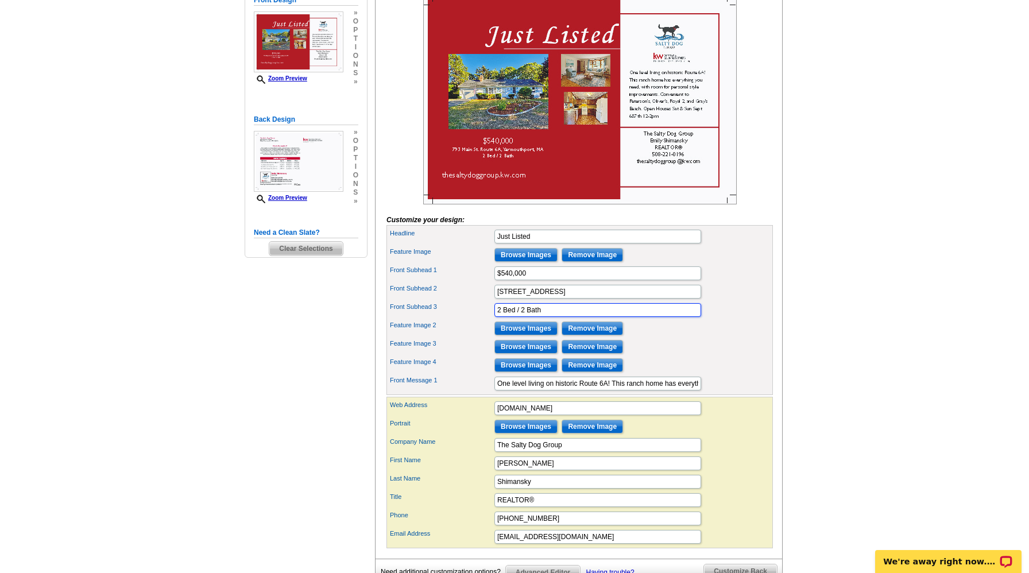
click at [656, 317] on input "2 Bed / 2 Bath" at bounding box center [597, 310] width 207 height 14
type input "2 Bed / 2 Bath with 1st floor laundry"
click at [777, 423] on div "You are currently editing the front . Customize Front Customize Back Apply Chan…" at bounding box center [579, 264] width 408 height 589
click at [498, 415] on input "thesaltydoggroup.kw.com" at bounding box center [597, 408] width 207 height 14
click at [496, 415] on input "thesaltydoggroup.kw.com" at bounding box center [597, 408] width 207 height 14
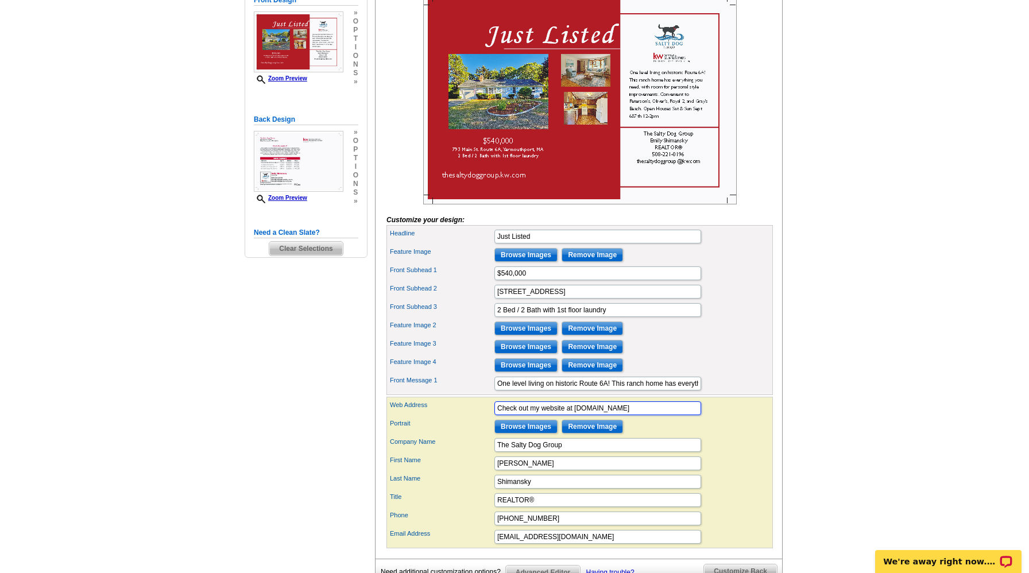
type input "Check out my website at thesaltydoggroup.kw.com"
click at [888, 320] on main "Need Help? call 800-260-5887, chat with support, or have our designers make som…" at bounding box center [514, 257] width 1029 height 767
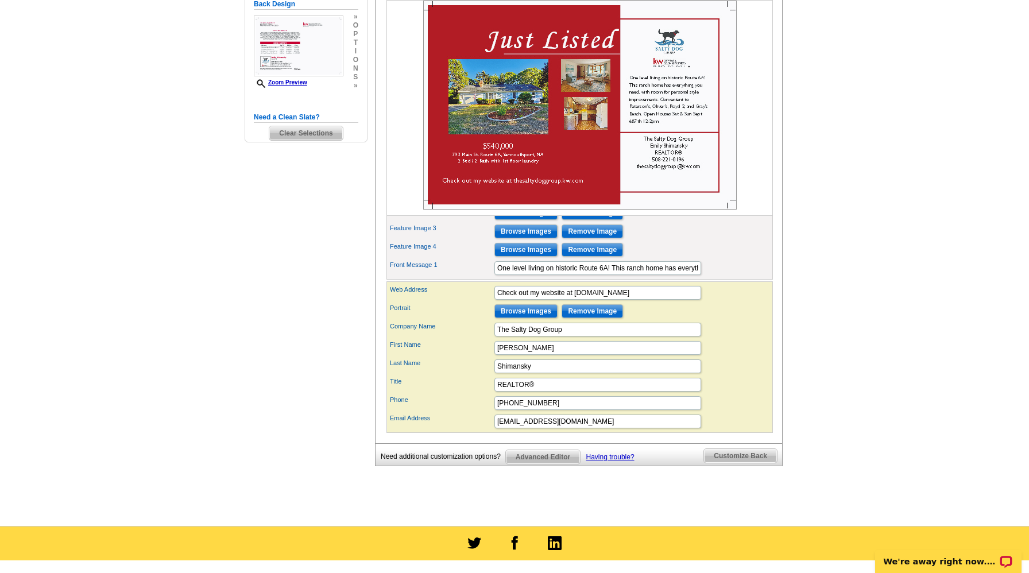
scroll to position [319, 0]
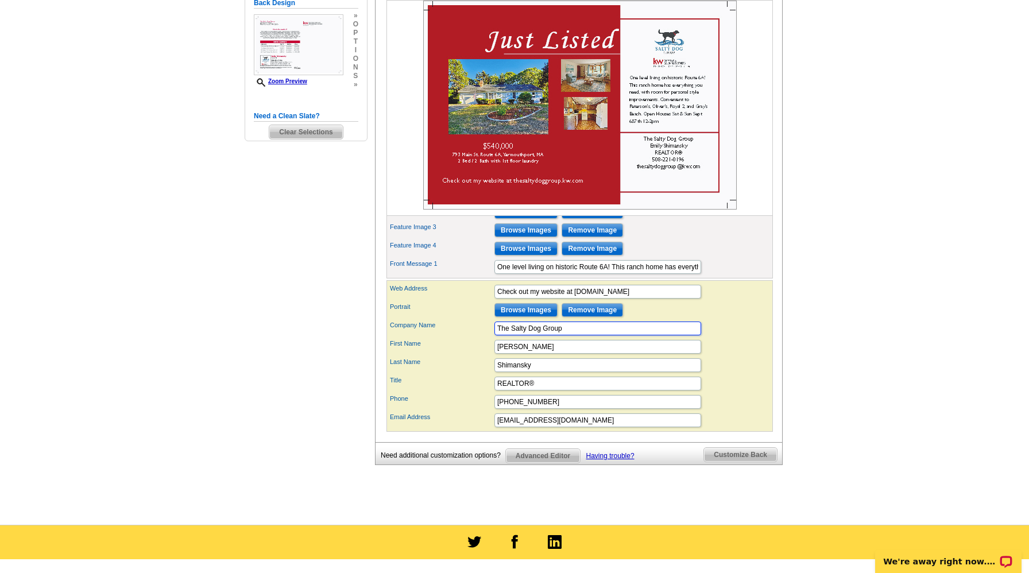
click at [642, 335] on input "The Salty Dog Group" at bounding box center [597, 329] width 207 height 14
click at [653, 335] on input "The Salty Dog Group" at bounding box center [597, 329] width 207 height 14
type input "The Salty Dog Group powered by Keller Williams Realty Cape Cod & Colonial Partn…"
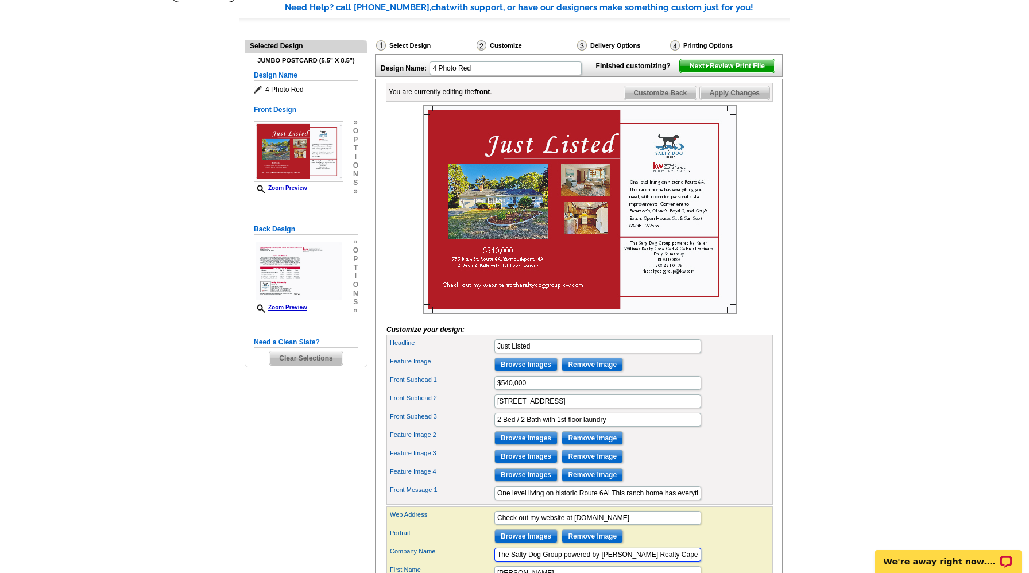
scroll to position [0, 0]
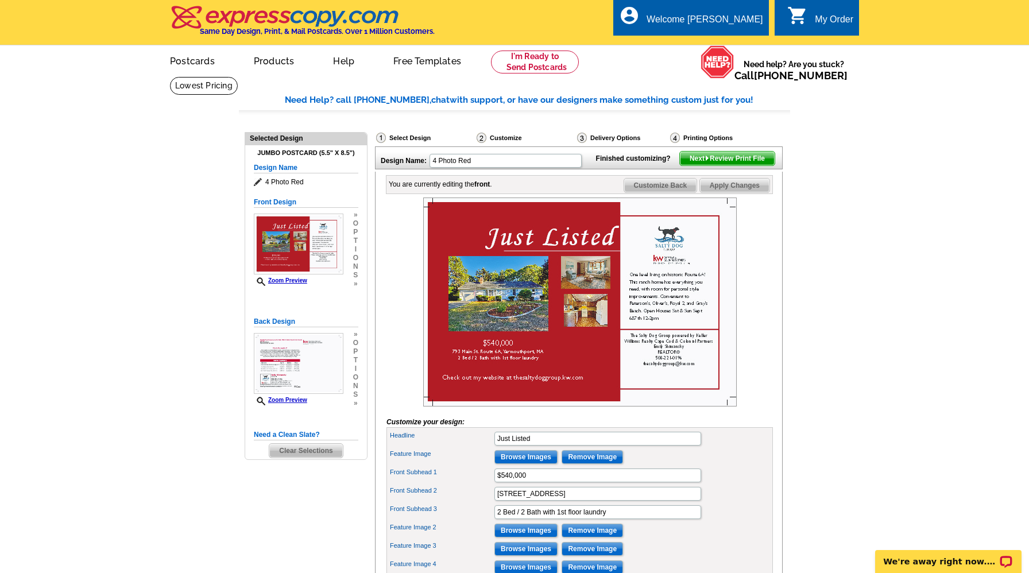
click at [700, 165] on span "Next Review Print File" at bounding box center [727, 159] width 95 height 14
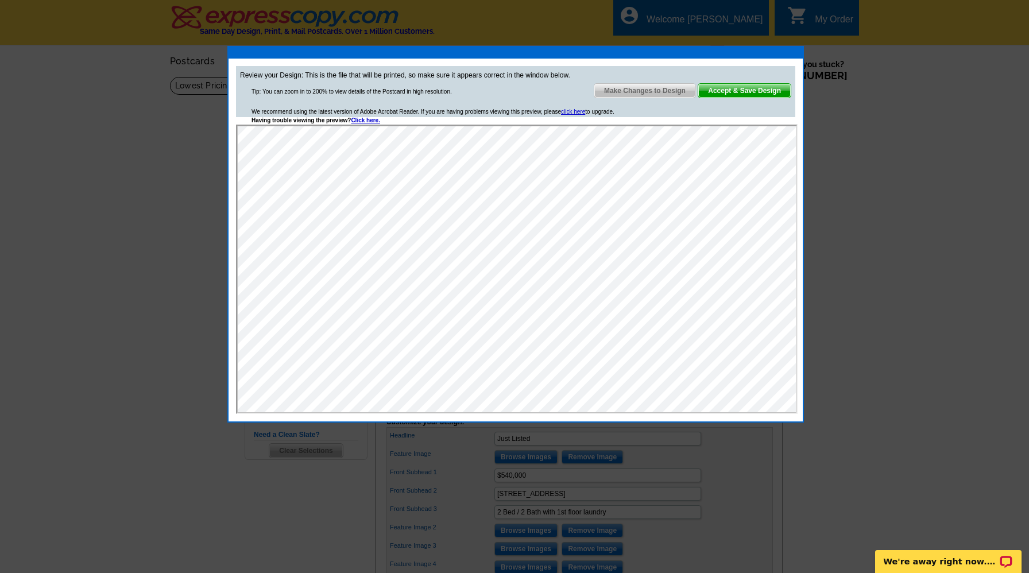
click at [736, 88] on span "Accept & Save Design" at bounding box center [744, 91] width 92 height 14
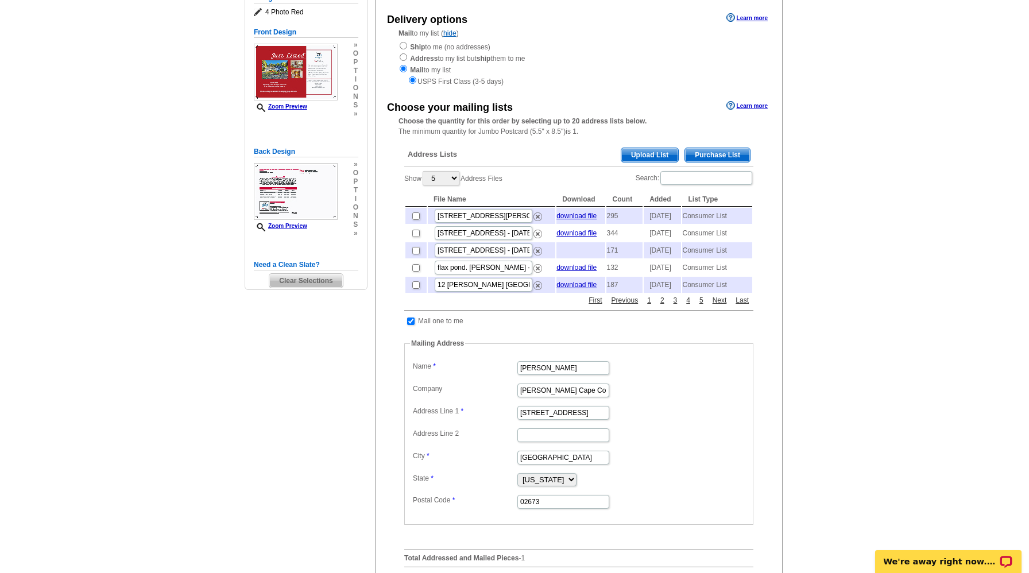
scroll to position [131, 0]
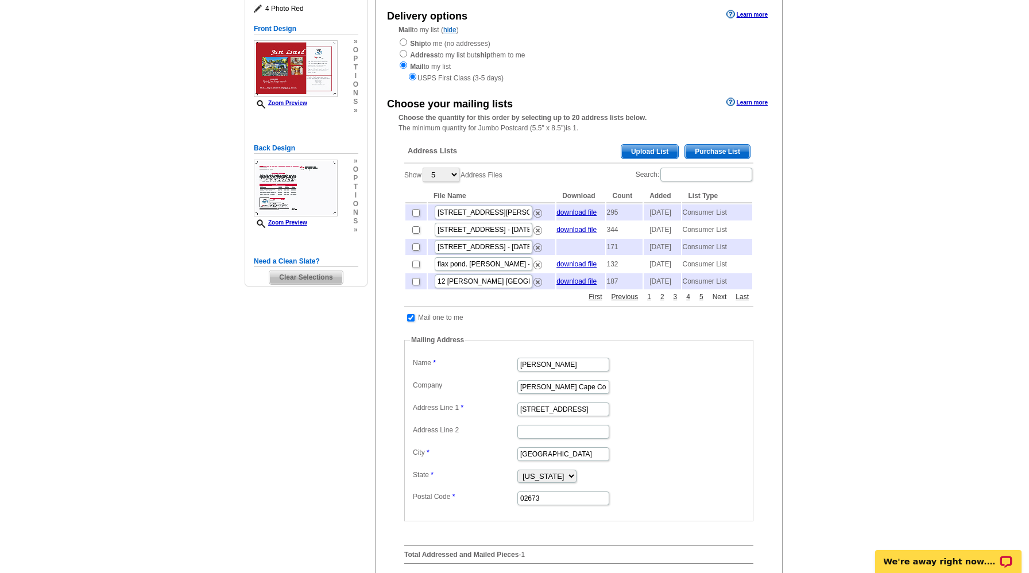
click at [718, 302] on link "Next" at bounding box center [720, 297] width 20 height 10
click at [719, 302] on link "Next" at bounding box center [720, 297] width 20 height 10
click at [718, 302] on link "Next" at bounding box center [720, 297] width 20 height 10
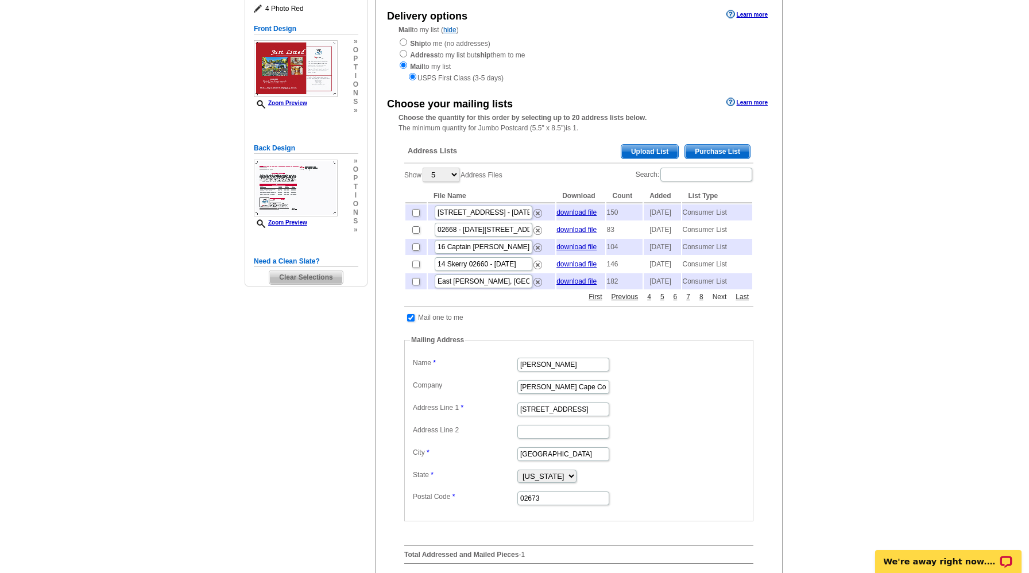
click at [718, 302] on link "Next" at bounding box center [720, 297] width 20 height 10
click at [597, 302] on link "First" at bounding box center [595, 297] width 19 height 10
click at [708, 157] on span "Purchase List" at bounding box center [717, 152] width 65 height 14
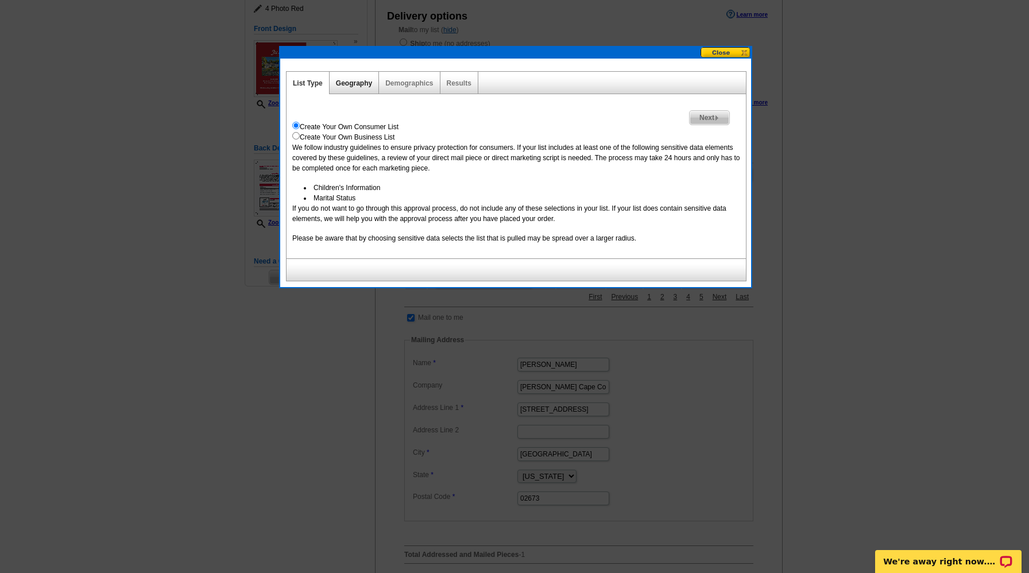
click at [355, 84] on link "Geography" at bounding box center [354, 83] width 36 height 8
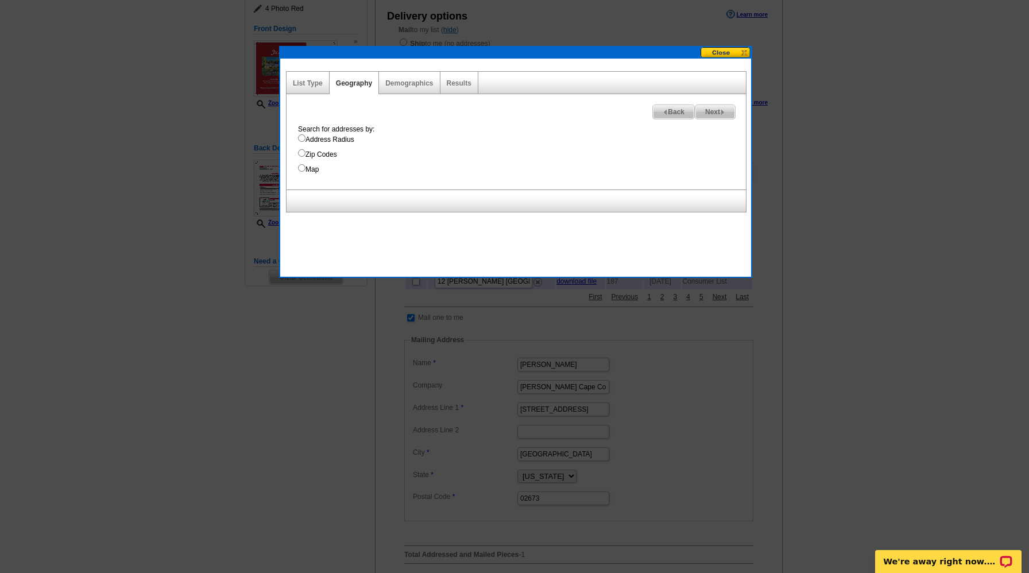
click at [304, 169] on input "Map" at bounding box center [301, 167] width 7 height 7
radio input "true"
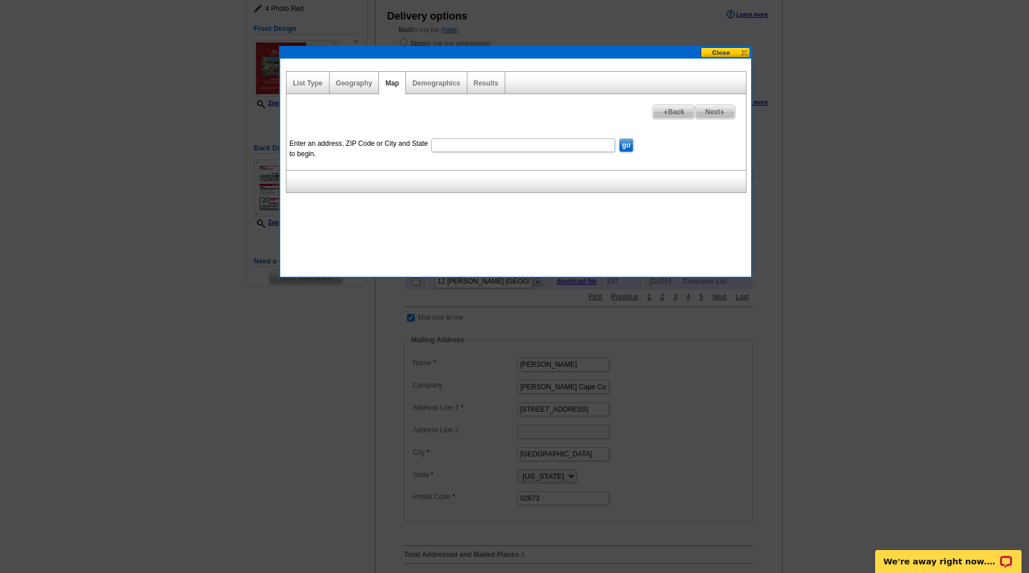
click at [528, 152] on input "Enter an address, ZIP Code or City and State to begin." at bounding box center [523, 145] width 184 height 14
type input "793 Route 6A Yarmouth Port, MA"
click at [633, 145] on dd "go" at bounding box center [626, 144] width 17 height 18
click at [628, 145] on input "go" at bounding box center [626, 145] width 14 height 14
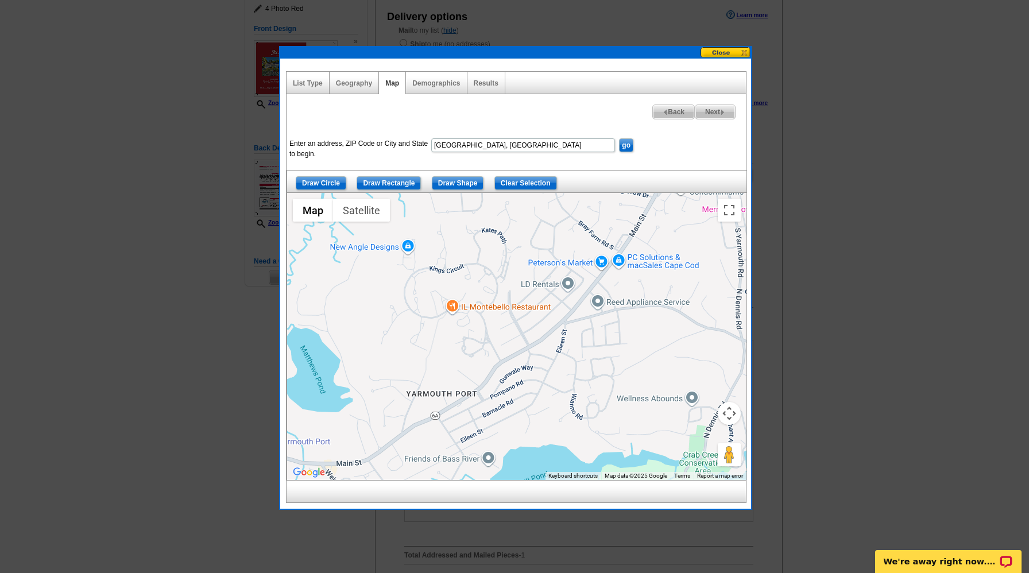
drag, startPoint x: 699, startPoint y: 262, endPoint x: 623, endPoint y: 294, distance: 81.8
click at [623, 294] on div at bounding box center [516, 336] width 459 height 287
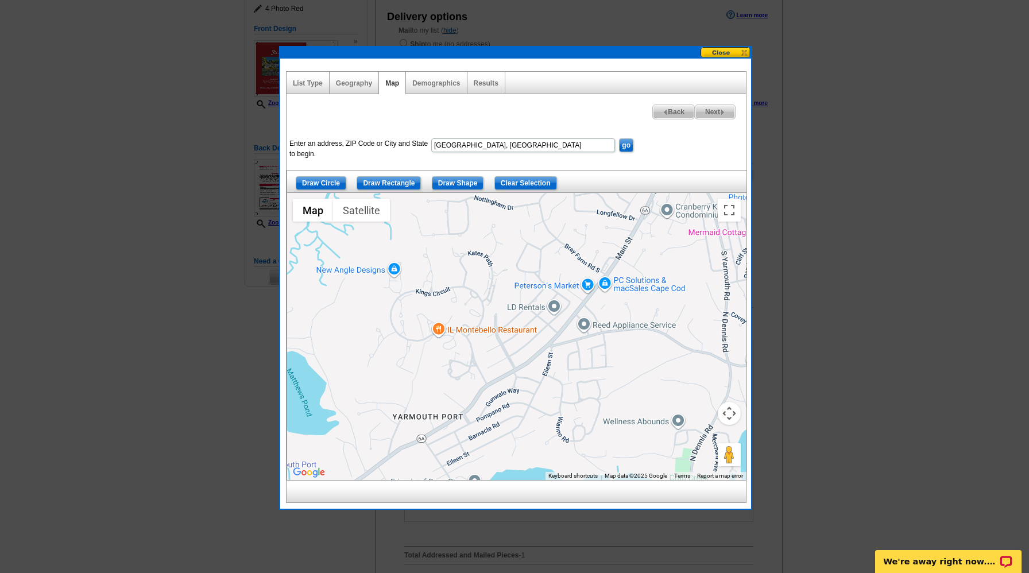
drag, startPoint x: 643, startPoint y: 348, endPoint x: 629, endPoint y: 369, distance: 25.6
click at [629, 369] on div at bounding box center [516, 336] width 459 height 287
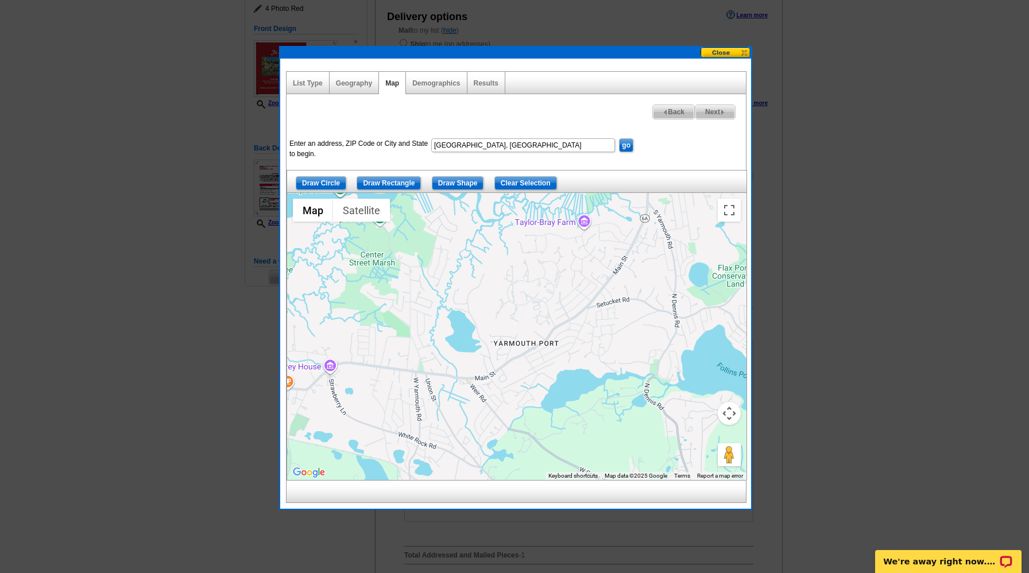
drag, startPoint x: 710, startPoint y: 293, endPoint x: 662, endPoint y: 295, distance: 48.3
click at [662, 295] on div at bounding box center [516, 336] width 459 height 287
click at [455, 180] on input "Draw Shape" at bounding box center [458, 183] width 52 height 14
click at [343, 313] on div at bounding box center [516, 336] width 459 height 287
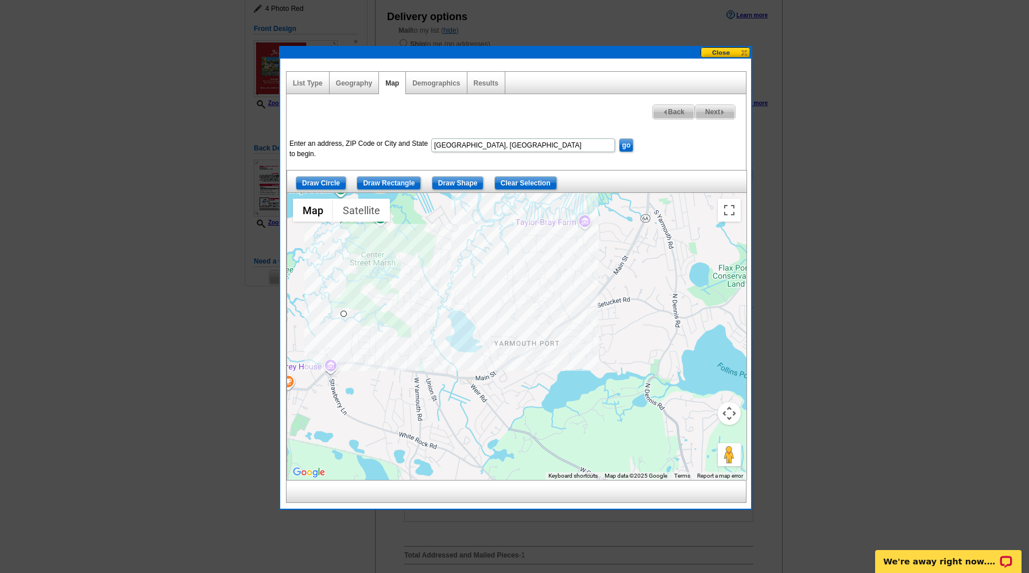
click at [650, 162] on form "Enter an address, ZIP Code or City and State to begin. 793 Route 6A Yarmouth Po…" at bounding box center [515, 149] width 459 height 28
click at [615, 193] on div at bounding box center [516, 336] width 459 height 287
click at [687, 196] on div at bounding box center [516, 336] width 459 height 287
click at [711, 215] on div at bounding box center [516, 336] width 459 height 287
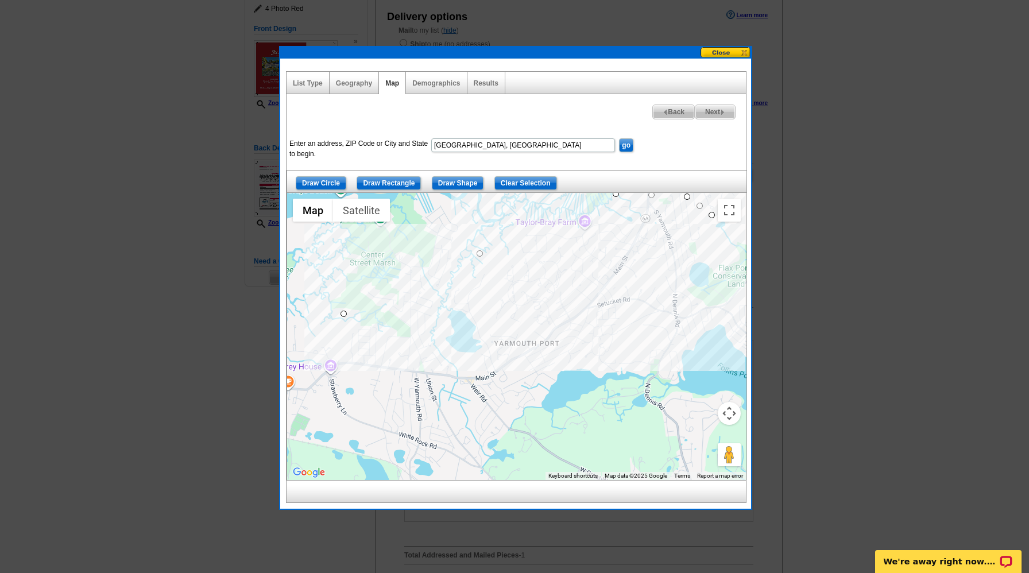
click at [723, 326] on div at bounding box center [516, 336] width 459 height 287
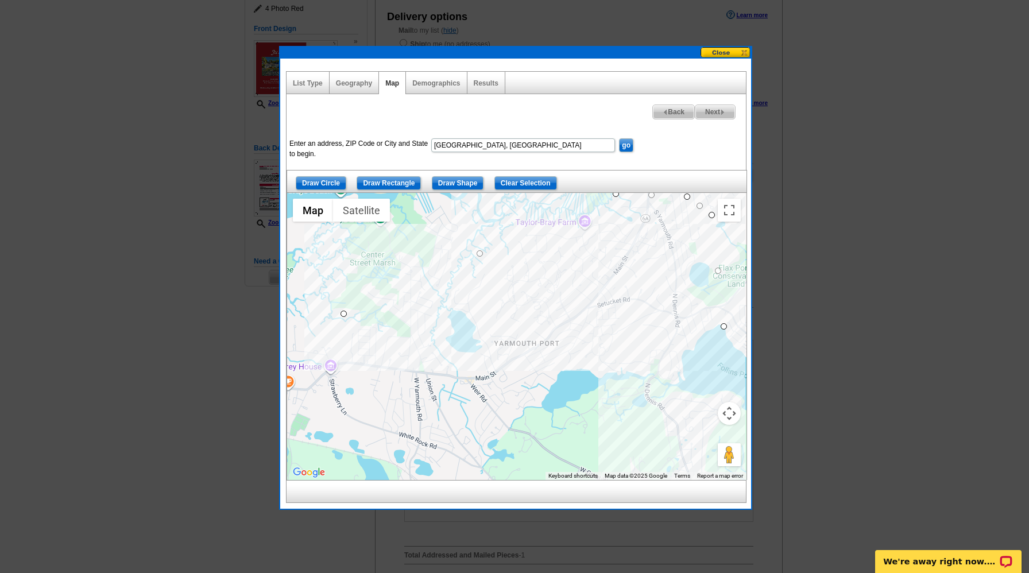
click at [678, 389] on div at bounding box center [516, 336] width 459 height 287
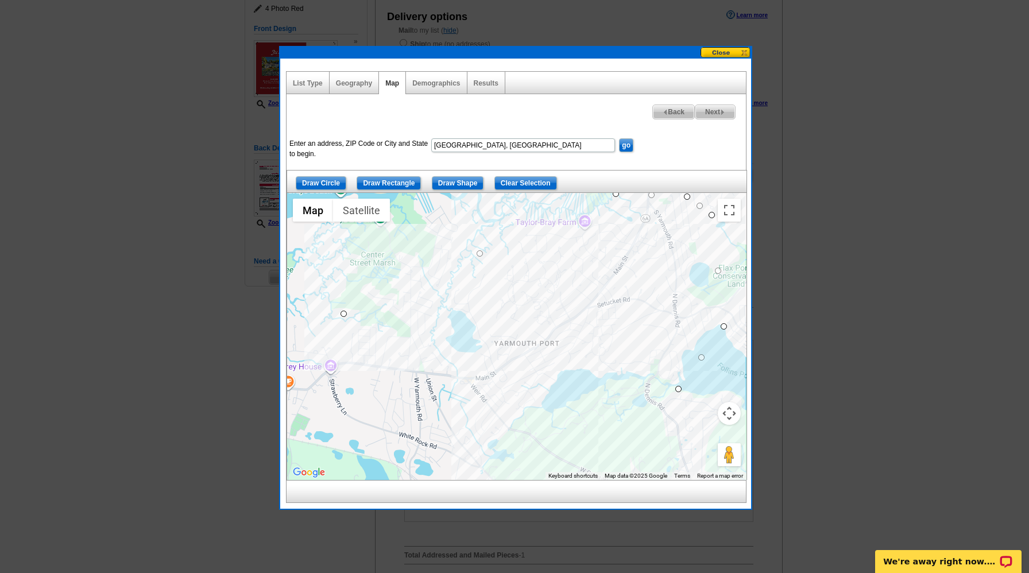
click at [509, 428] on div at bounding box center [516, 336] width 459 height 287
click at [413, 439] on div at bounding box center [516, 336] width 459 height 287
click at [346, 335] on div at bounding box center [516, 336] width 459 height 287
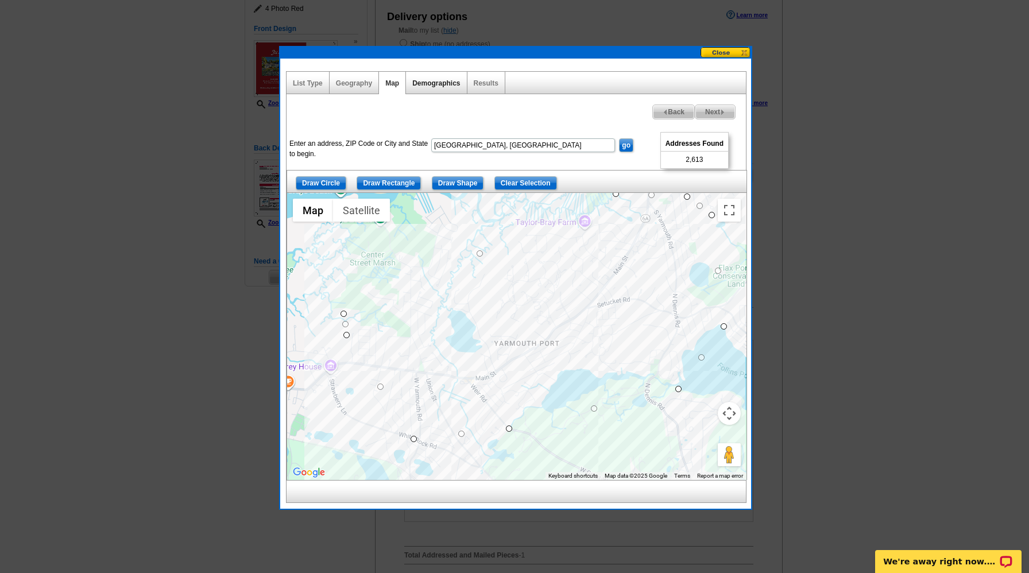
click at [448, 82] on link "Demographics" at bounding box center [436, 83] width 48 height 8
select select
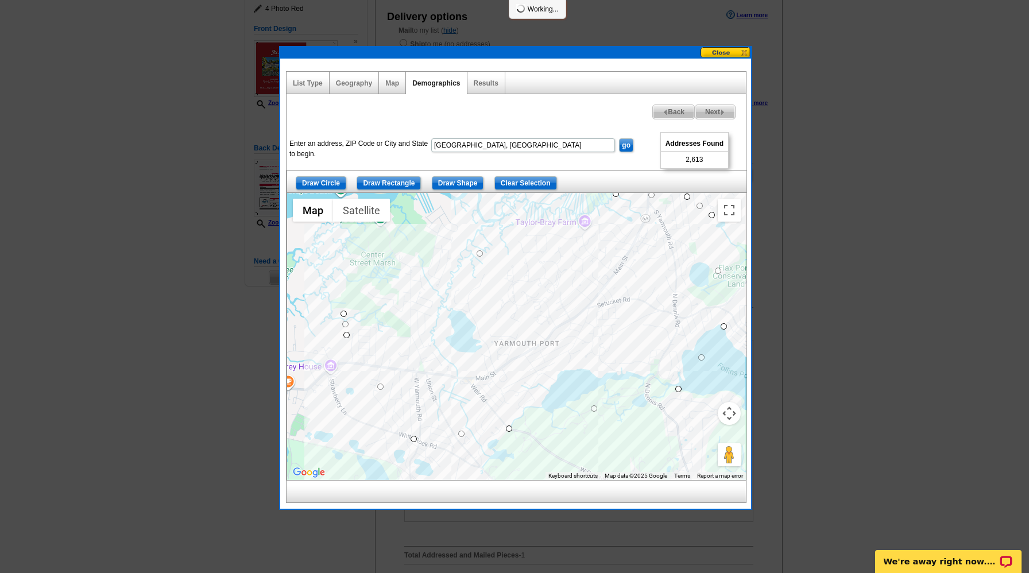
select select
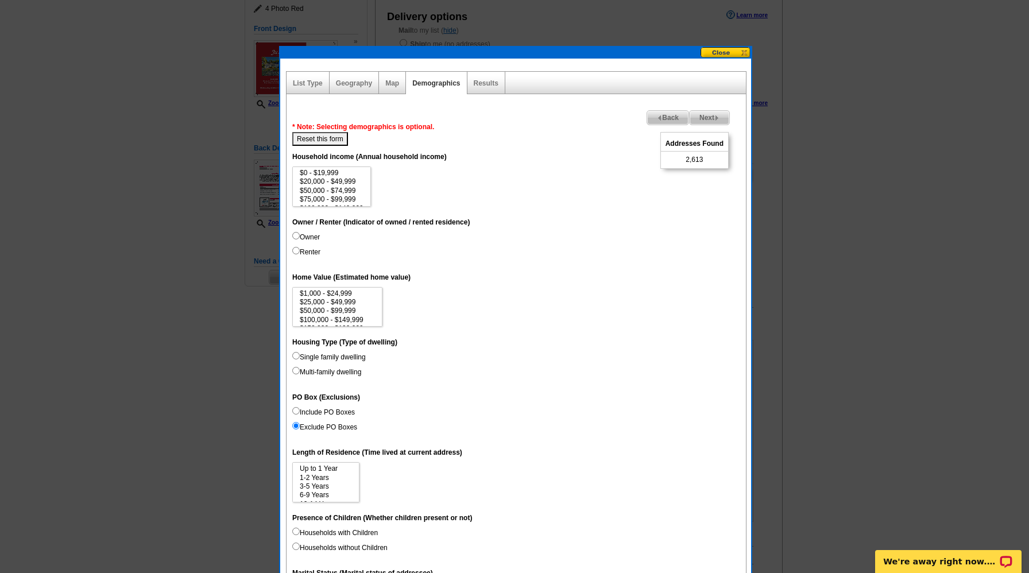
click at [296, 236] on input "Owner" at bounding box center [295, 235] width 7 height 7
radio input "true"
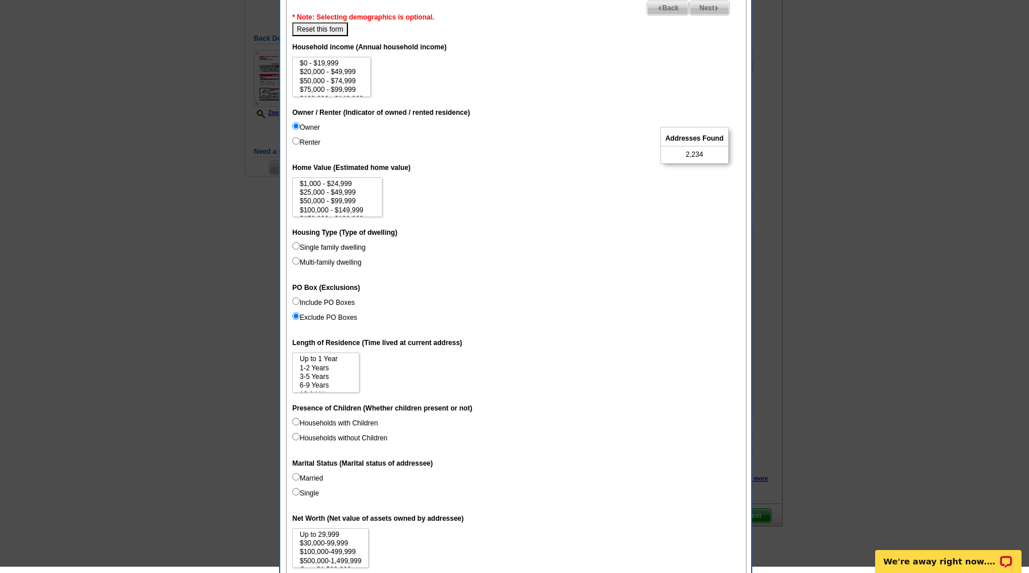
scroll to position [247, 0]
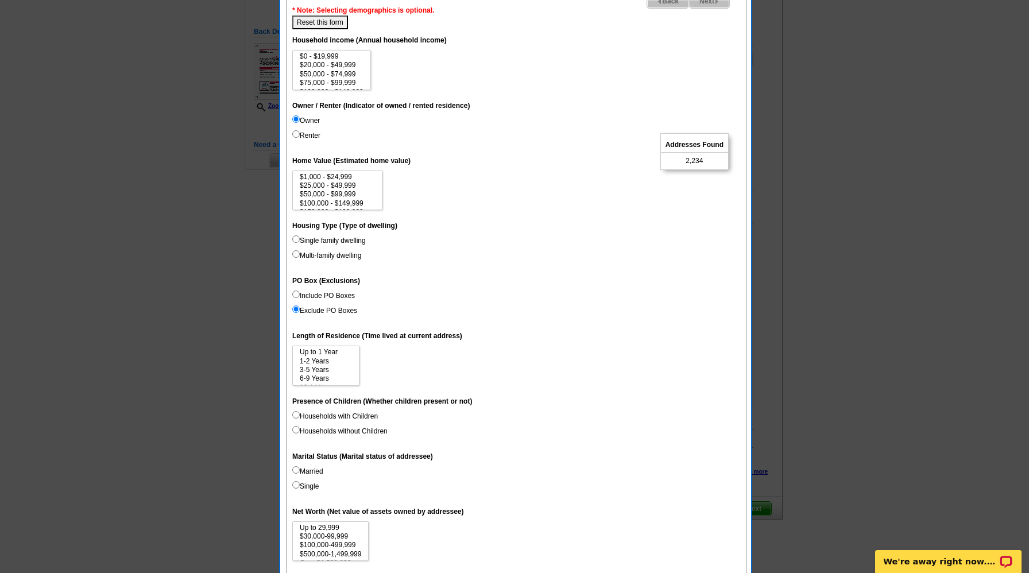
click at [294, 239] on input "Single family dwelling" at bounding box center [295, 238] width 7 height 7
radio input "true"
click at [296, 252] on input "Multi-family dwelling" at bounding box center [295, 253] width 7 height 7
radio input "true"
click at [297, 238] on input "Single family dwelling" at bounding box center [295, 238] width 7 height 7
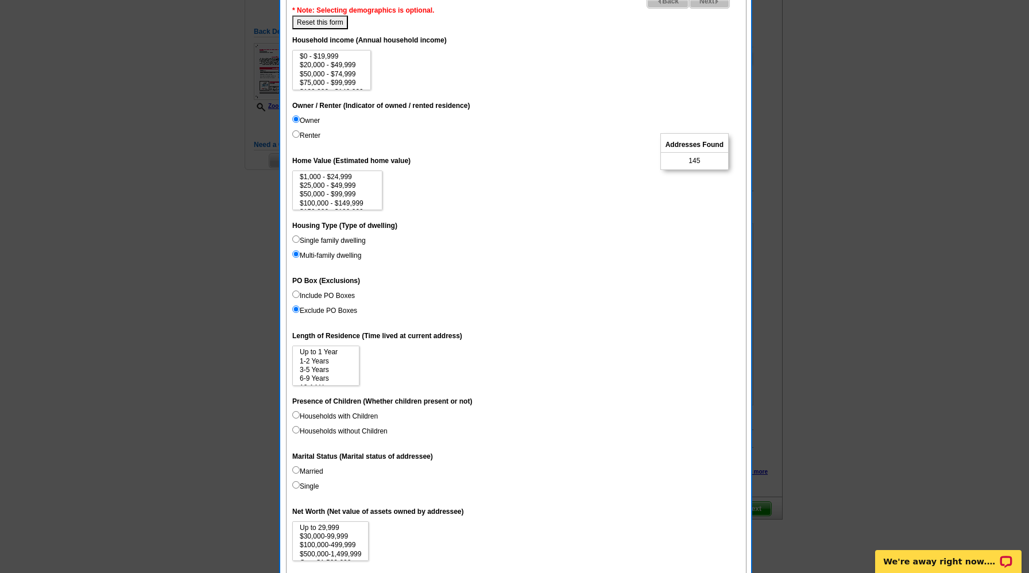
radio input "true"
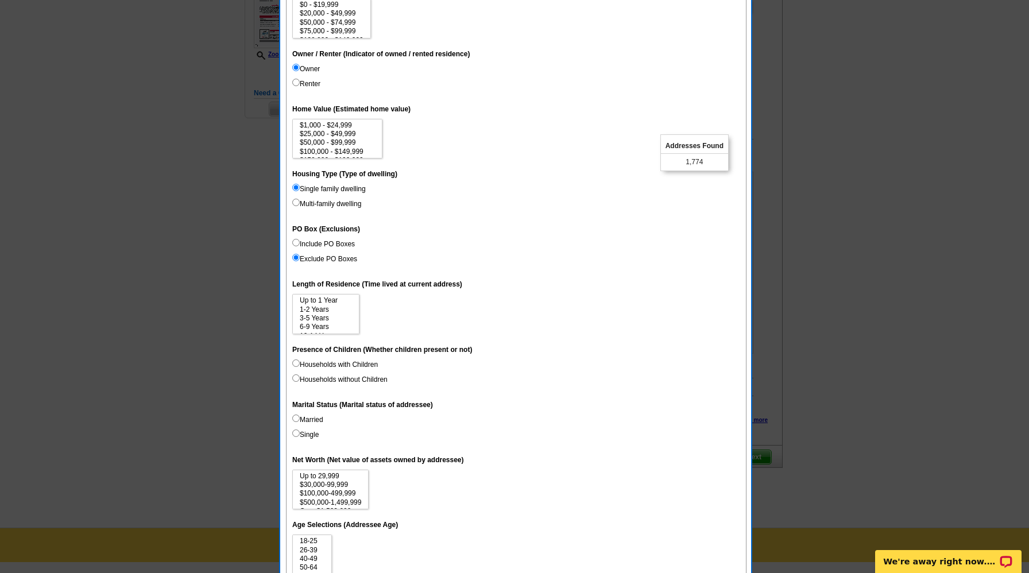
scroll to position [300, 0]
click at [294, 242] on input "Include PO Boxes" at bounding box center [295, 241] width 7 height 7
radio input "true"
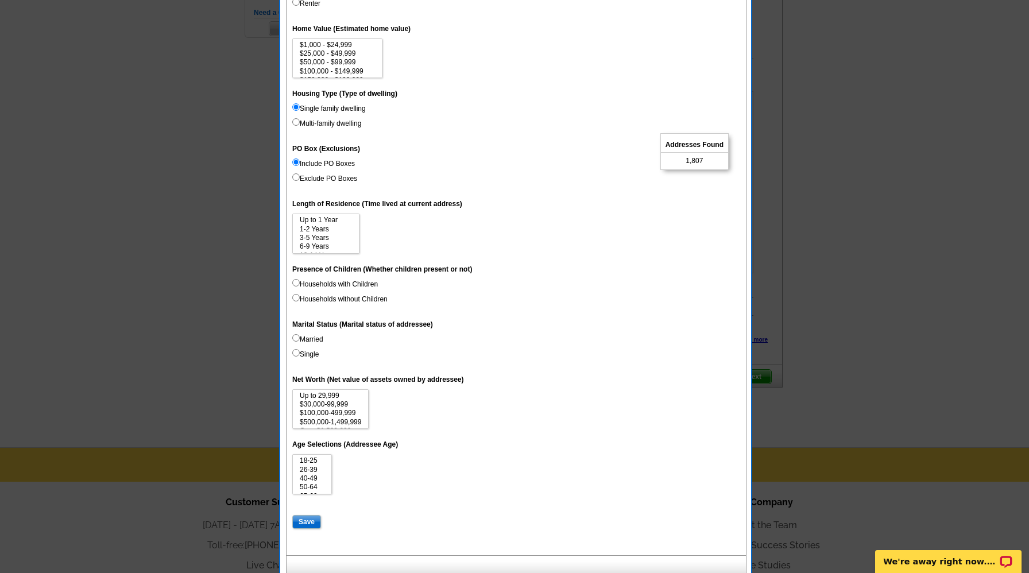
scroll to position [17, 0]
click at [312, 249] on option "15 Years or more" at bounding box center [326, 247] width 55 height 9
click at [320, 237] on option "10-14 Years" at bounding box center [326, 238] width 55 height 9
select select "6-9"
click at [324, 228] on option "6-9 Years" at bounding box center [326, 229] width 55 height 9
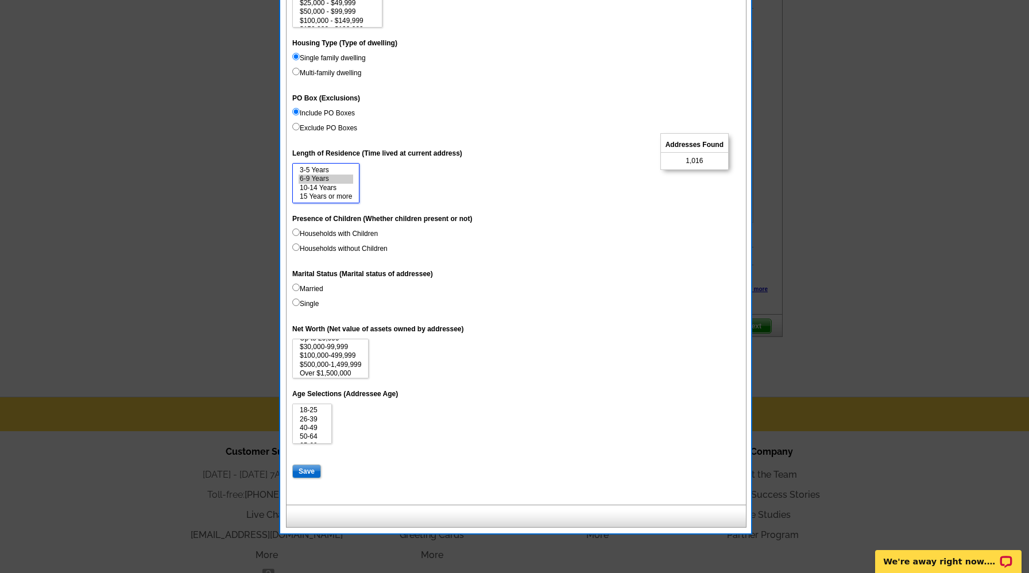
scroll to position [9, 0]
click at [329, 374] on option "Over $1,500,000" at bounding box center [331, 371] width 64 height 9
click at [328, 363] on option "$500,000-1,499,999" at bounding box center [331, 363] width 64 height 9
select select "100000-499999"
click at [329, 355] on option "$100,000-499,999" at bounding box center [331, 354] width 64 height 9
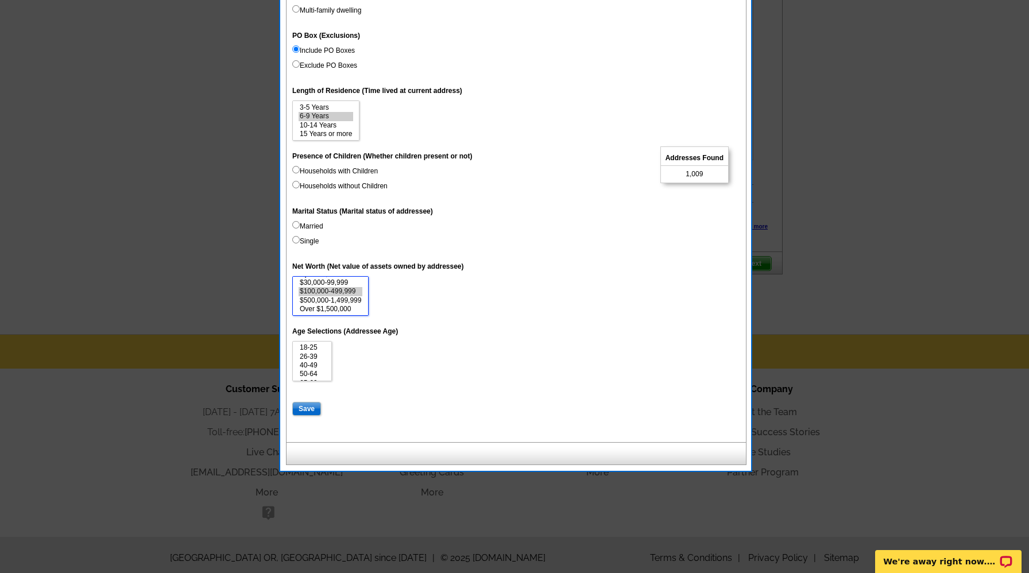
scroll to position [509, 0]
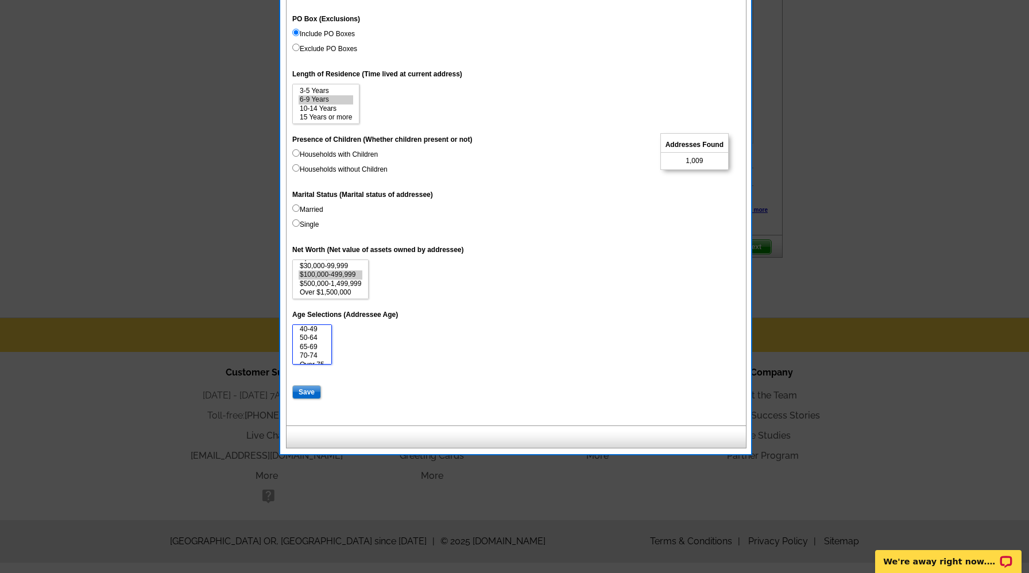
drag, startPoint x: 327, startPoint y: 340, endPoint x: 331, endPoint y: 362, distance: 22.7
click at [331, 362] on select "18-25 26-39 40-49 50-64 65-69 70-74 Over 75" at bounding box center [312, 344] width 40 height 40
click at [313, 359] on option "Over 75" at bounding box center [312, 358] width 27 height 9
click at [303, 349] on option "70-74" at bounding box center [312, 348] width 27 height 9
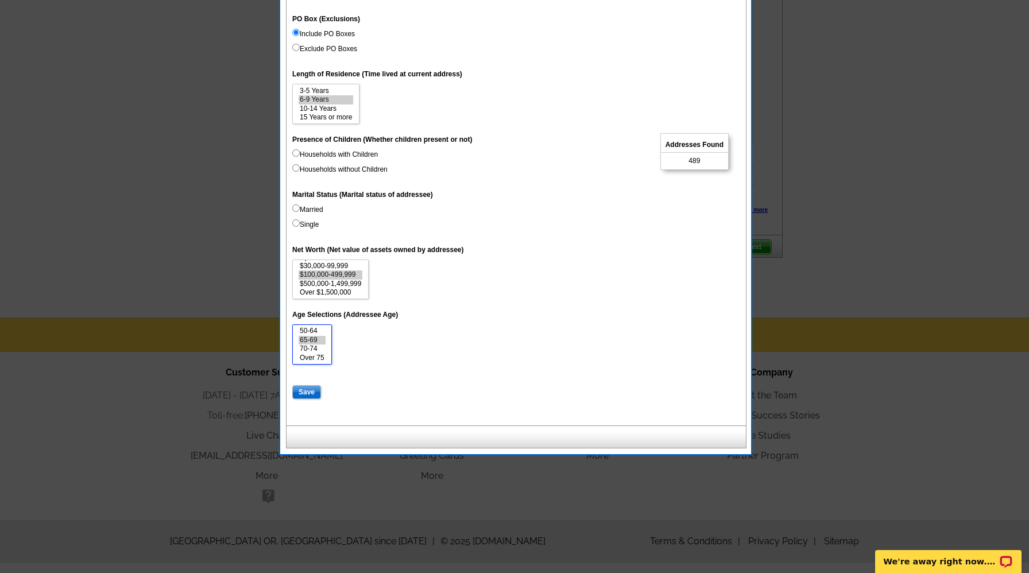
click at [315, 336] on option "65-69" at bounding box center [312, 340] width 27 height 9
click at [316, 339] on option "50-64" at bounding box center [312, 342] width 27 height 9
select select "40-49"
click at [315, 331] on option "40-49" at bounding box center [312, 333] width 27 height 9
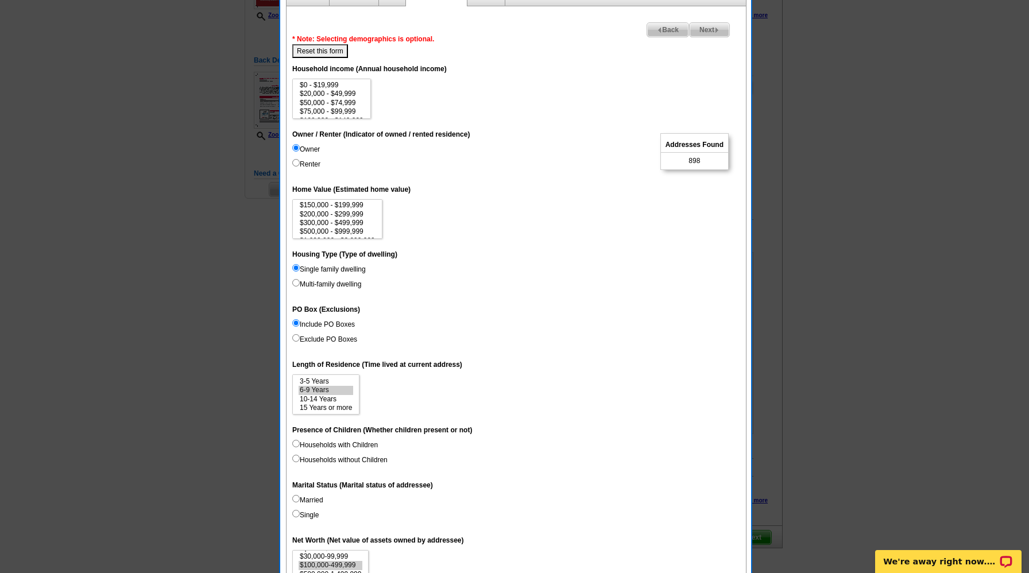
scroll to position [53, 0]
click at [328, 231] on option "$3,000,000+" at bounding box center [338, 232] width 78 height 9
click at [329, 226] on option "$1,000,000 - $2,999,999" at bounding box center [338, 223] width 78 height 9
click at [323, 216] on option "$500,000 - $999,999" at bounding box center [338, 214] width 78 height 9
select select "300000-499999"
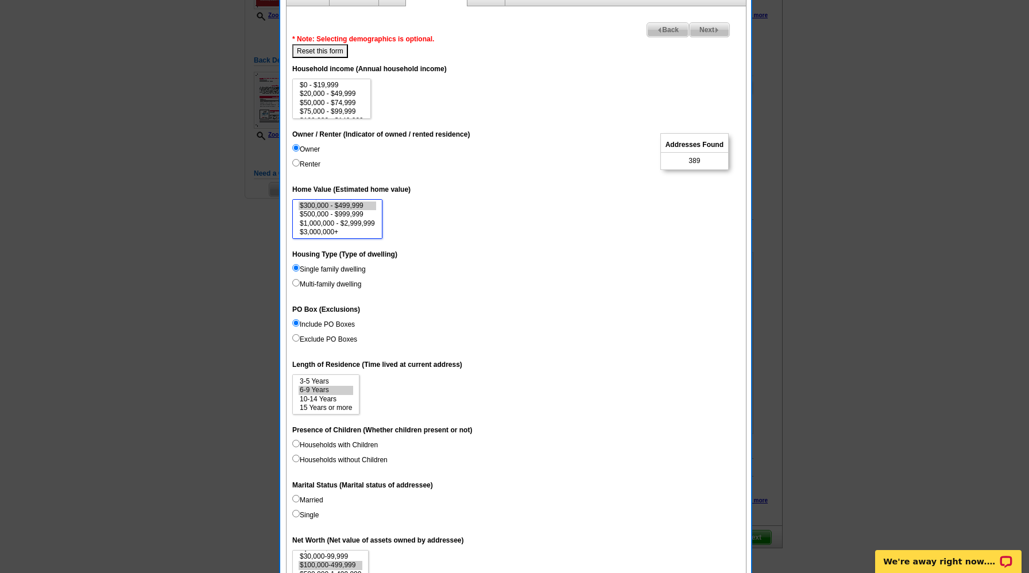
click at [324, 205] on option "$300,000 - $499,999" at bounding box center [338, 206] width 78 height 9
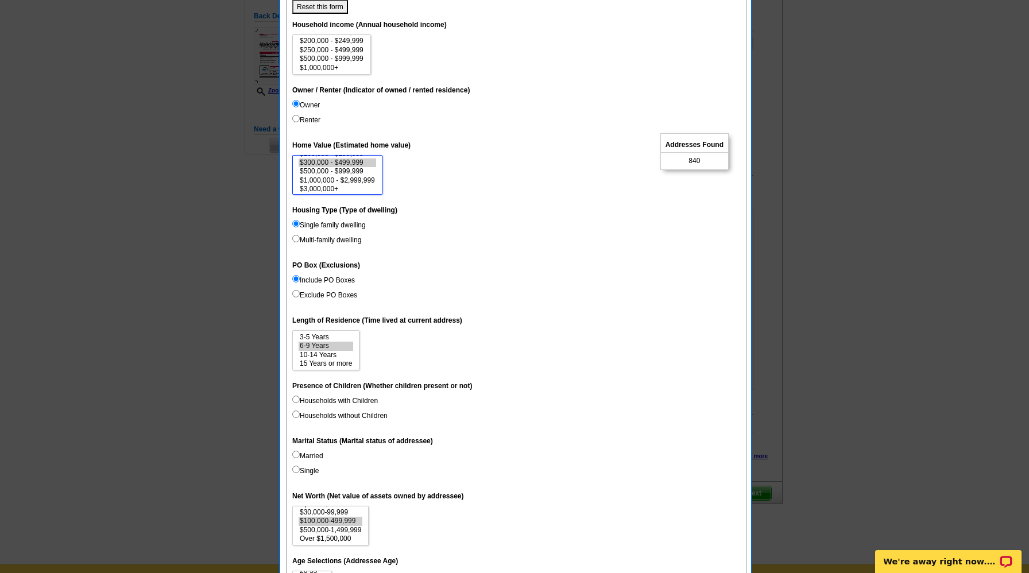
scroll to position [0, 0]
click at [346, 60] on option "$50,000 - $74,999" at bounding box center [332, 59] width 66 height 9
click at [347, 67] on option "$75,000 - $99,999" at bounding box center [332, 67] width 66 height 9
click at [347, 50] on option "$100,000 - $149,999" at bounding box center [332, 48] width 66 height 9
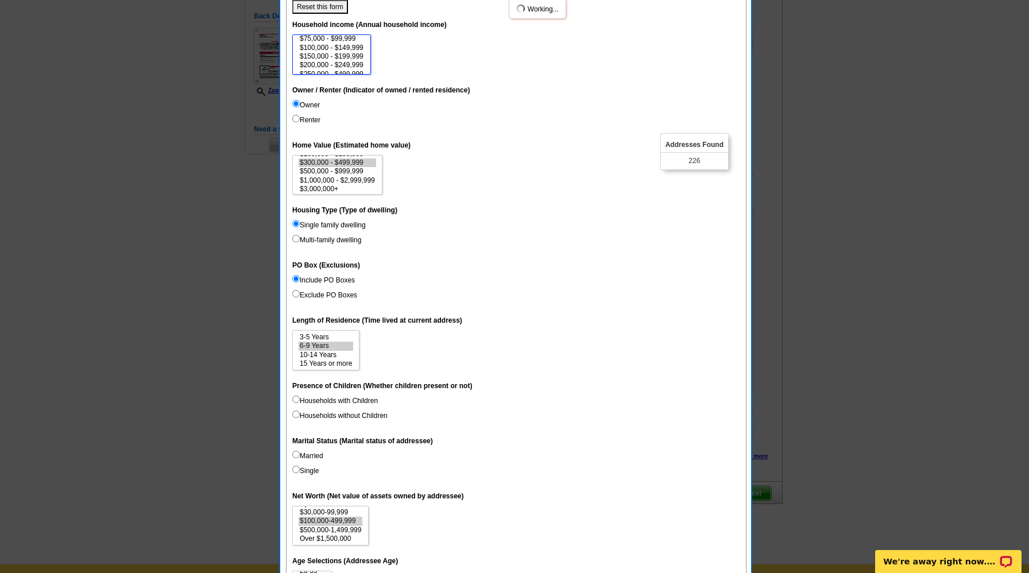
click at [347, 53] on option "$150,000 - $199,999" at bounding box center [332, 56] width 66 height 9
click at [348, 65] on option "$200,000 - $249,999" at bounding box center [332, 65] width 66 height 9
click at [350, 49] on option "$250,000 - $499,999" at bounding box center [332, 50] width 66 height 9
click at [351, 56] on option "$500,000 - $999,999" at bounding box center [332, 59] width 66 height 9
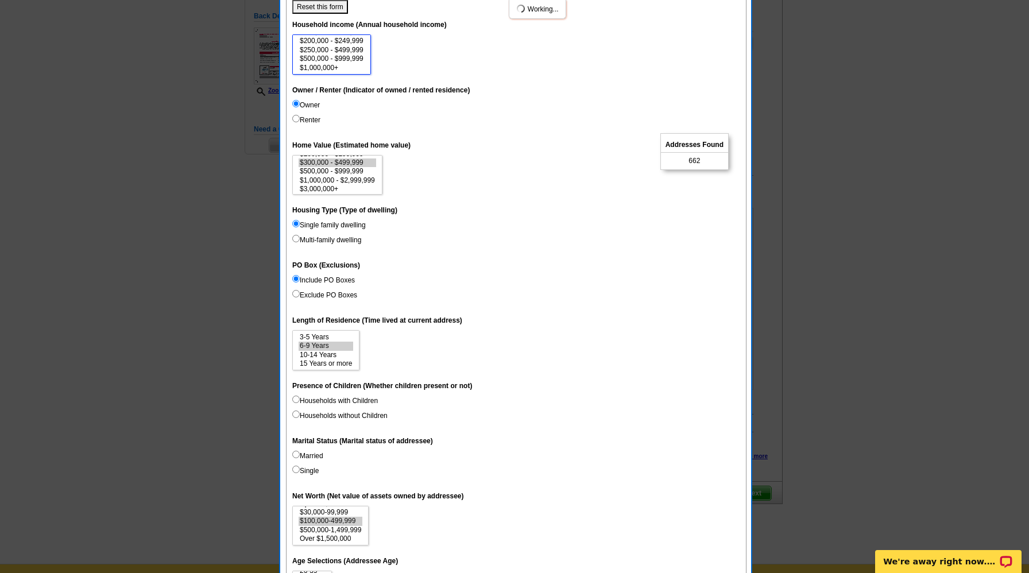
select select "50000-74999"
click at [323, 69] on option "$1,000,000+" at bounding box center [332, 68] width 66 height 9
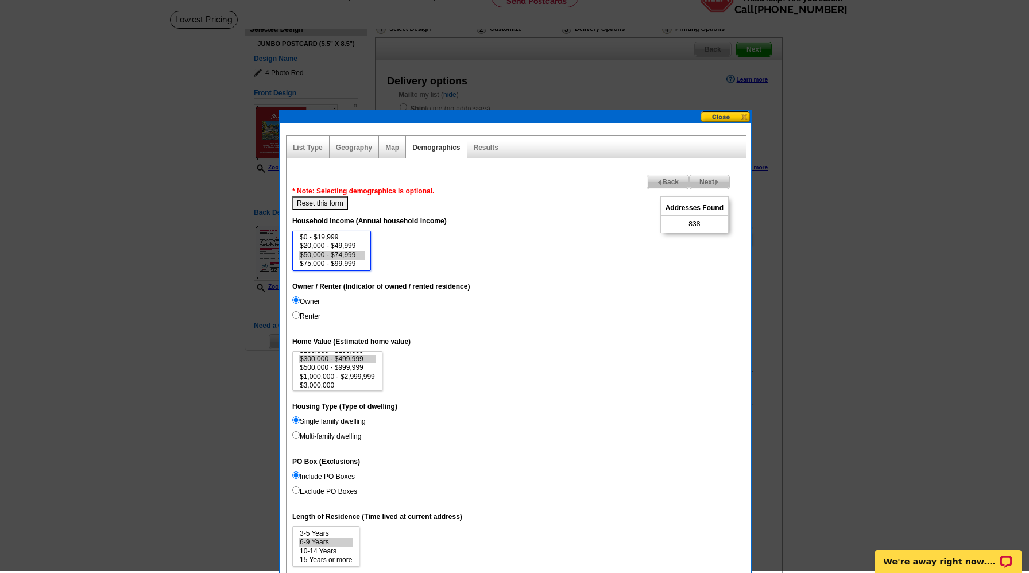
scroll to position [64, 0]
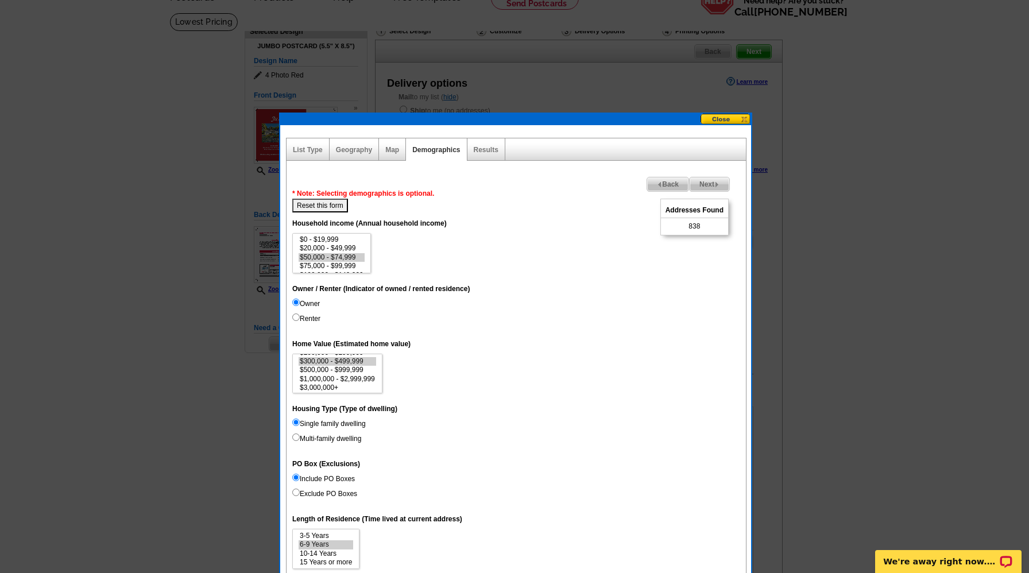
click at [337, 200] on button "Reset this form" at bounding box center [320, 206] width 56 height 14
select select
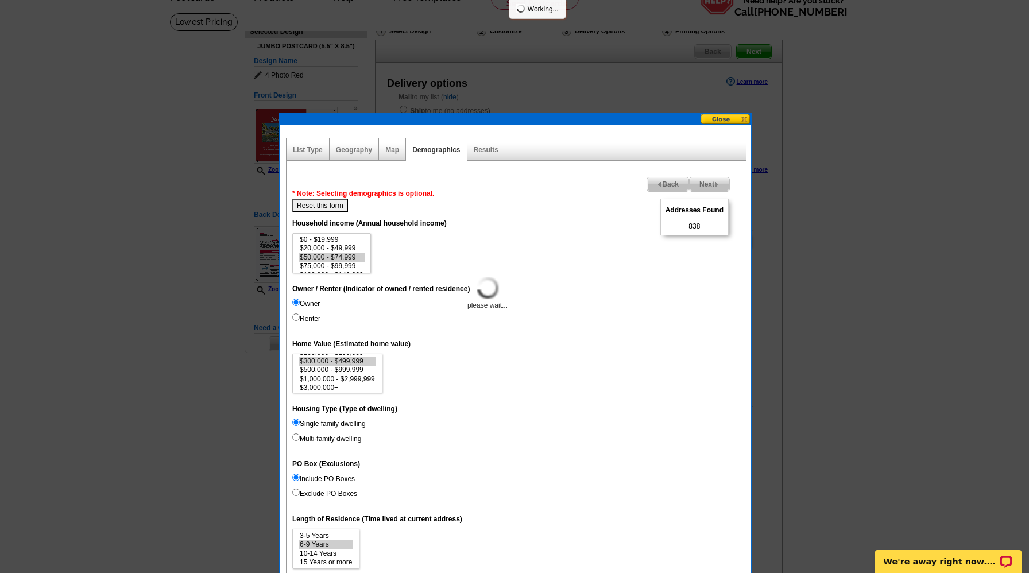
select select
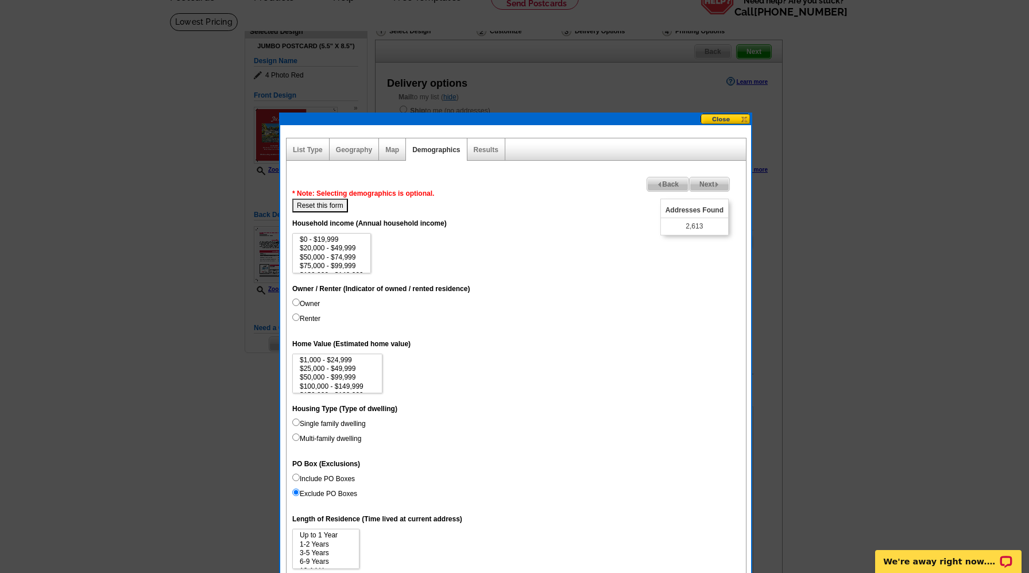
click at [396, 154] on div "Map" at bounding box center [392, 149] width 27 height 22
click at [394, 146] on link "Map" at bounding box center [392, 150] width 14 height 8
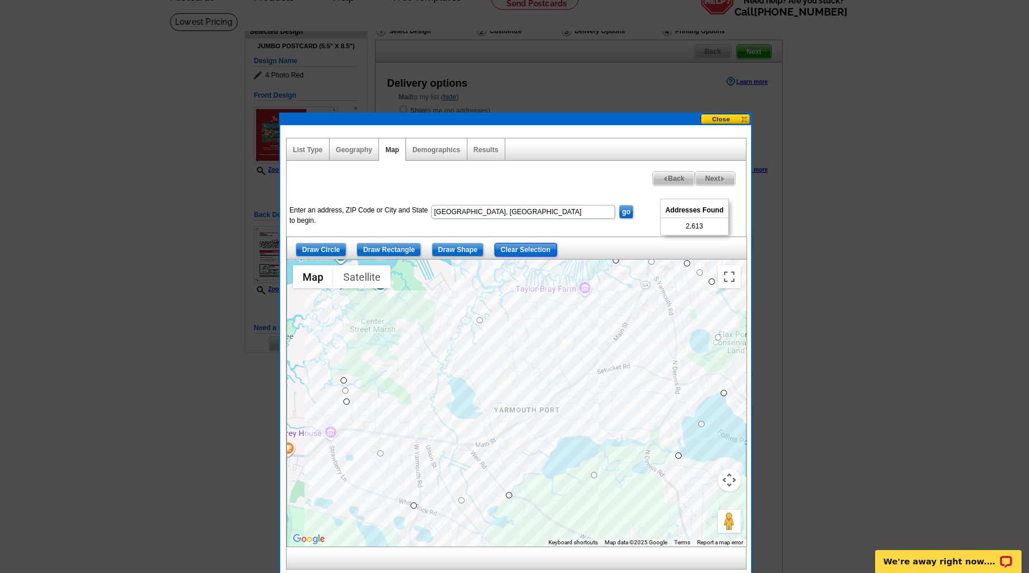
click at [542, 250] on input "Clear Selection" at bounding box center [525, 250] width 63 height 14
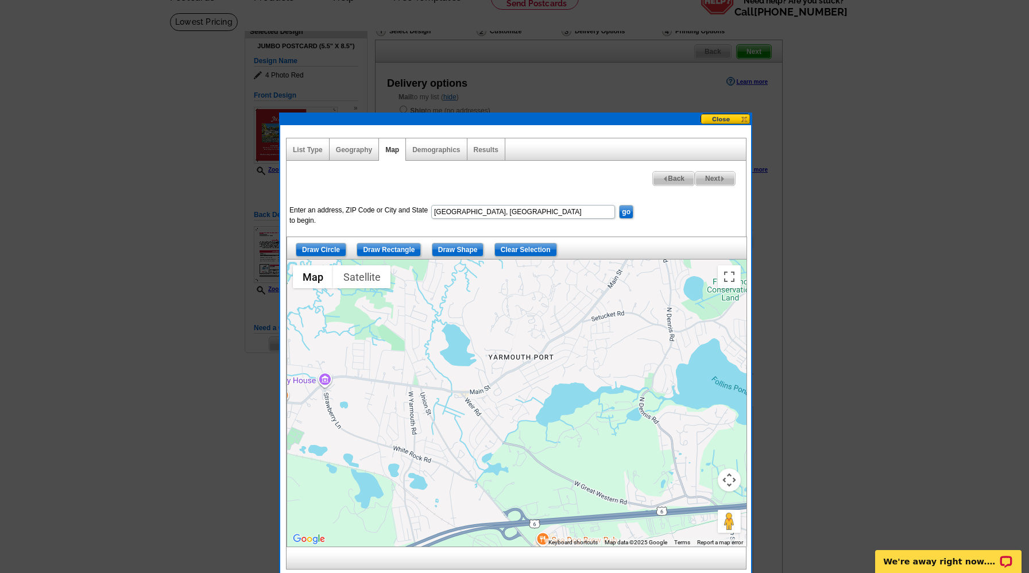
drag, startPoint x: 501, startPoint y: 380, endPoint x: 495, endPoint y: 326, distance: 54.3
click at [495, 326] on div at bounding box center [516, 403] width 459 height 287
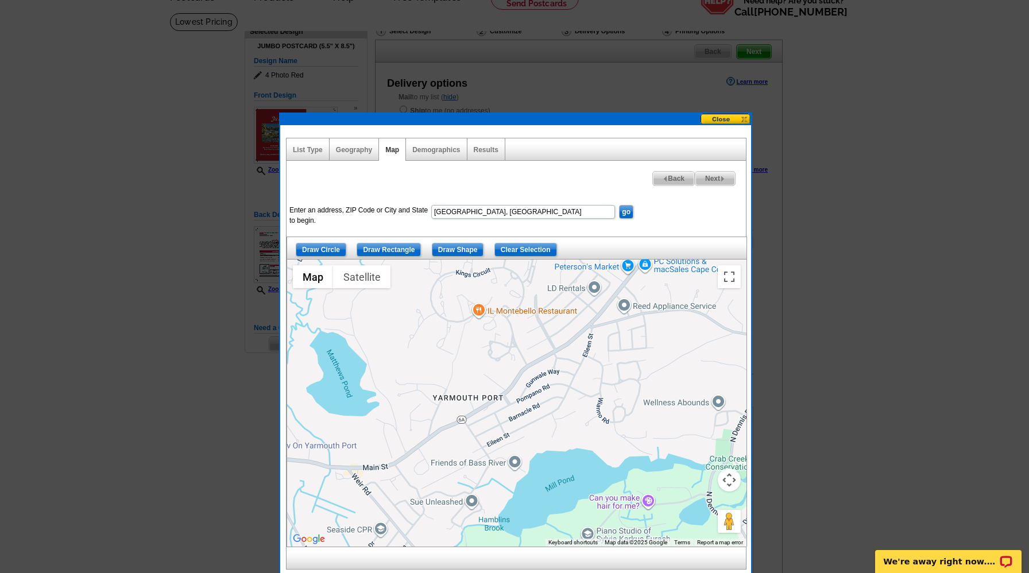
drag, startPoint x: 487, startPoint y: 348, endPoint x: 486, endPoint y: 458, distance: 109.7
click at [486, 458] on div at bounding box center [516, 403] width 459 height 287
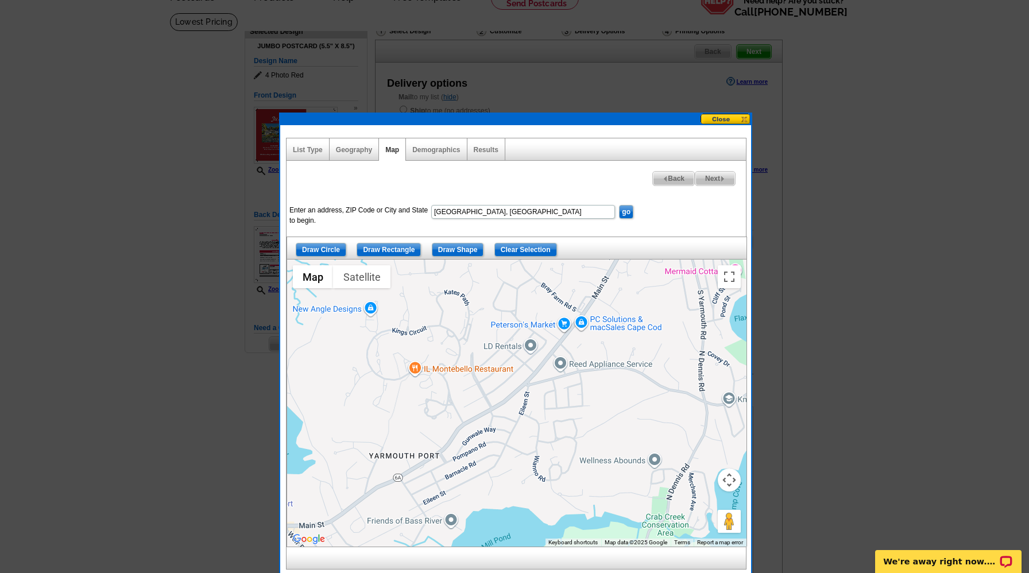
drag, startPoint x: 558, startPoint y: 395, endPoint x: 494, endPoint y: 451, distance: 85.0
click at [494, 451] on div at bounding box center [516, 403] width 459 height 287
click at [574, 432] on div at bounding box center [516, 403] width 459 height 287
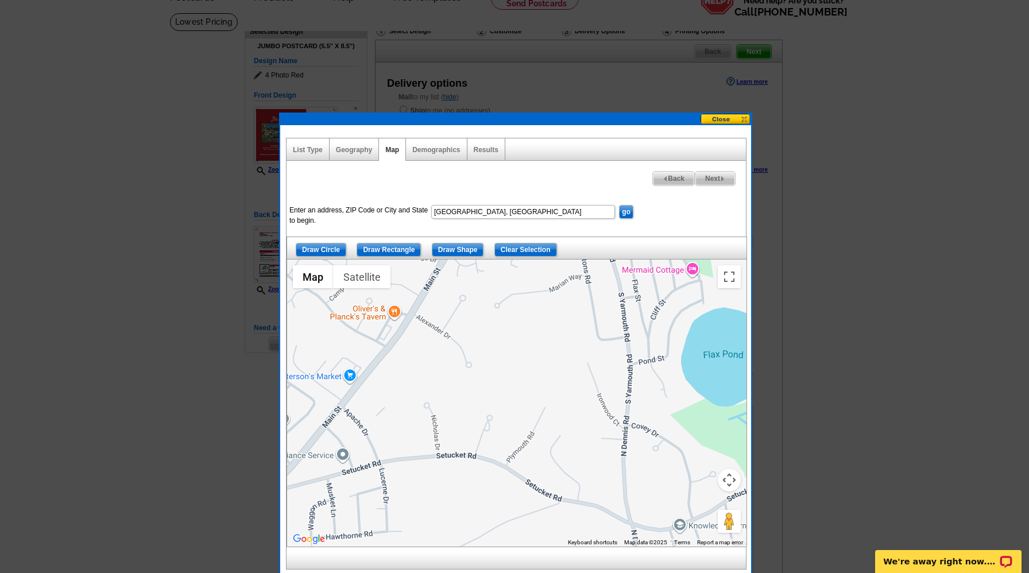
drag, startPoint x: 607, startPoint y: 358, endPoint x: 402, endPoint y: 511, distance: 256.4
click at [402, 511] on div at bounding box center [516, 403] width 459 height 287
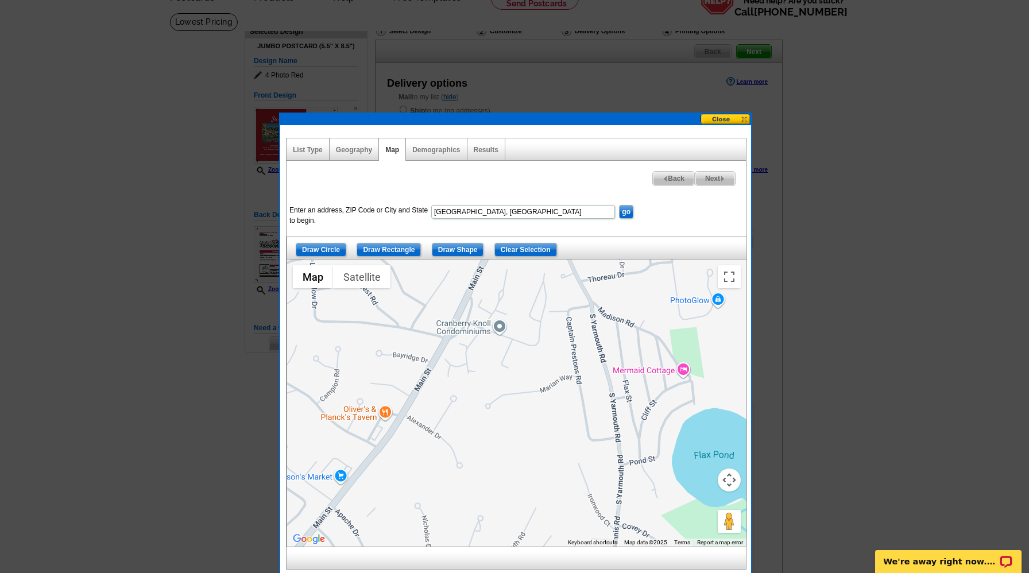
drag, startPoint x: 553, startPoint y: 338, endPoint x: 512, endPoint y: 508, distance: 175.5
click at [512, 508] on div at bounding box center [516, 403] width 459 height 287
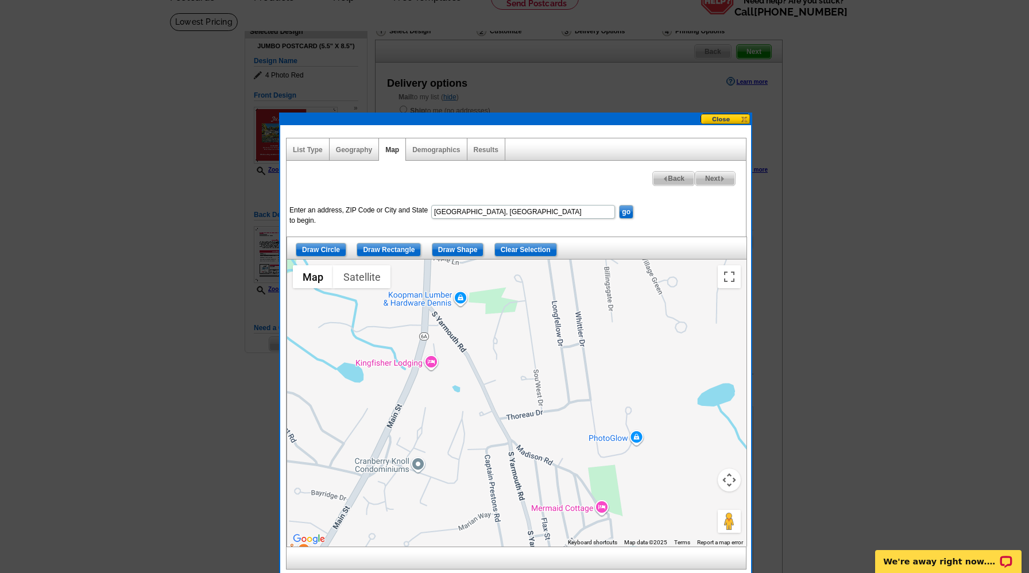
drag, startPoint x: 512, startPoint y: 508, endPoint x: 464, endPoint y: 572, distance: 79.7
click at [464, 572] on div "List Type Geography Map Demographics Results Next Addresses Found 2,613 Back En…" at bounding box center [515, 350] width 471 height 450
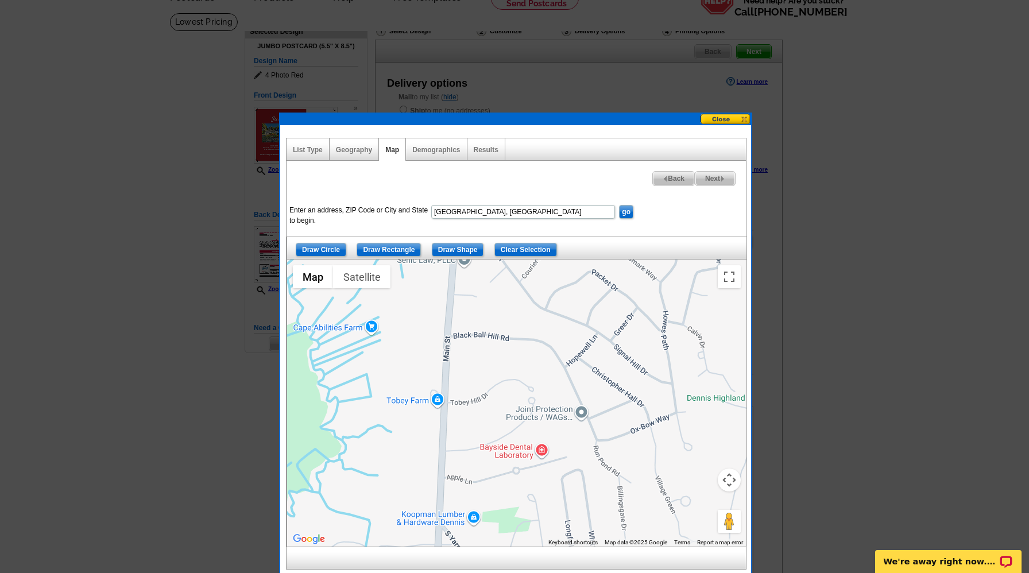
drag, startPoint x: 529, startPoint y: 351, endPoint x: 542, endPoint y: 572, distance: 221.4
click at [542, 572] on div "List Type Geography Map Demographics Results Next Addresses Found 2,613 Back En…" at bounding box center [515, 350] width 471 height 450
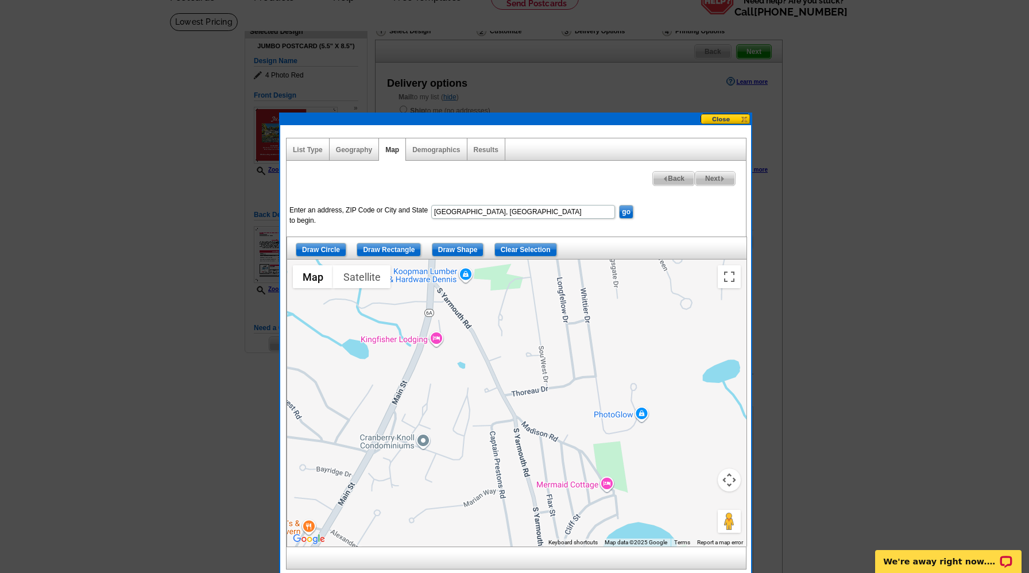
drag, startPoint x: 559, startPoint y: 351, endPoint x: 551, endPoint y: 107, distance: 244.1
click at [551, 107] on body "Welcome back Emily My Account Logout local_phone Same Day Design, Print, & Mail…" at bounding box center [514, 472] width 1029 height 1072
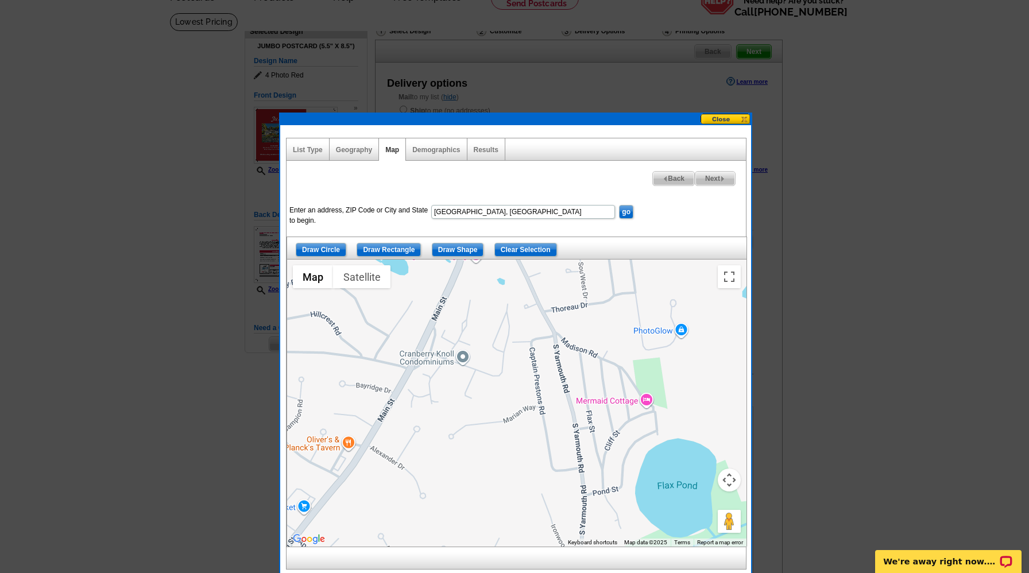
drag, startPoint x: 439, startPoint y: 524, endPoint x: 479, endPoint y: 441, distance: 92.2
click at [479, 441] on div at bounding box center [516, 403] width 459 height 287
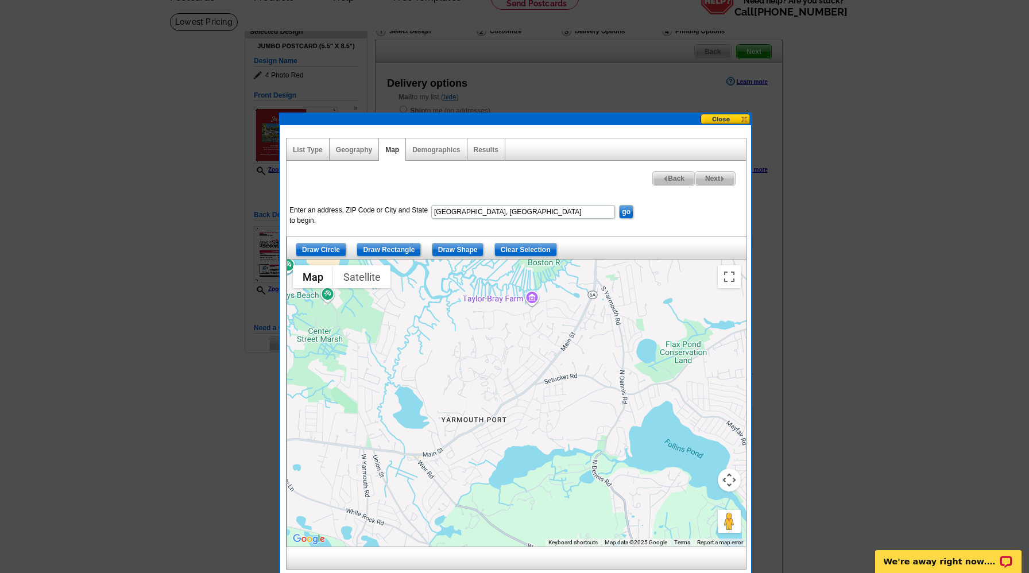
drag, startPoint x: 421, startPoint y: 457, endPoint x: 567, endPoint y: 344, distance: 185.0
click at [567, 344] on div at bounding box center [516, 403] width 459 height 287
click at [455, 251] on input "Draw Shape" at bounding box center [458, 250] width 52 height 14
click at [299, 397] on div at bounding box center [516, 403] width 459 height 287
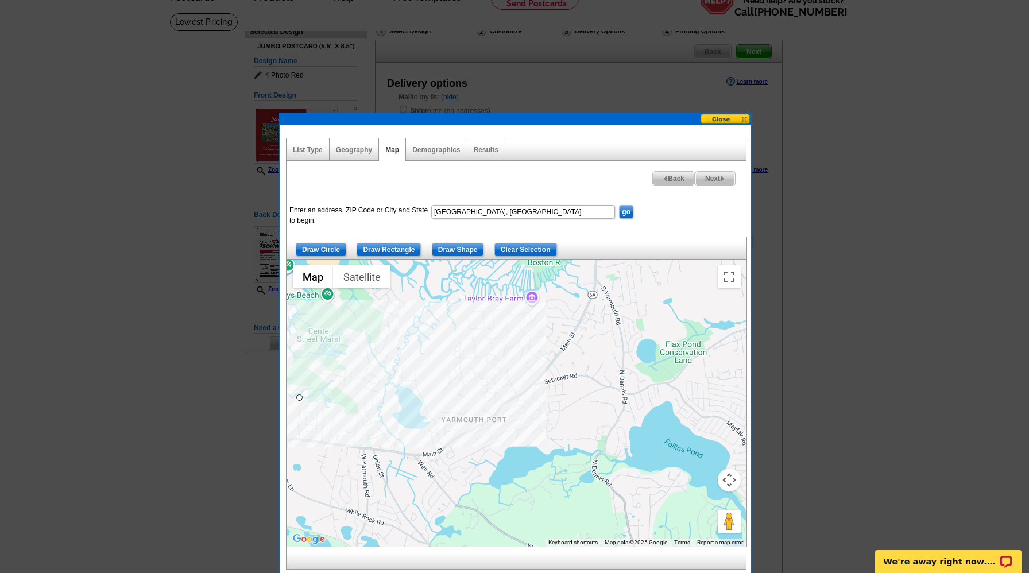
click at [390, 315] on div at bounding box center [516, 403] width 459 height 287
click at [438, 350] on div at bounding box center [516, 403] width 459 height 287
click at [441, 400] on div at bounding box center [516, 403] width 459 height 287
click at [497, 404] on div at bounding box center [516, 403] width 459 height 287
click at [527, 388] on div at bounding box center [516, 403] width 459 height 287
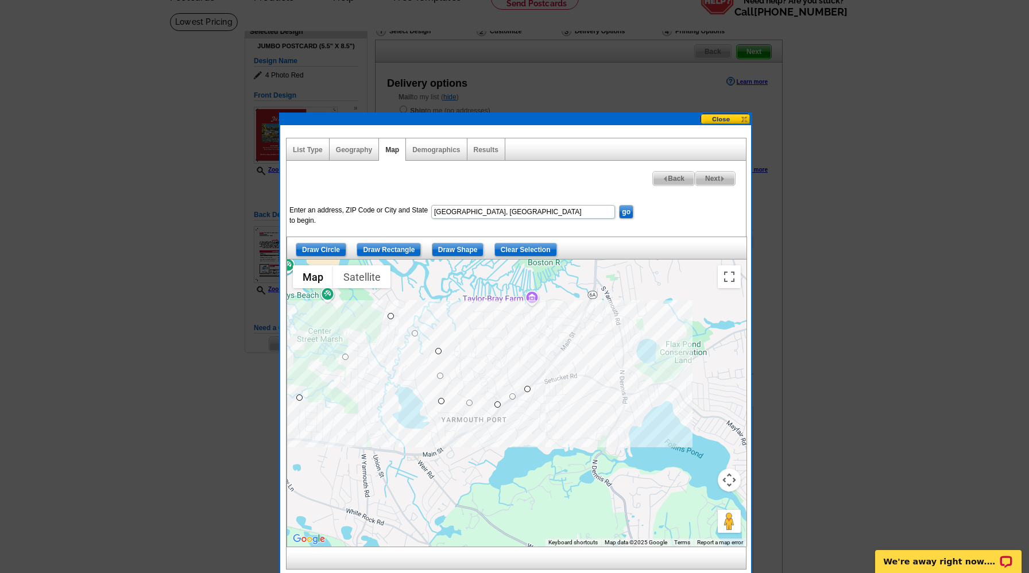
click at [554, 359] on div at bounding box center [516, 403] width 459 height 287
click at [516, 290] on div at bounding box center [516, 403] width 459 height 287
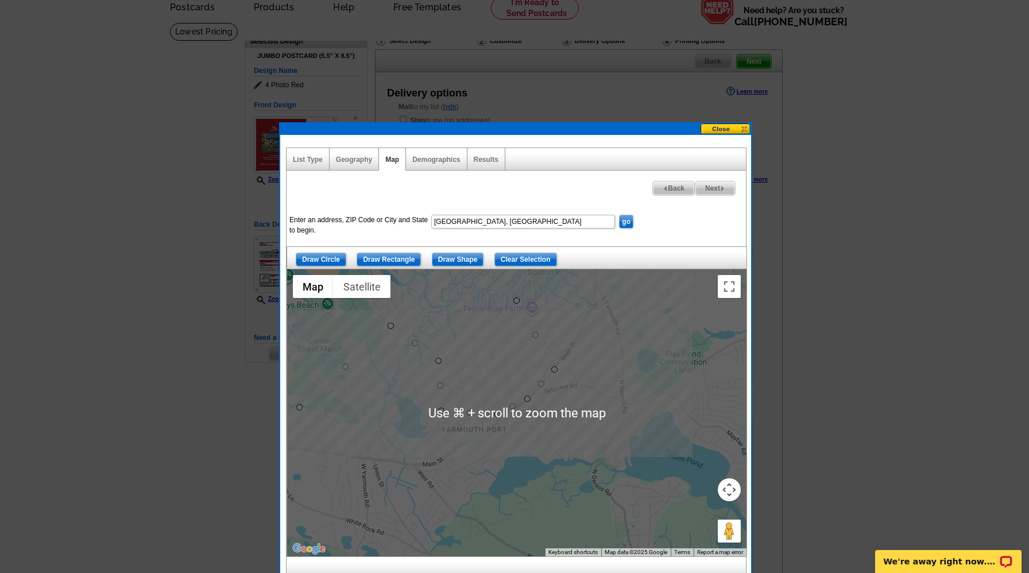
scroll to position [63, 0]
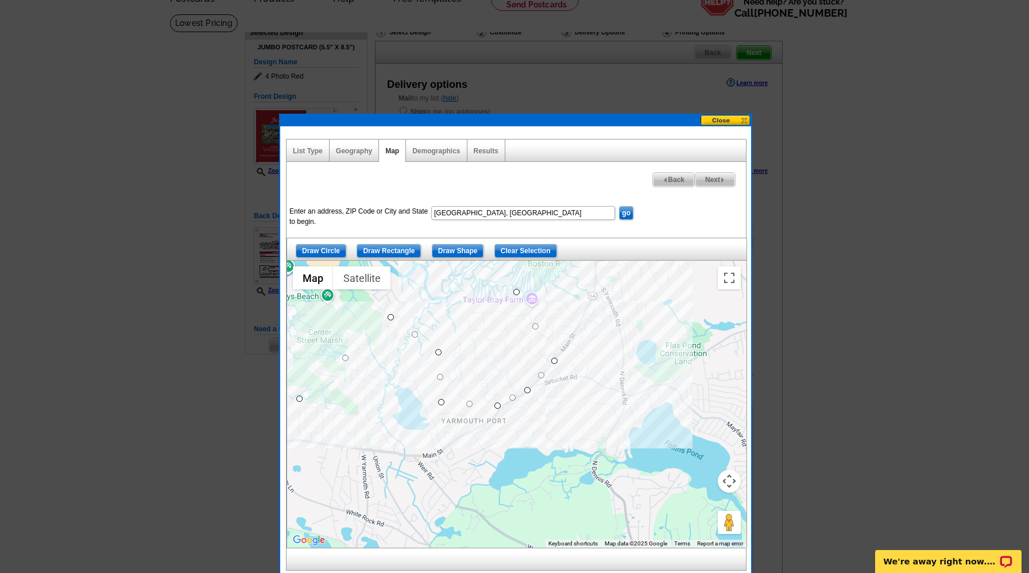
click at [611, 266] on div at bounding box center [516, 404] width 459 height 287
click at [651, 260] on div "Draw Circle Draw Rectangle Draw Shape Clear Selection" at bounding box center [516, 249] width 460 height 23
click at [715, 342] on div at bounding box center [516, 404] width 459 height 287
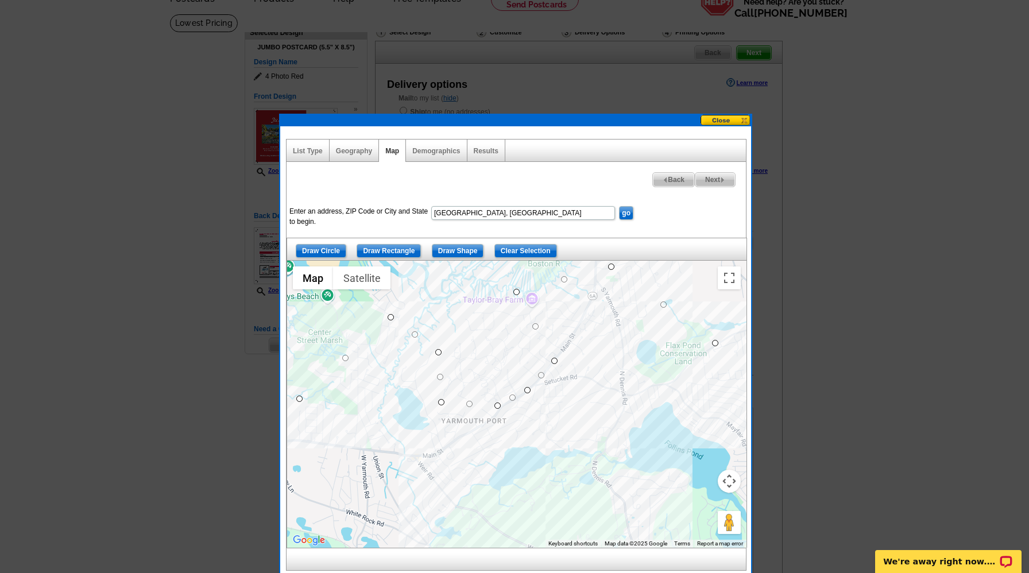
click at [546, 521] on div at bounding box center [516, 404] width 459 height 287
click at [415, 455] on div at bounding box center [516, 404] width 459 height 287
click at [297, 437] on div at bounding box center [516, 404] width 459 height 287
click at [528, 252] on input "Clear Selection" at bounding box center [525, 251] width 63 height 14
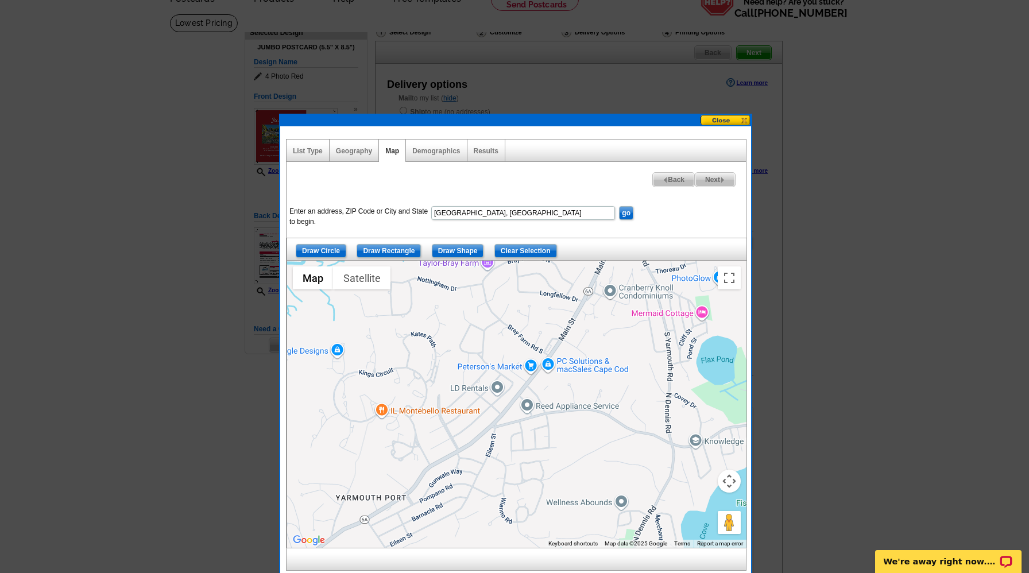
drag, startPoint x: 647, startPoint y: 319, endPoint x: 619, endPoint y: 375, distance: 62.9
click at [619, 375] on div at bounding box center [516, 404] width 459 height 287
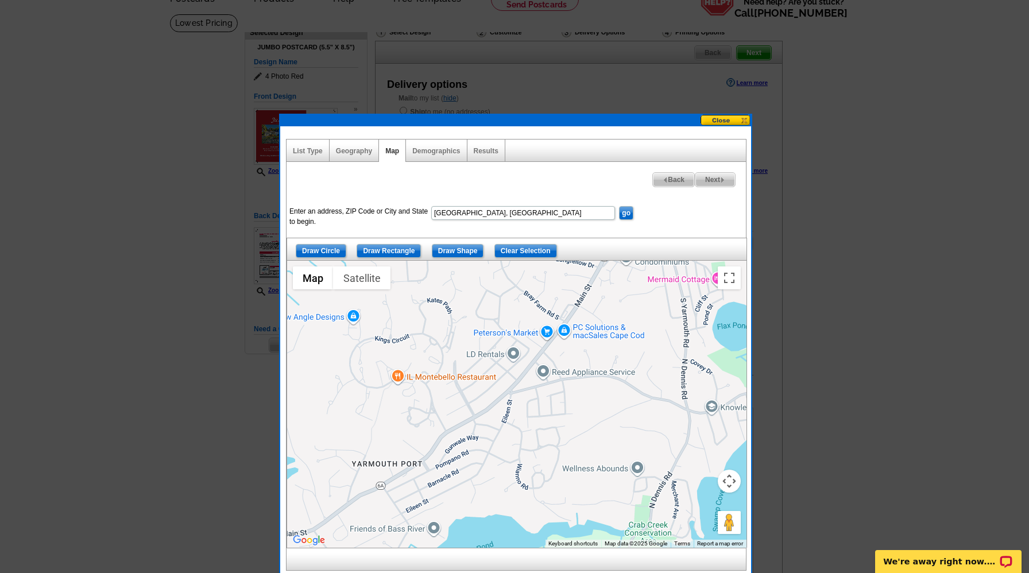
drag, startPoint x: 565, startPoint y: 386, endPoint x: 582, endPoint y: 351, distance: 38.5
click at [582, 351] on div at bounding box center [516, 404] width 459 height 287
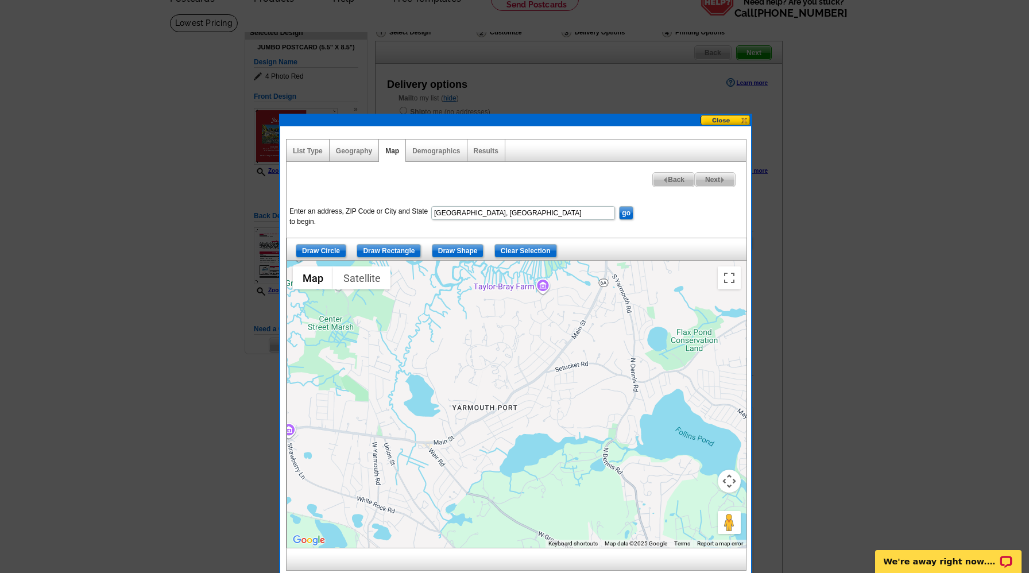
click at [462, 262] on div at bounding box center [516, 404] width 459 height 287
click at [576, 266] on div at bounding box center [516, 404] width 459 height 287
click at [575, 274] on div at bounding box center [516, 404] width 459 height 287
click at [457, 254] on input "Draw Shape" at bounding box center [458, 251] width 52 height 14
click at [553, 279] on div at bounding box center [516, 404] width 459 height 287
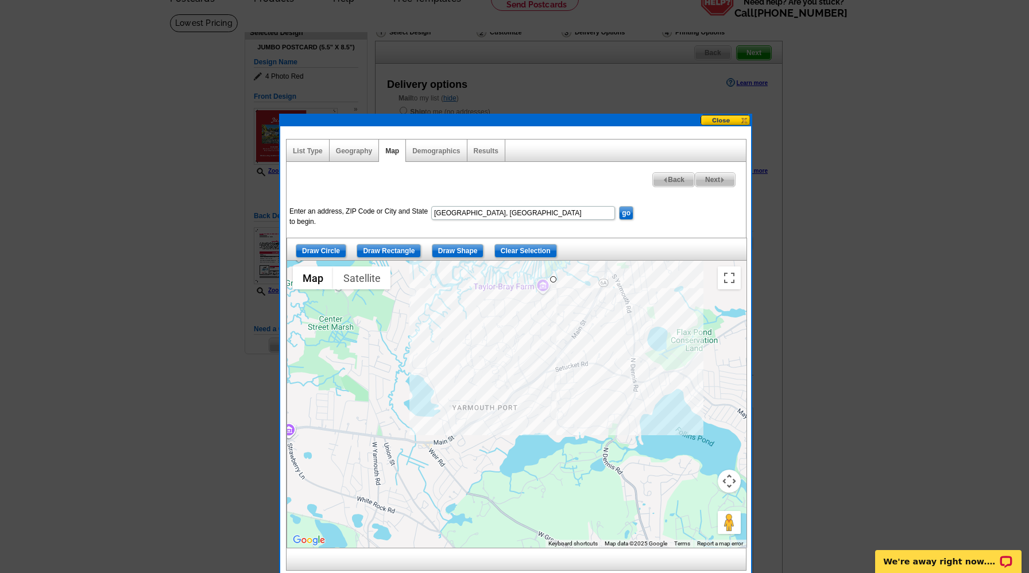
click at [661, 266] on div at bounding box center [516, 404] width 459 height 287
click at [711, 348] on div at bounding box center [516, 404] width 459 height 287
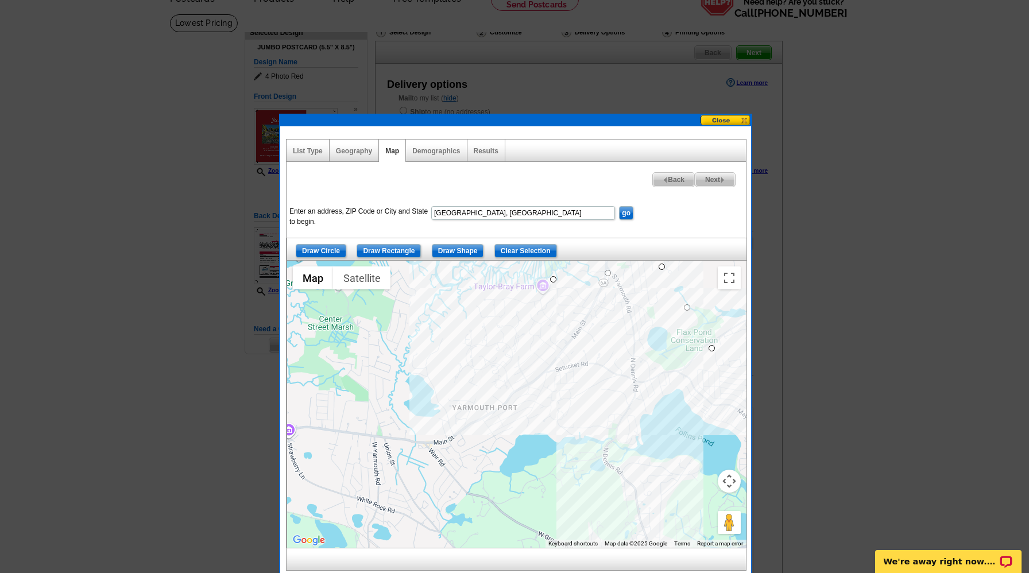
click at [605, 439] on div at bounding box center [516, 404] width 459 height 287
click at [623, 295] on div at bounding box center [516, 404] width 459 height 287
click at [599, 289] on div at bounding box center [516, 404] width 459 height 287
click at [571, 342] on div at bounding box center [516, 404] width 459 height 287
click at [610, 351] on div at bounding box center [516, 404] width 459 height 287
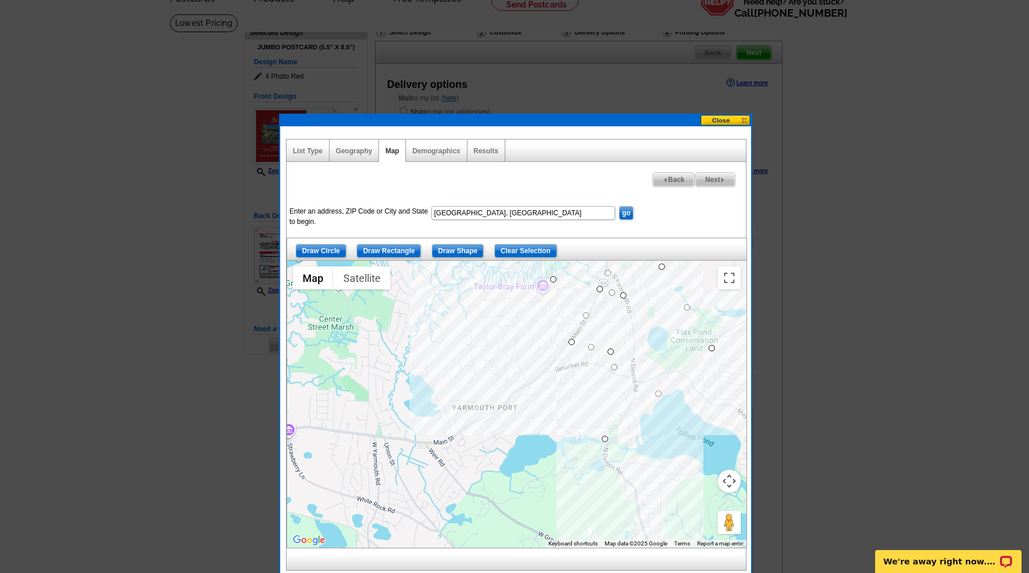
click at [595, 479] on div at bounding box center [516, 404] width 459 height 287
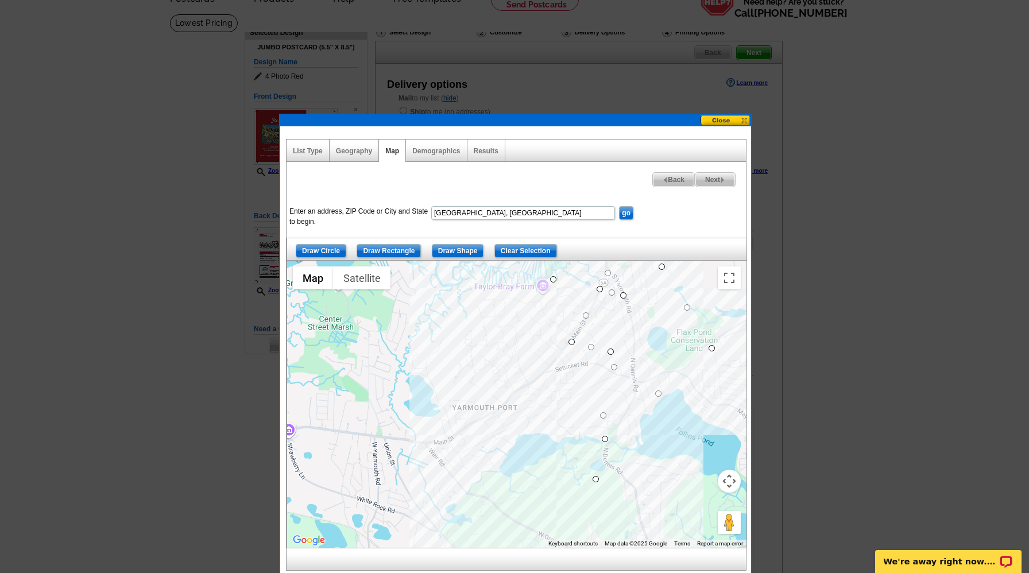
click at [468, 490] on div at bounding box center [516, 404] width 459 height 287
click at [423, 441] on div at bounding box center [516, 404] width 459 height 287
click at [441, 397] on div at bounding box center [516, 404] width 459 height 287
click at [502, 403] on div at bounding box center [516, 404] width 459 height 287
click at [519, 386] on div at bounding box center [516, 404] width 459 height 287
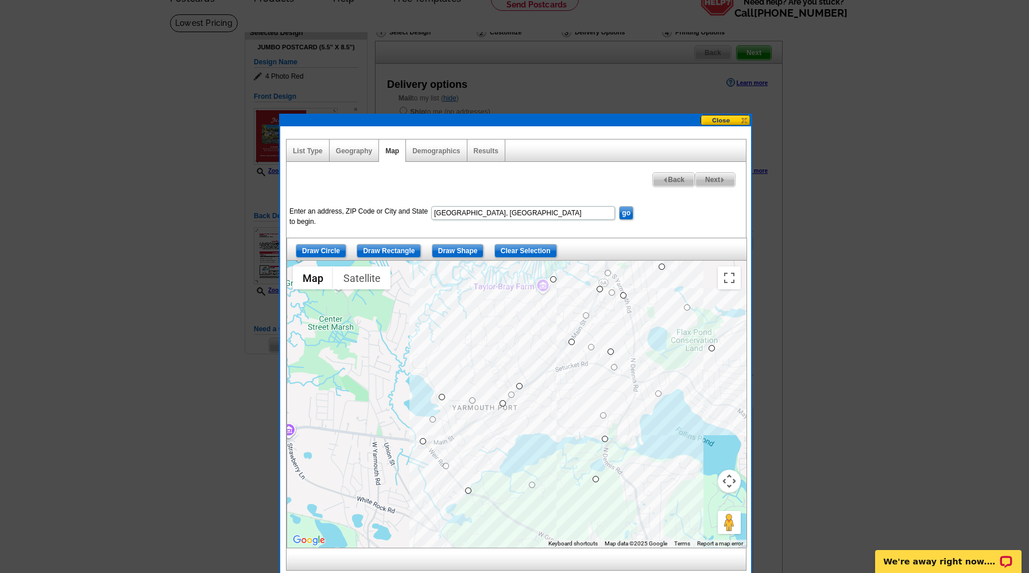
click at [538, 347] on div at bounding box center [516, 404] width 459 height 287
click at [535, 309] on div at bounding box center [516, 404] width 459 height 287
click at [719, 175] on span "Next" at bounding box center [715, 180] width 40 height 14
select select
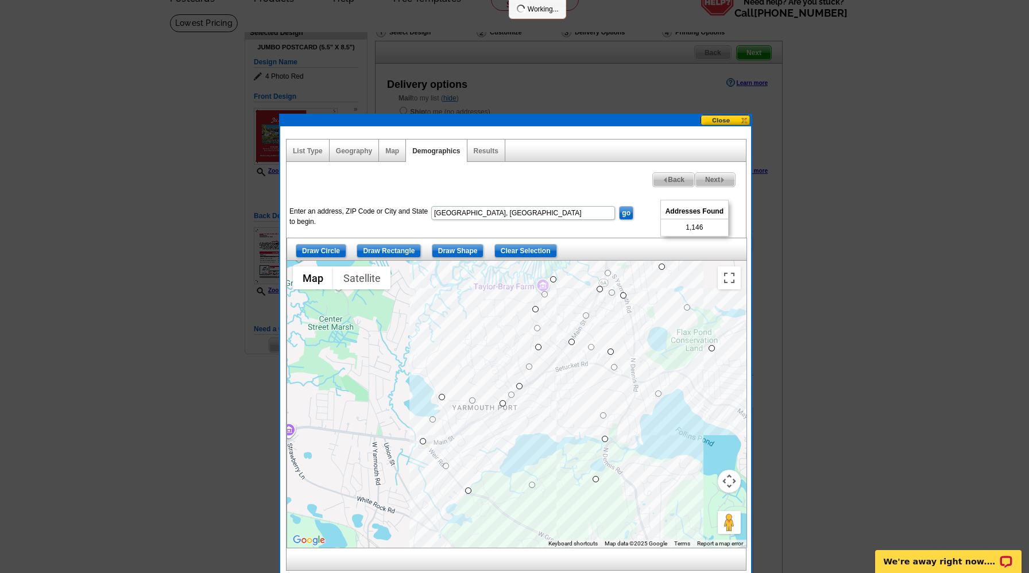
select select
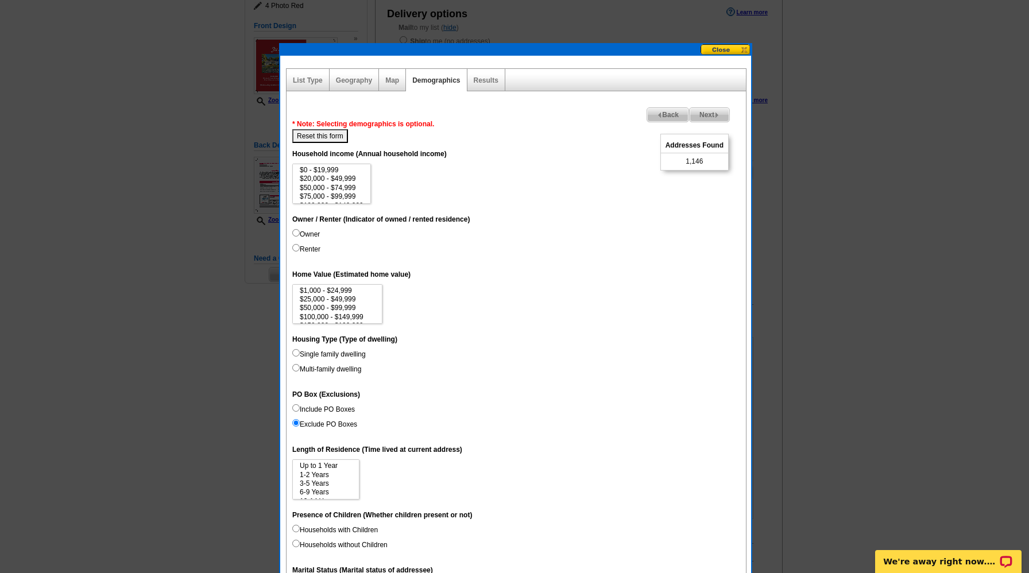
scroll to position [135, 0]
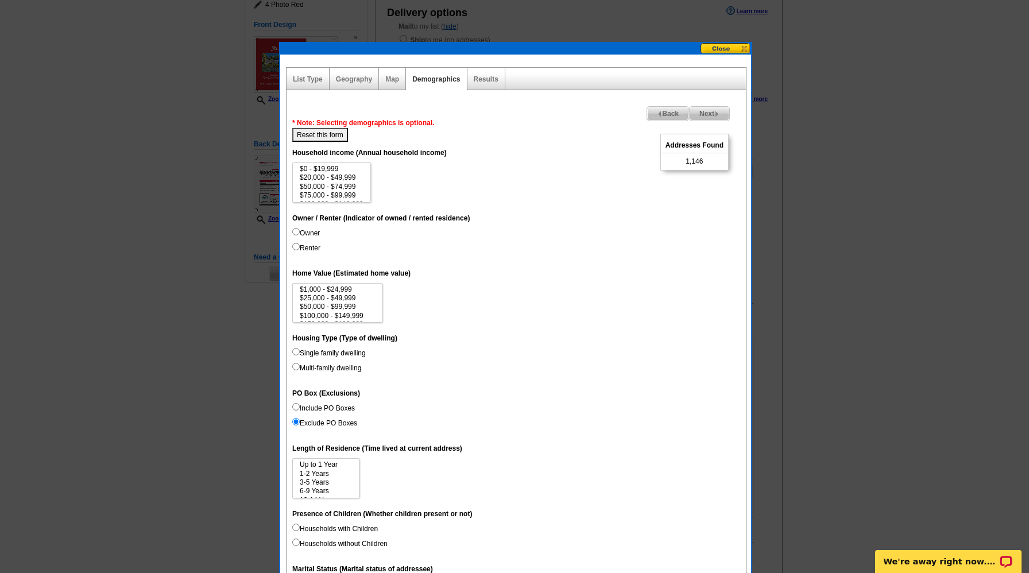
click at [296, 229] on input "Owner" at bounding box center [295, 231] width 7 height 7
radio input "true"
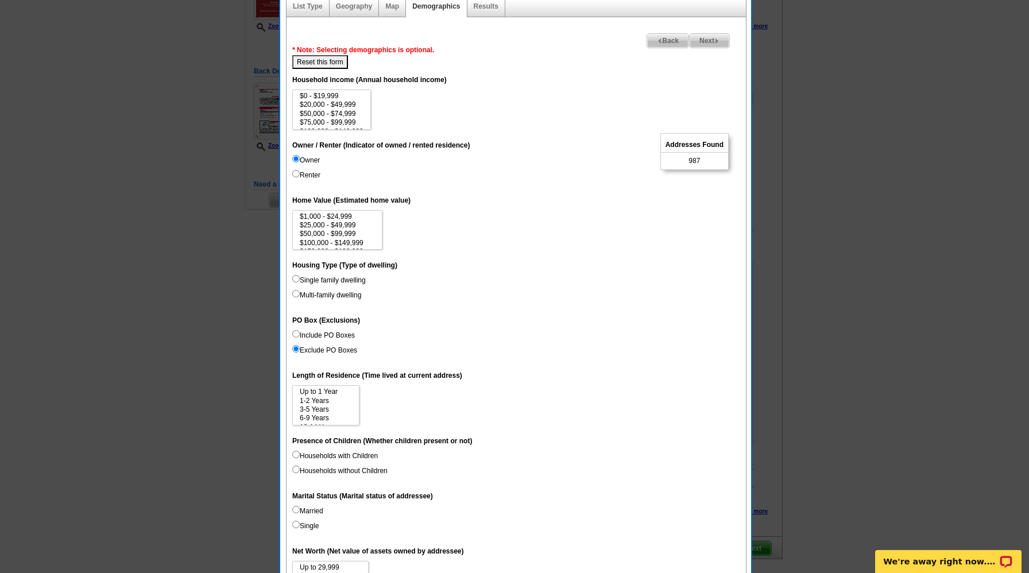
scroll to position [207, 0]
click at [296, 277] on input "Single family dwelling" at bounding box center [295, 279] width 7 height 7
radio input "true"
click at [294, 333] on input "Include PO Boxes" at bounding box center [295, 334] width 7 height 7
radio input "true"
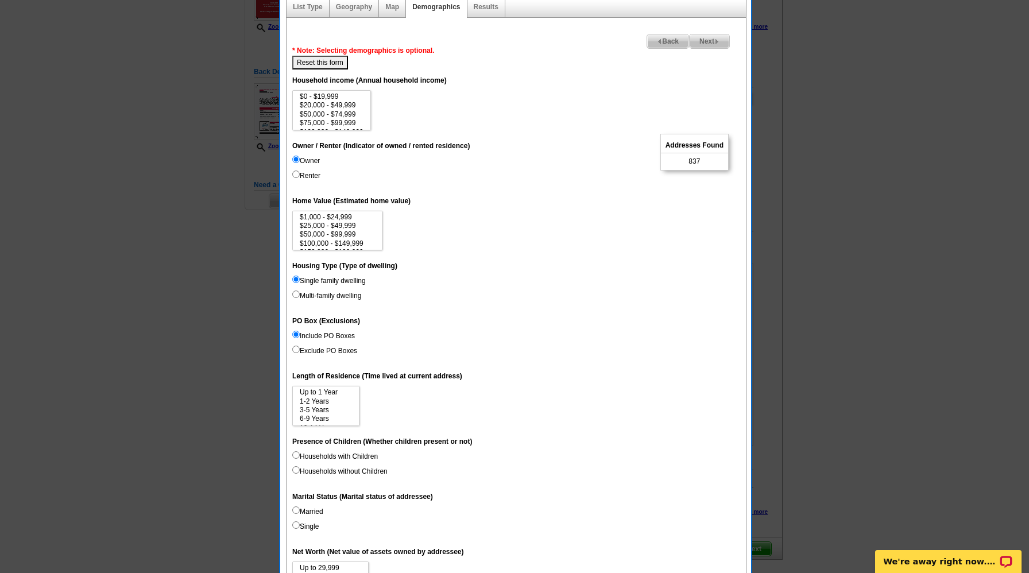
click at [296, 347] on input "Exclude PO Boxes" at bounding box center [295, 349] width 7 height 7
radio input "true"
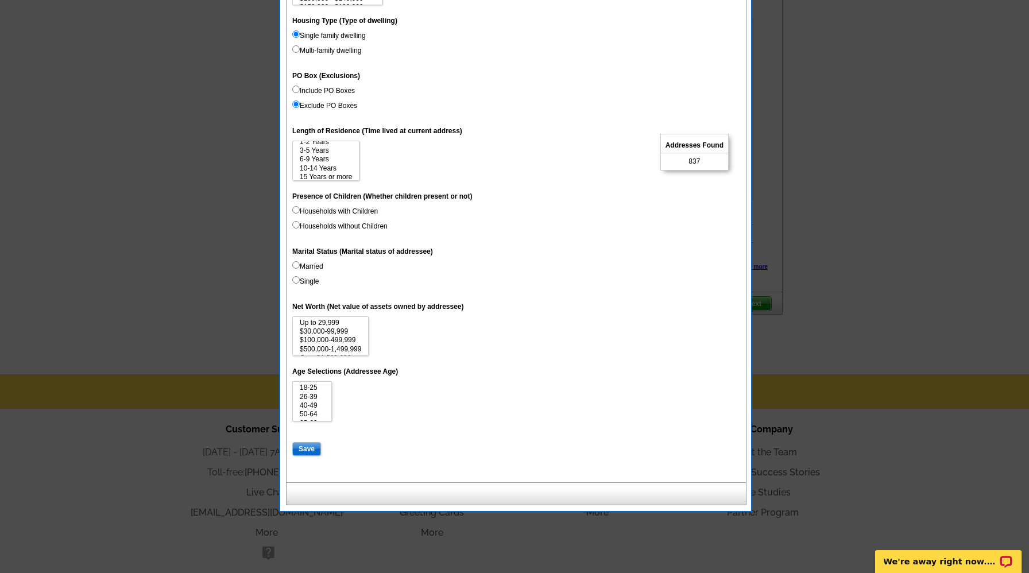
scroll to position [15, 0]
click at [321, 151] on option "3-5 Years" at bounding box center [326, 150] width 55 height 9
click at [325, 158] on option "6-9 Years" at bounding box center [326, 158] width 55 height 9
click at [319, 169] on option "10-14 Years" at bounding box center [326, 168] width 55 height 9
click at [317, 179] on option "15 Years or more" at bounding box center [326, 176] width 55 height 9
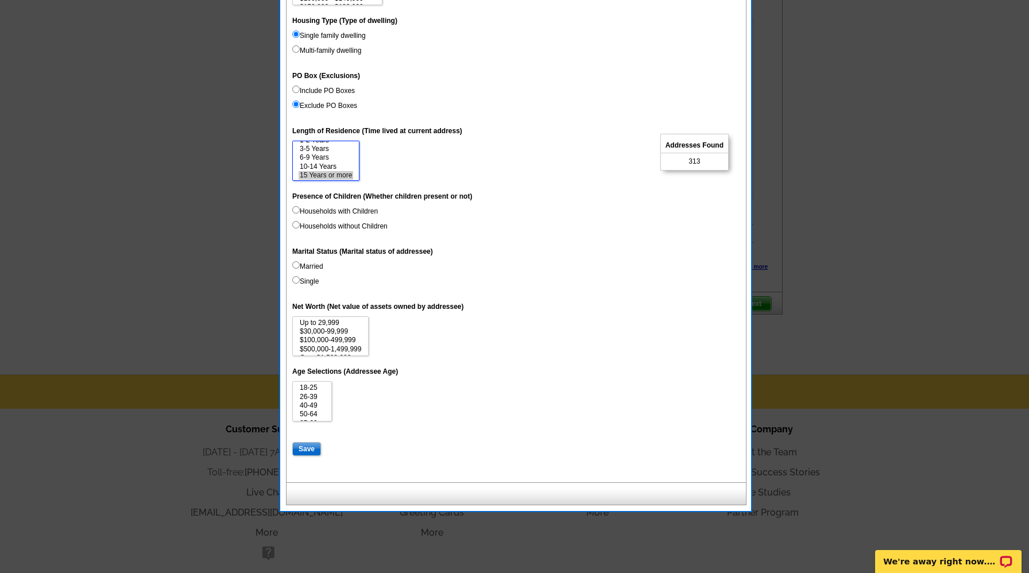
scroll to position [17, 0]
click at [319, 165] on option "10-14 Years" at bounding box center [326, 165] width 55 height 9
select select "6-9"
click at [318, 157] on option "6-9 Years" at bounding box center [326, 156] width 55 height 9
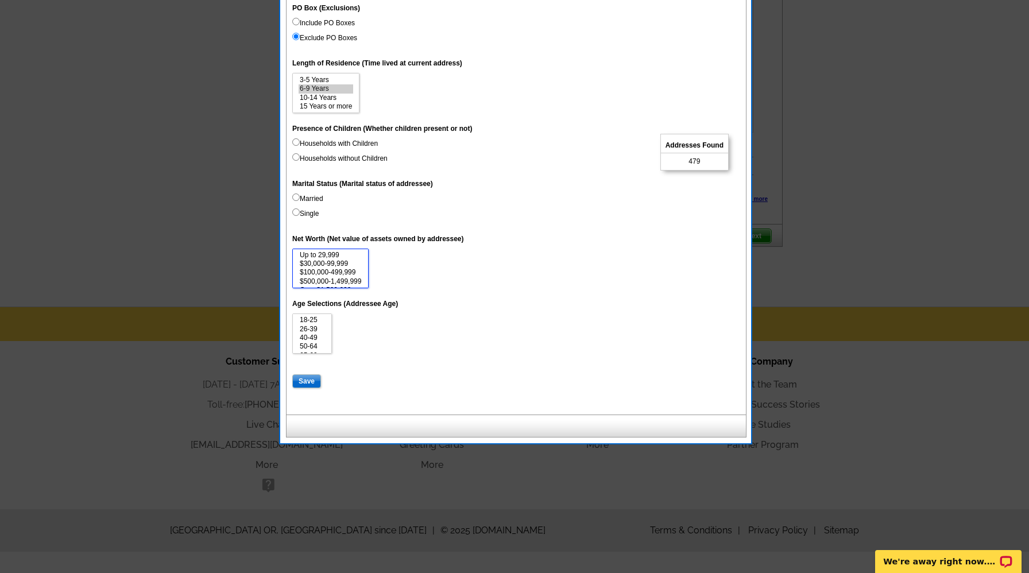
scroll to position [9, 0]
drag, startPoint x: 365, startPoint y: 262, endPoint x: 366, endPoint y: 289, distance: 27.0
click at [366, 289] on dl "Unique Address (Unique Address Location) On Household income (Annual household …" at bounding box center [516, 73] width 448 height 632
click at [336, 284] on option "Over $1,500,000" at bounding box center [331, 281] width 64 height 9
click at [331, 271] on option "$500,000-1,499,999" at bounding box center [331, 273] width 64 height 9
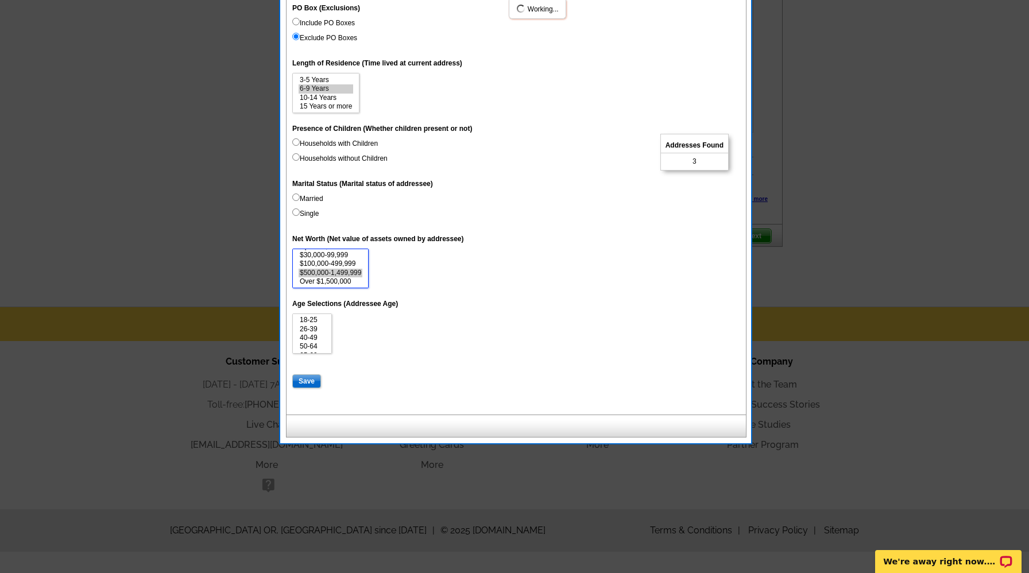
select select "100000-499999"
click at [329, 262] on option "$100,000-499,999" at bounding box center [331, 264] width 64 height 9
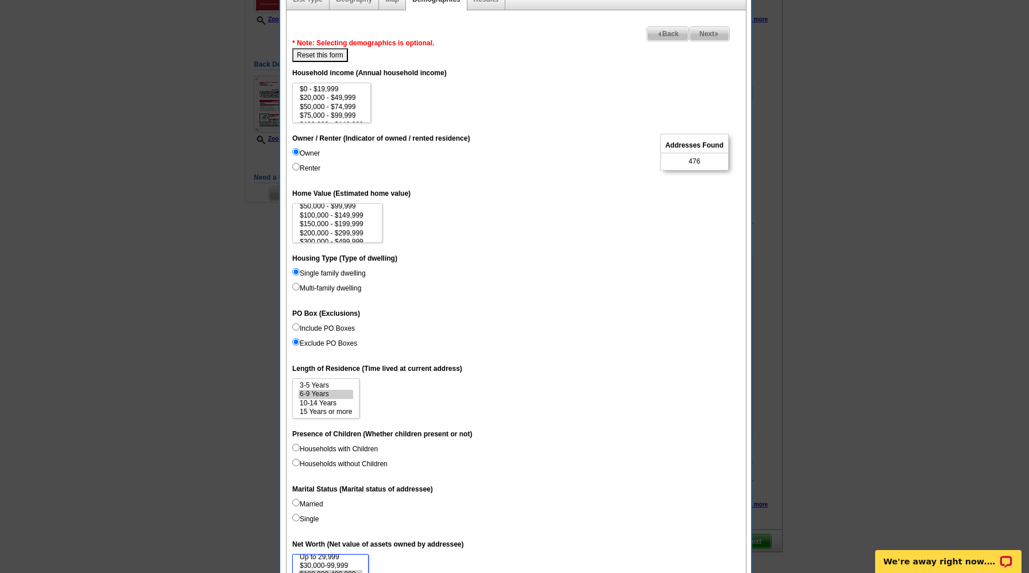
scroll to position [53, 0]
click at [332, 237] on option "$3,000,000+" at bounding box center [338, 236] width 78 height 9
click at [328, 226] on option "$1,000,000 - $2,999,999" at bounding box center [338, 227] width 78 height 9
click at [320, 215] on option "$500,000 - $999,999" at bounding box center [338, 218] width 78 height 9
click at [317, 206] on option "$300,000 - $499,999" at bounding box center [338, 210] width 78 height 9
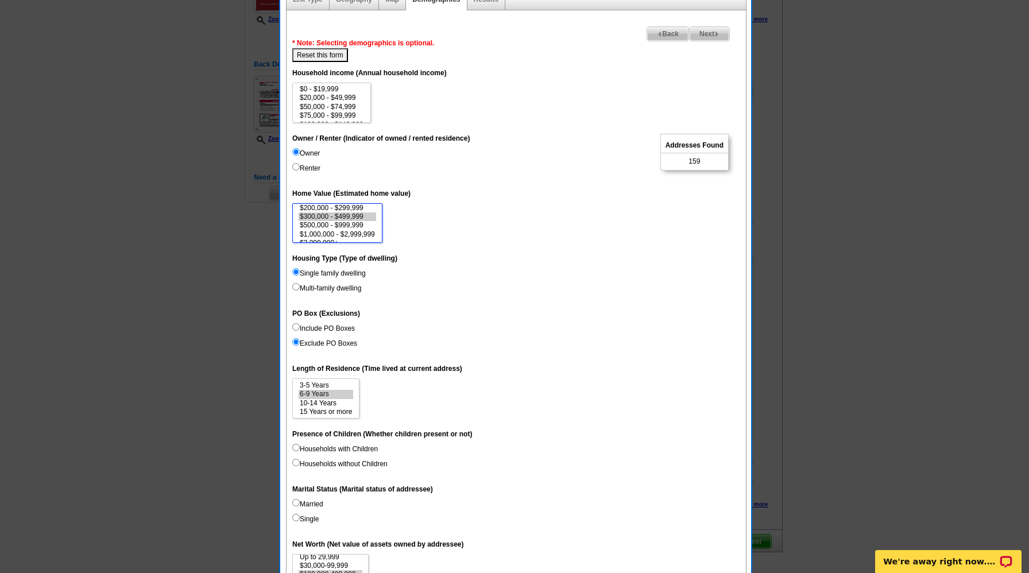
scroll to position [34, 0]
click at [358, 216] on option "$200,000 - $299,999" at bounding box center [338, 220] width 78 height 9
click at [357, 219] on option "$200,000 - $299,999" at bounding box center [338, 220] width 78 height 9
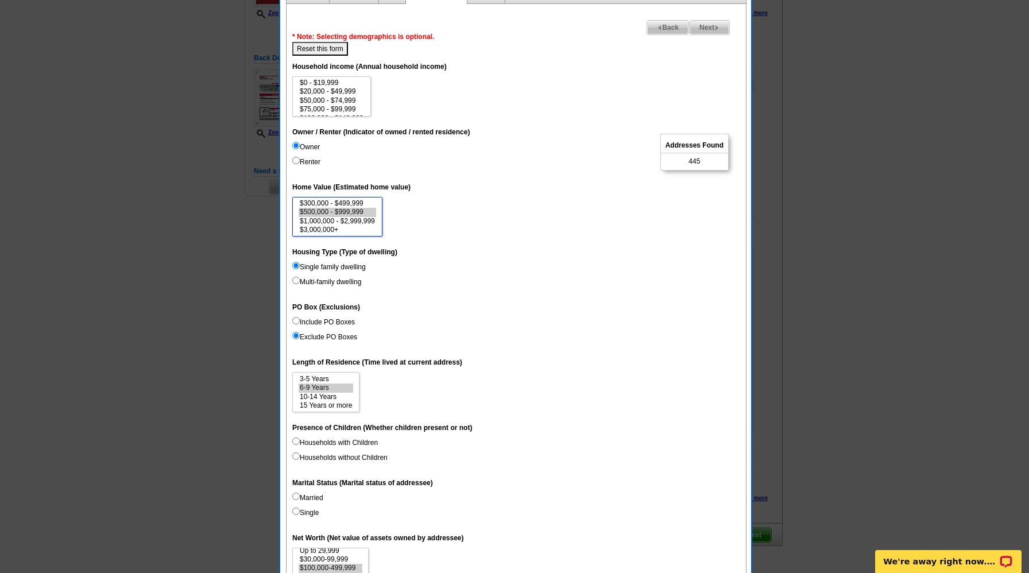
click at [309, 214] on option "$500,000 - $999,999" at bounding box center [338, 212] width 78 height 9
click at [312, 221] on option "$1,000,000 - $2,999,999" at bounding box center [338, 221] width 78 height 9
click at [309, 206] on option "$300,000 - $499,999" at bounding box center [338, 203] width 78 height 9
click at [338, 223] on option "$500,000 - $999,999" at bounding box center [338, 222] width 78 height 9
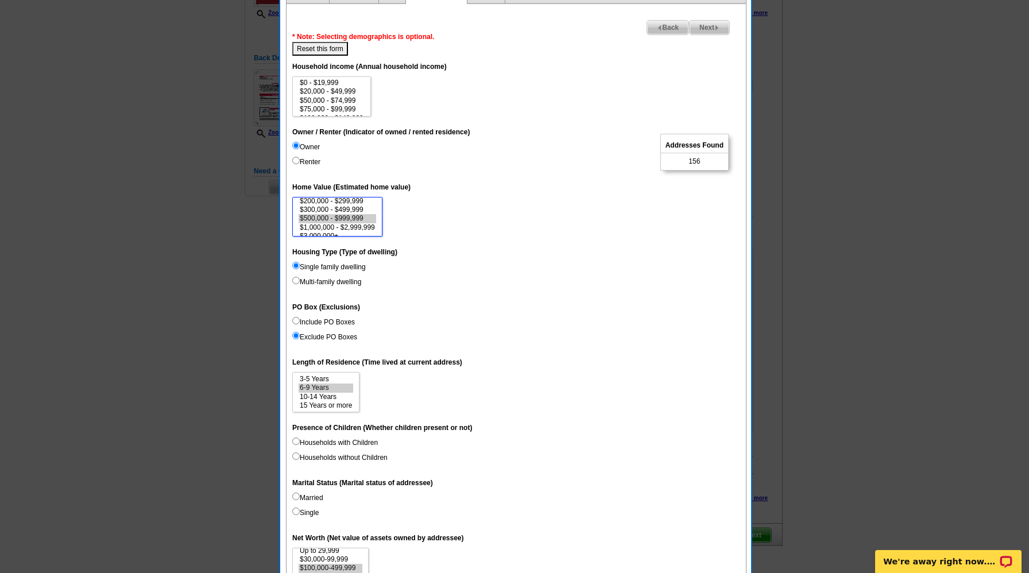
scroll to position [47, 0]
click at [330, 226] on option "$1,000,000 - $2,999,999" at bounding box center [338, 227] width 78 height 9
select select "500000-999999"
click at [322, 228] on option "$3,000,000+" at bounding box center [338, 230] width 78 height 9
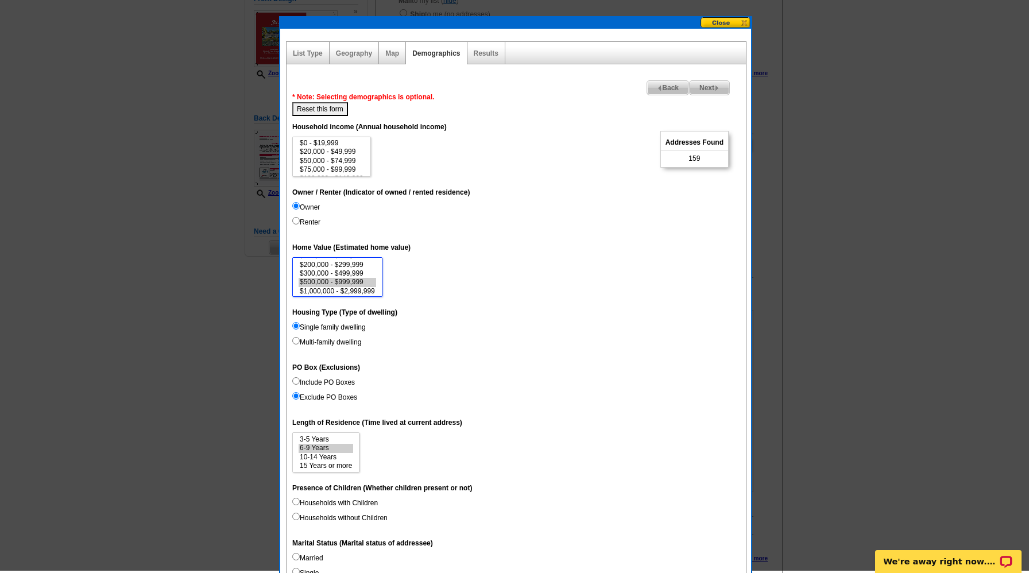
scroll to position [158, 0]
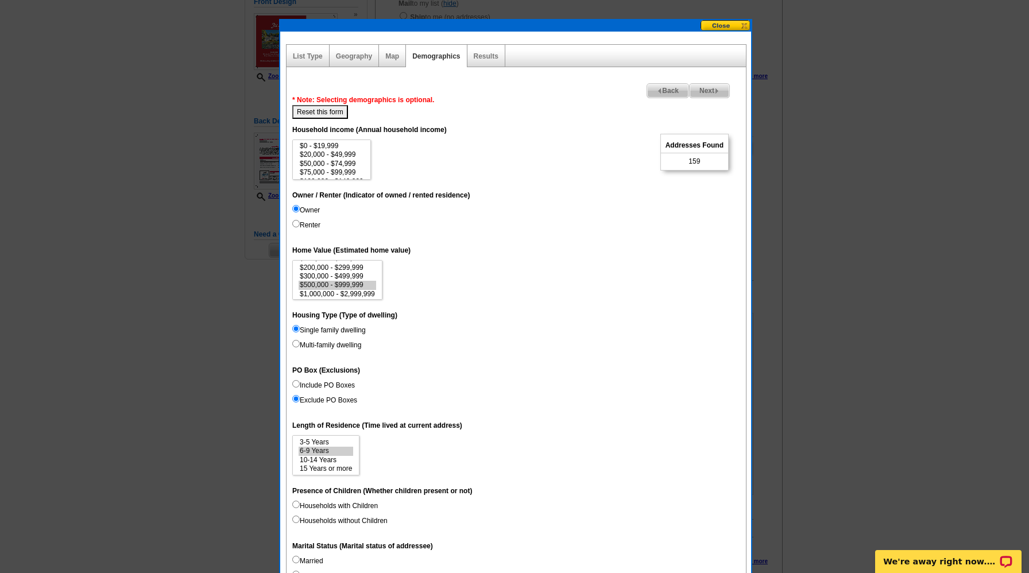
click at [719, 90] on span "Next" at bounding box center [710, 91] width 40 height 14
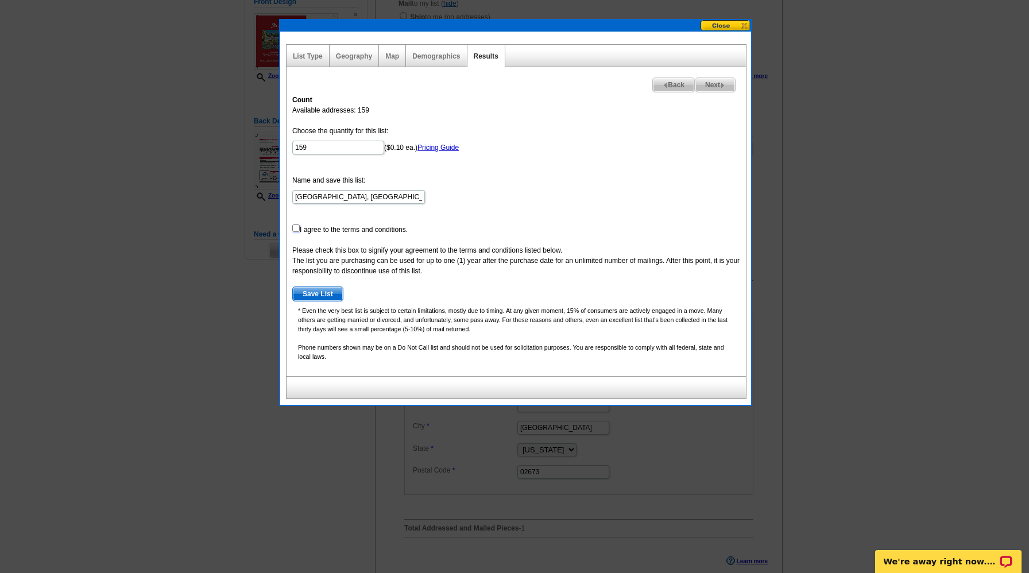
click at [296, 230] on input "checkbox" at bounding box center [295, 227] width 7 height 7
checkbox input "true"
click at [329, 297] on span "Save List" at bounding box center [318, 294] width 50 height 14
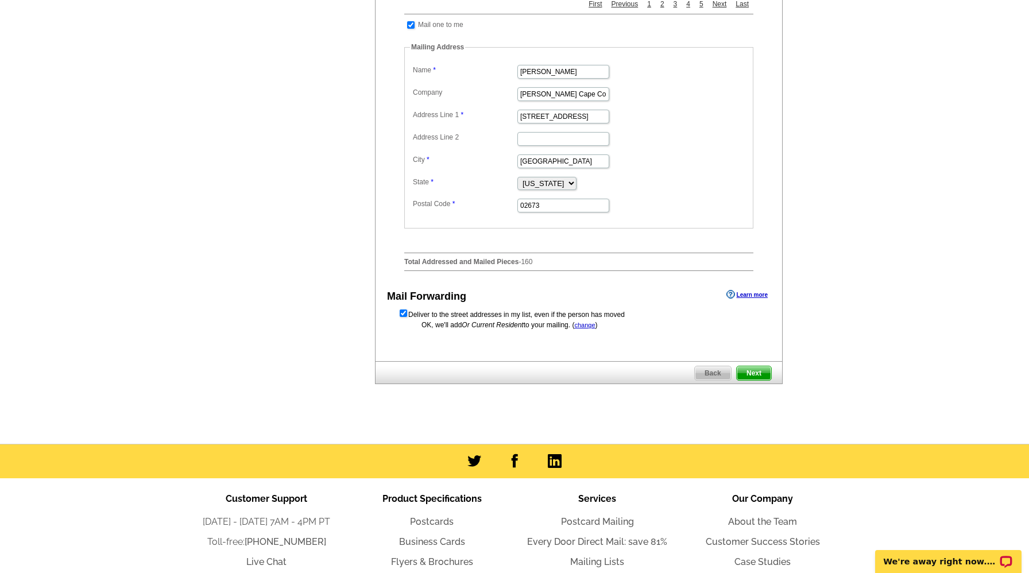
scroll to position [425, 0]
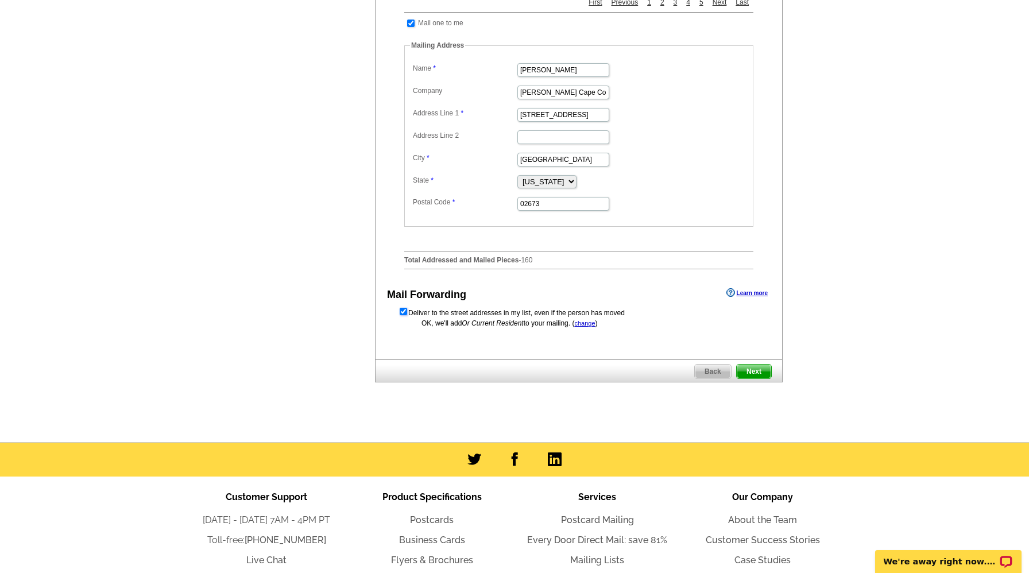
click at [400, 315] on input "checkbox" at bounding box center [403, 311] width 7 height 7
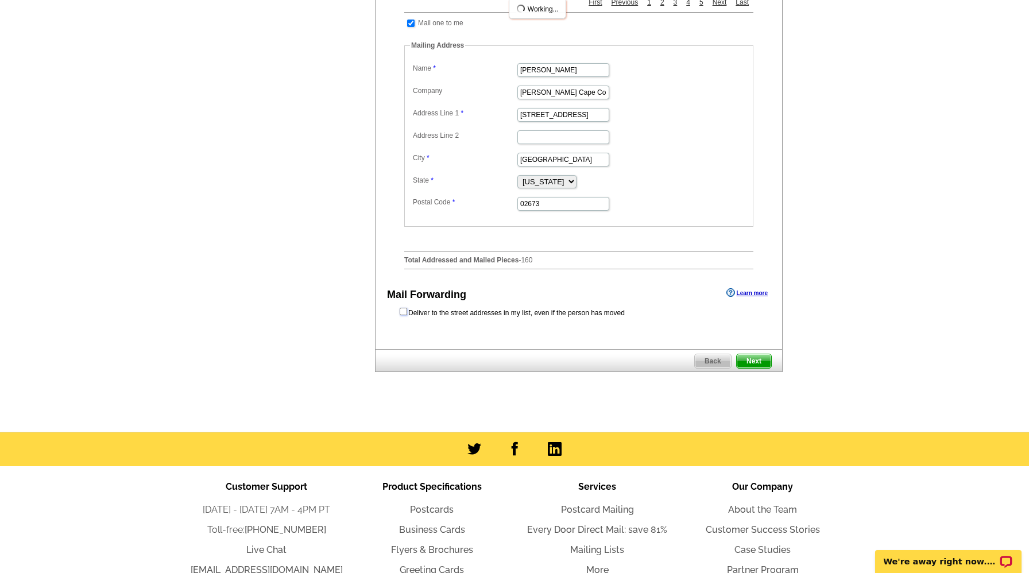
scroll to position [0, 0]
click at [749, 297] on link "Learn more" at bounding box center [746, 292] width 41 height 9
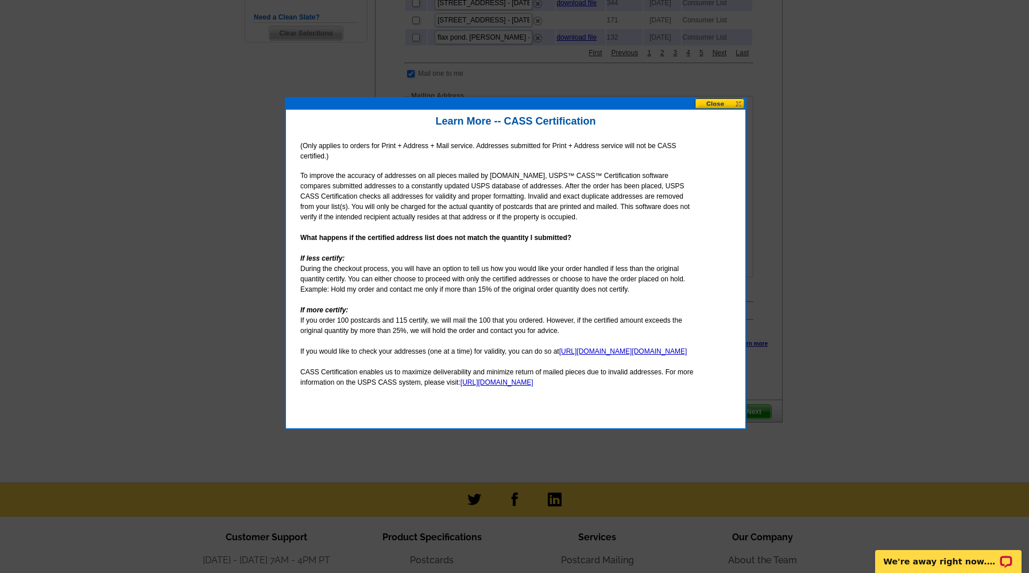
scroll to position [379, 0]
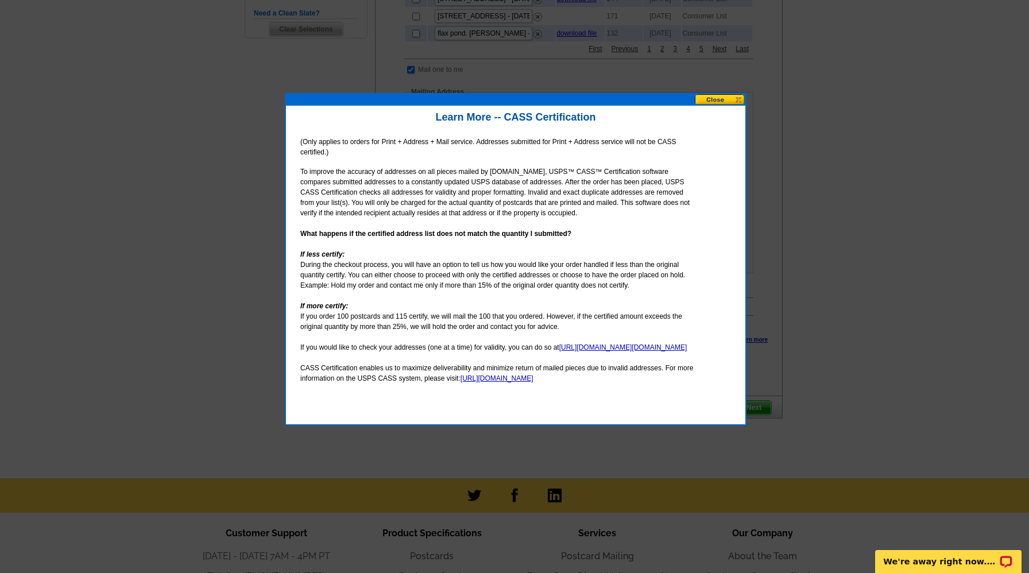
click at [705, 101] on button at bounding box center [720, 99] width 51 height 11
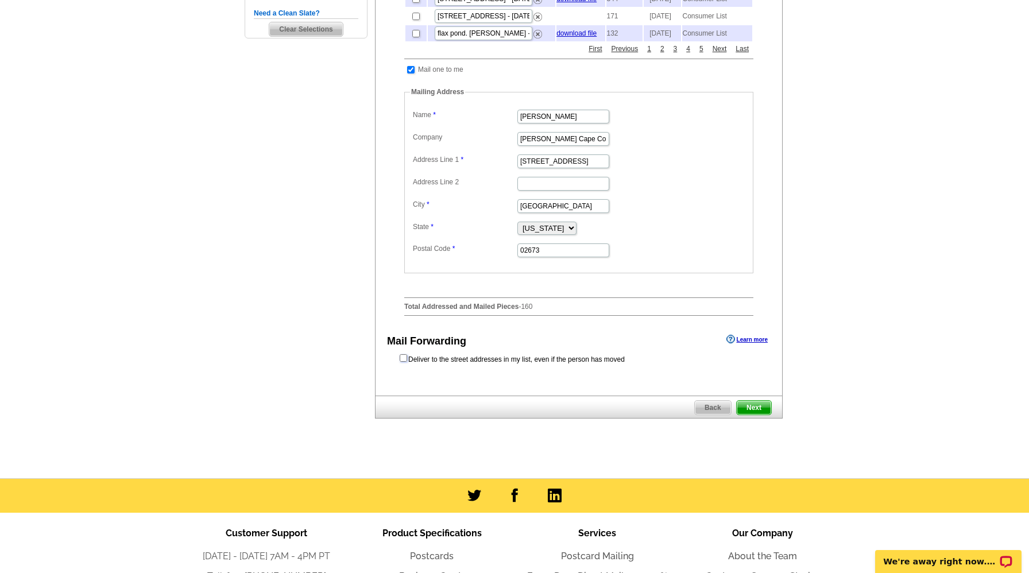
click at [401, 362] on input "checkbox" at bounding box center [403, 357] width 7 height 7
checkbox input "true"
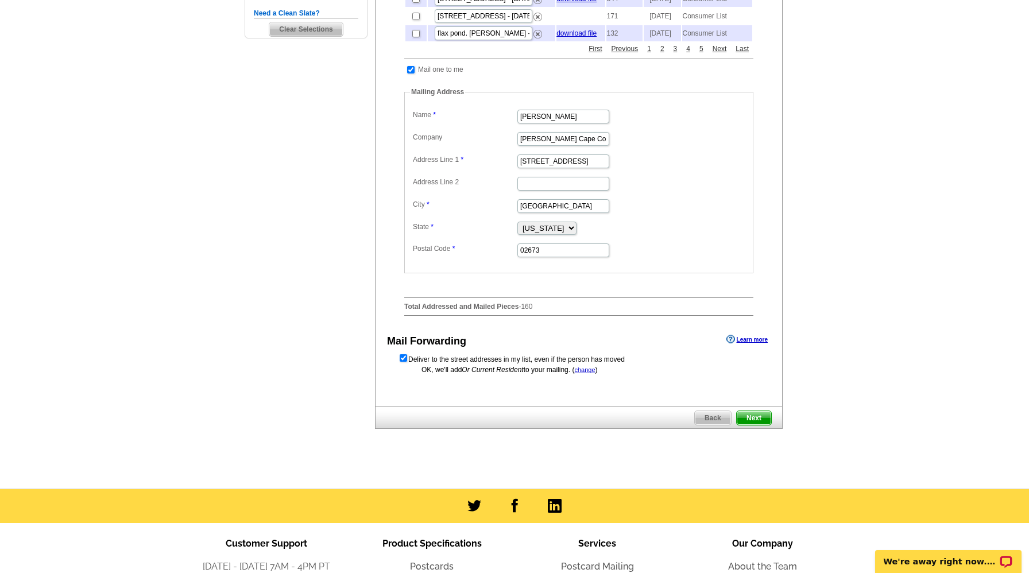
click at [749, 425] on span "Next" at bounding box center [754, 418] width 34 height 14
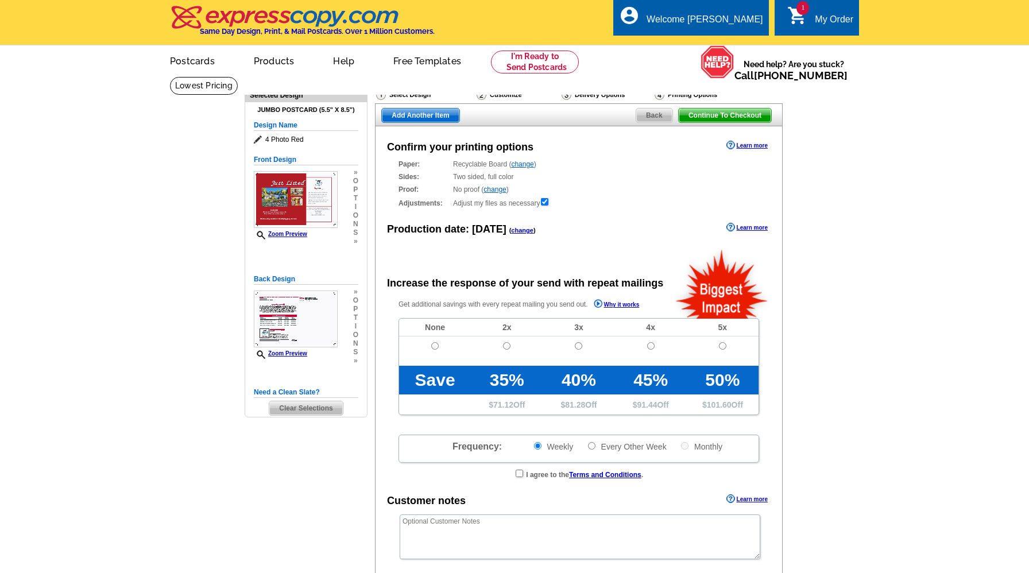
radio input "false"
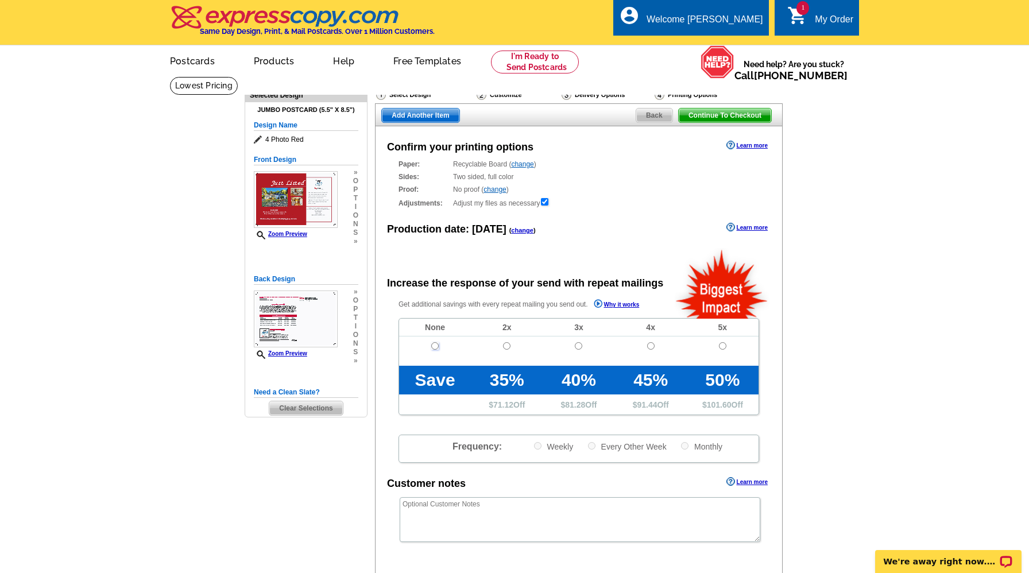
click at [435, 344] on input "radio" at bounding box center [434, 345] width 7 height 7
radio input "true"
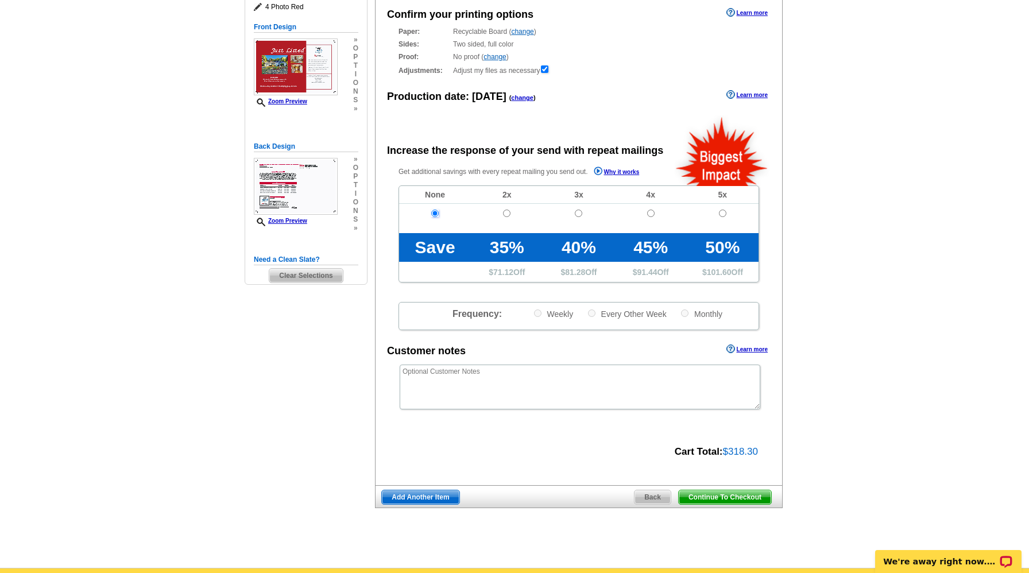
scroll to position [137, 0]
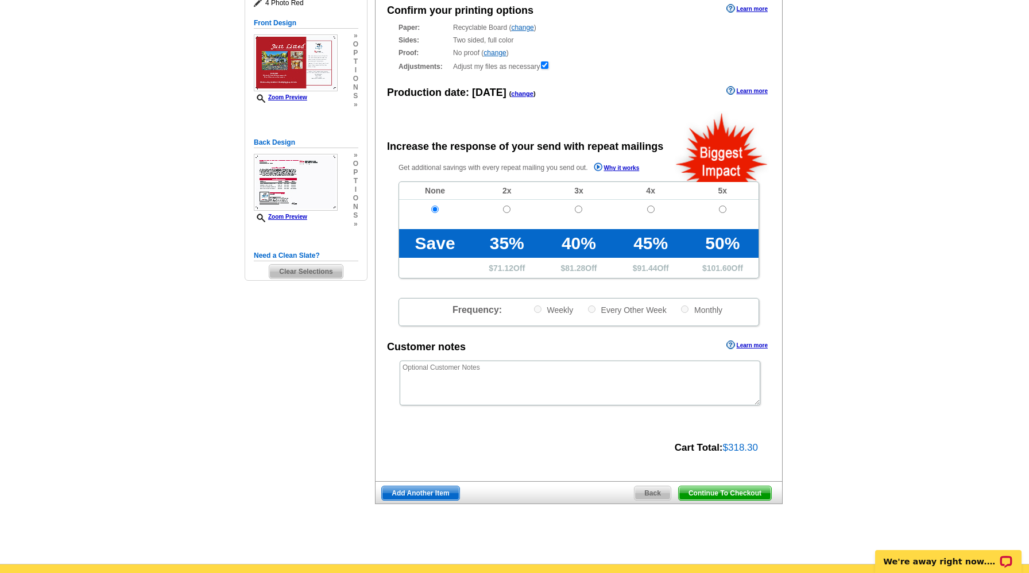
click at [730, 489] on span "Continue To Checkout" at bounding box center [725, 493] width 92 height 14
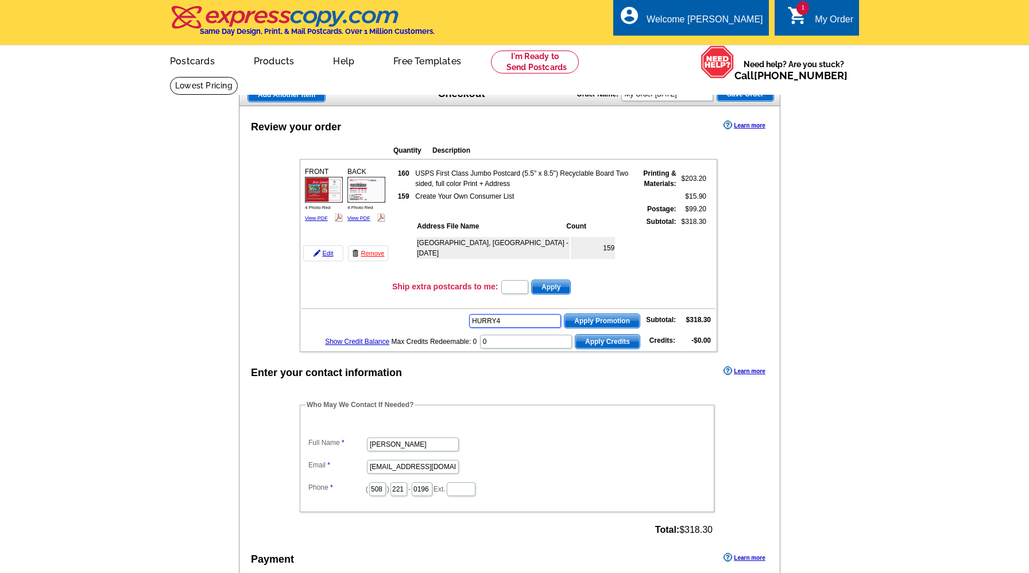
type input "HURRY40"
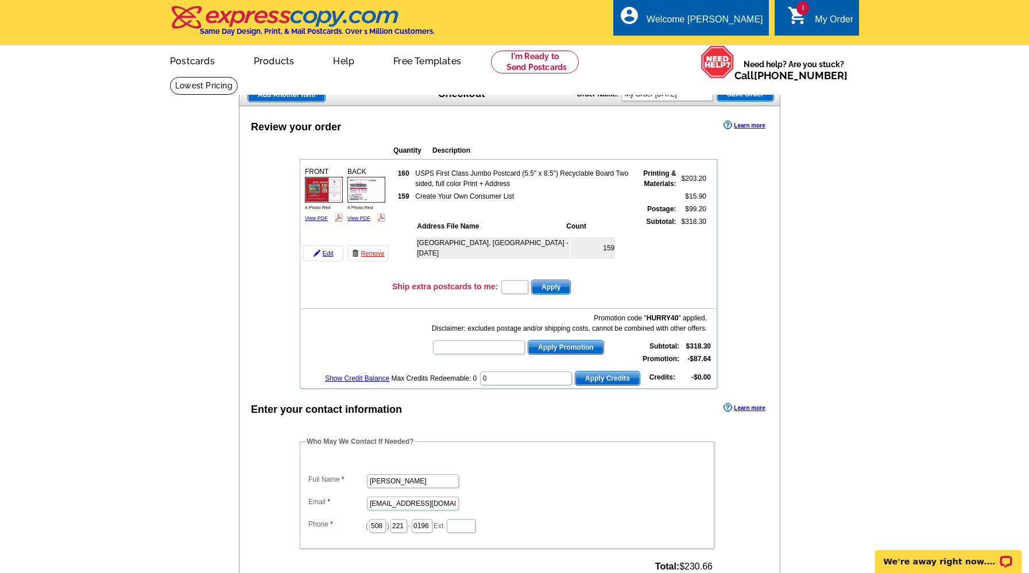
type input "HURRY40"
type input "CHAT20"
type input "CS20SEP21"
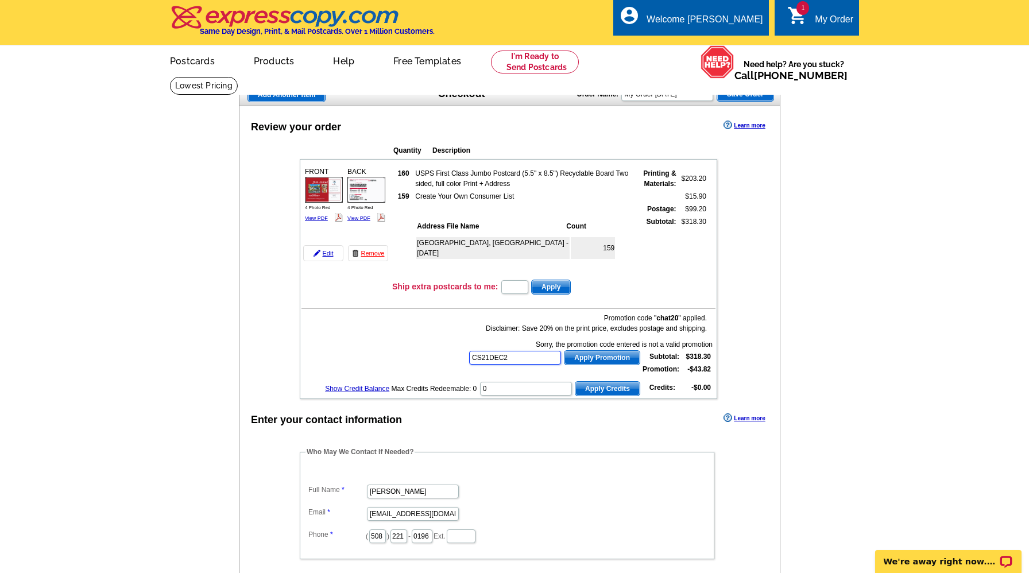
type input "CS21DEC20"
type input "E20APRILROUNDUP21"
type input "E20DAD21"
type input "E20FAST21"
type input "E20HANGERS21"
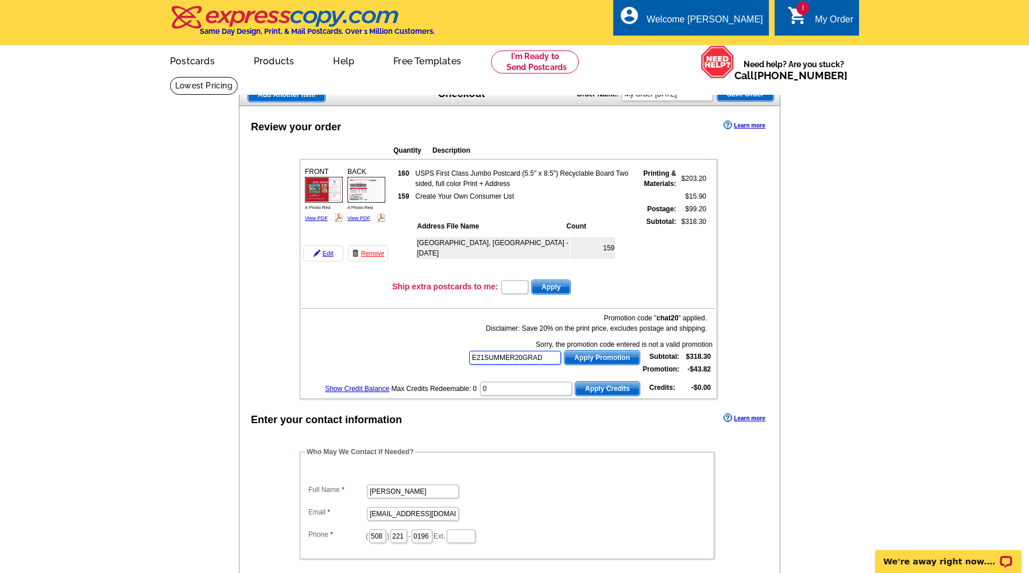
type input "E21SUMMER20GRADS"
type input "E20OPEN21"
click at [539, 358] on input "text" at bounding box center [515, 358] width 92 height 14
click at [756, 96] on span "Save Order" at bounding box center [745, 94] width 56 height 14
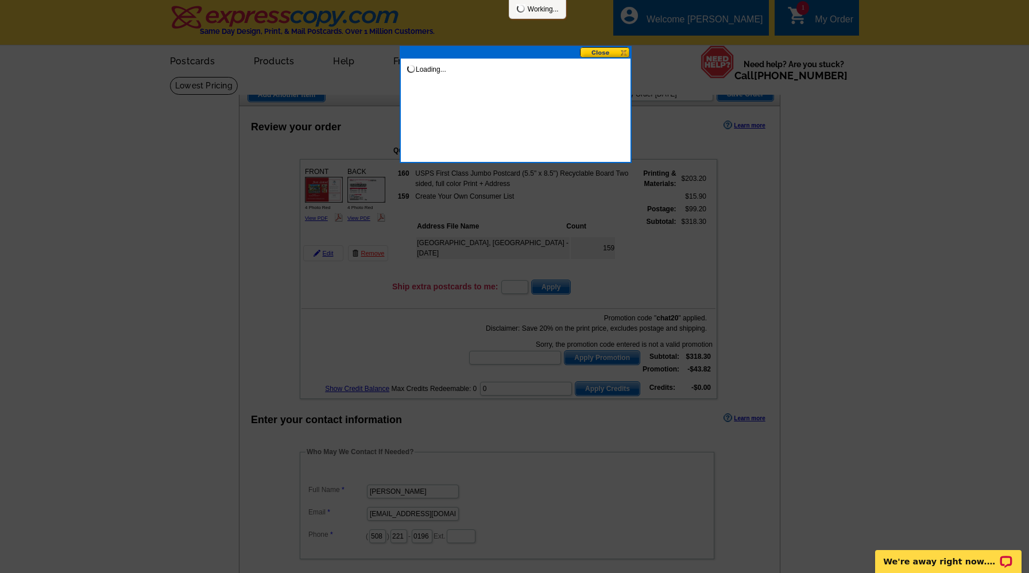
click at [601, 52] on button at bounding box center [605, 52] width 51 height 11
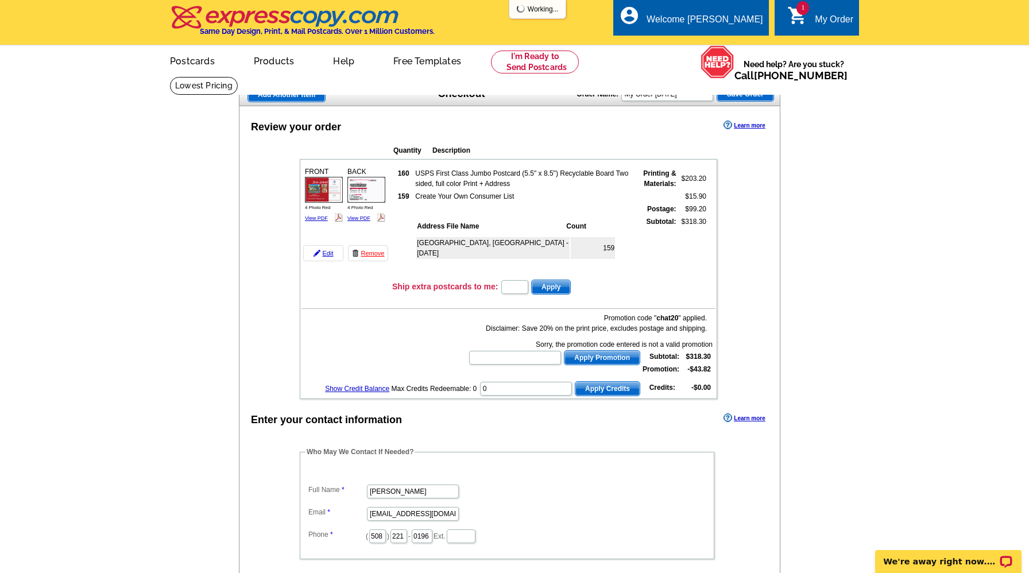
click at [829, 182] on main "Add Another Item Checkout Order Name: My Order [DATE] Save Order Review your or…" at bounding box center [514, 501] width 1029 height 850
click at [741, 95] on span "Save Order" at bounding box center [745, 94] width 56 height 14
